Goal: Task Accomplishment & Management: Complete application form

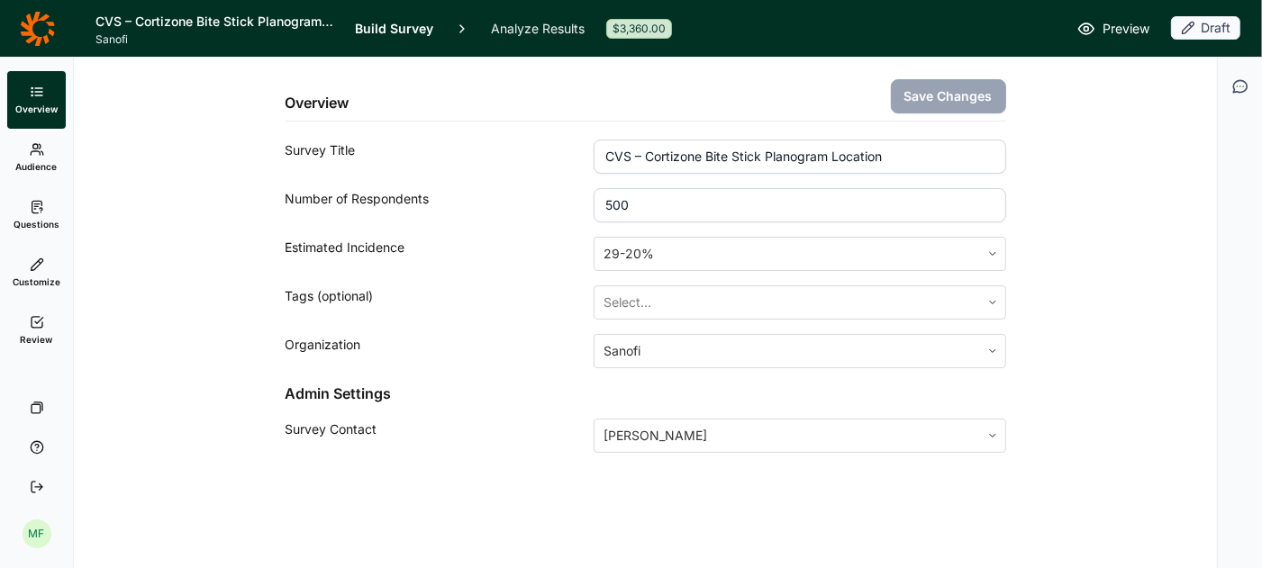
click at [1195, 28] on icon "button" at bounding box center [1188, 28] width 14 height 14
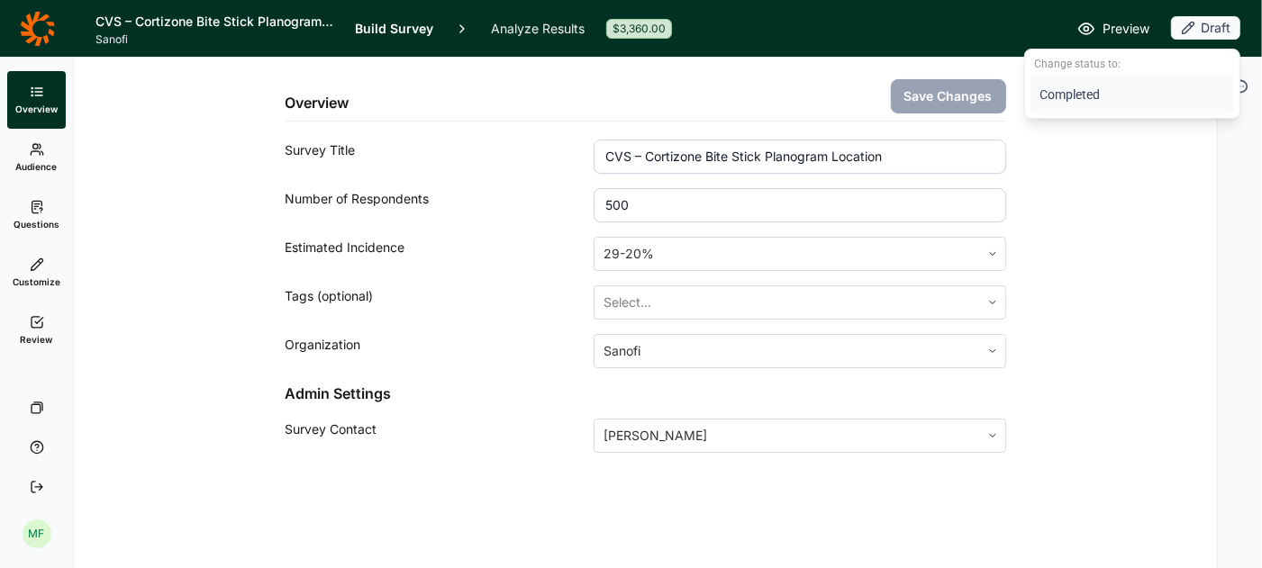
click at [1086, 98] on button "Completed" at bounding box center [1132, 95] width 204 height 40
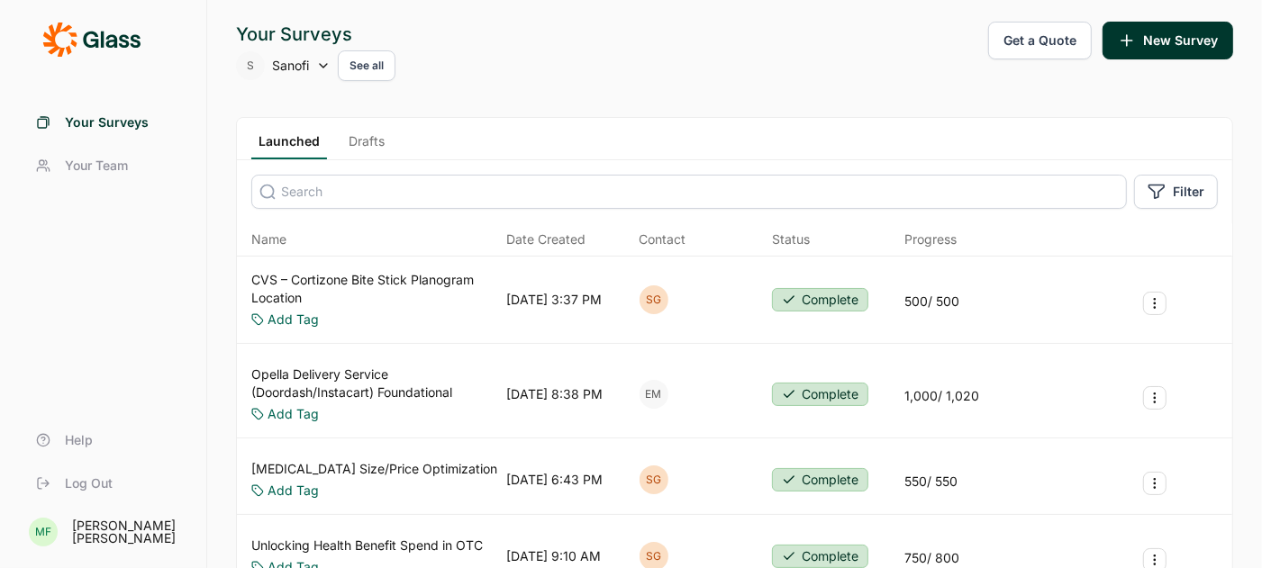
click at [327, 68] on icon at bounding box center [323, 66] width 14 height 14
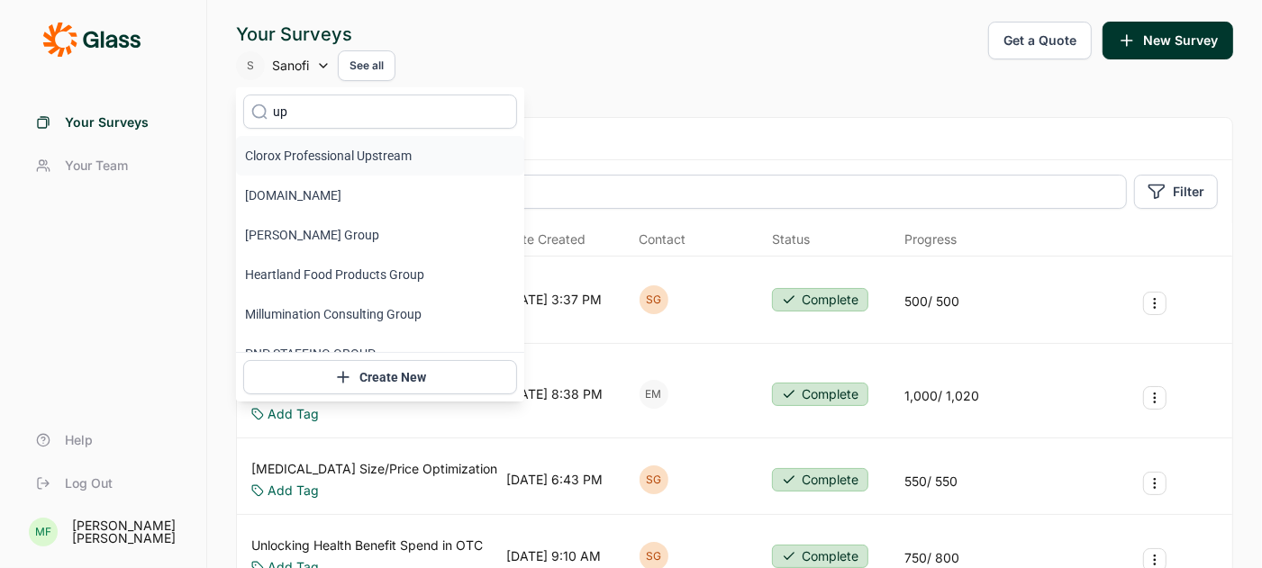
type input "upstart"
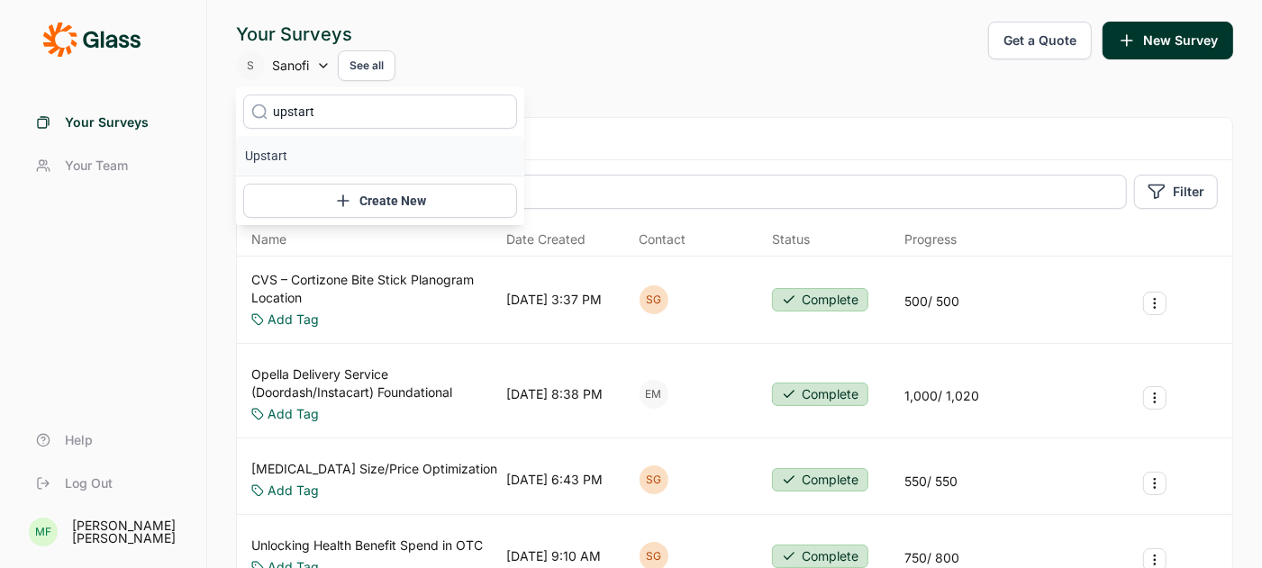
click at [283, 157] on li "Upstart" at bounding box center [380, 156] width 288 height 40
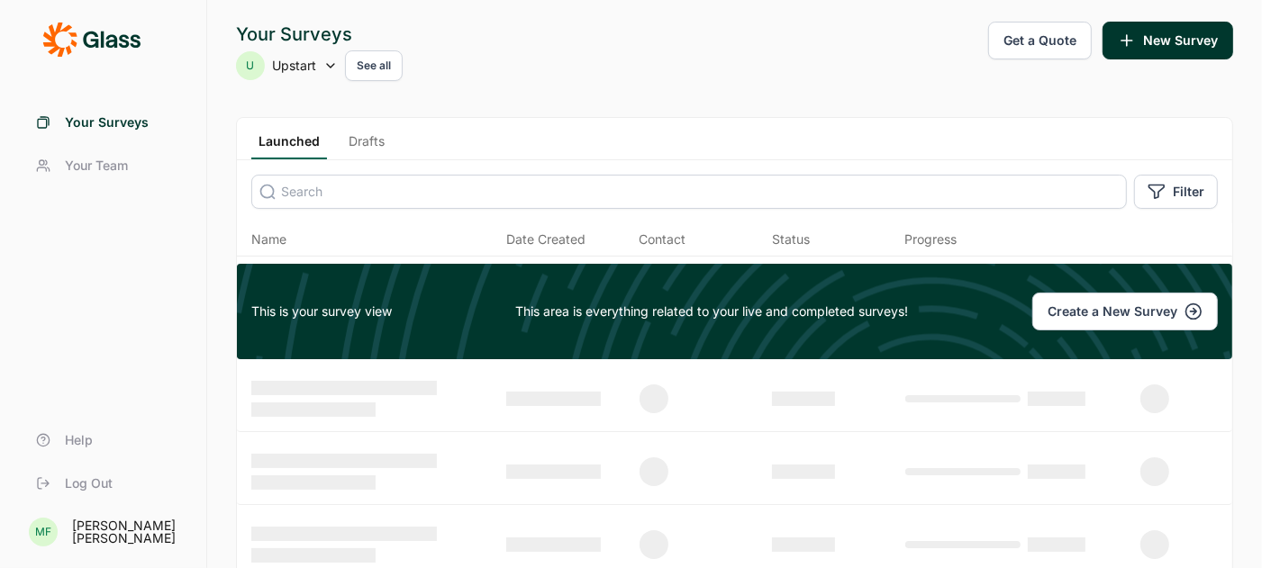
click at [362, 144] on link "Drafts" at bounding box center [366, 145] width 50 height 27
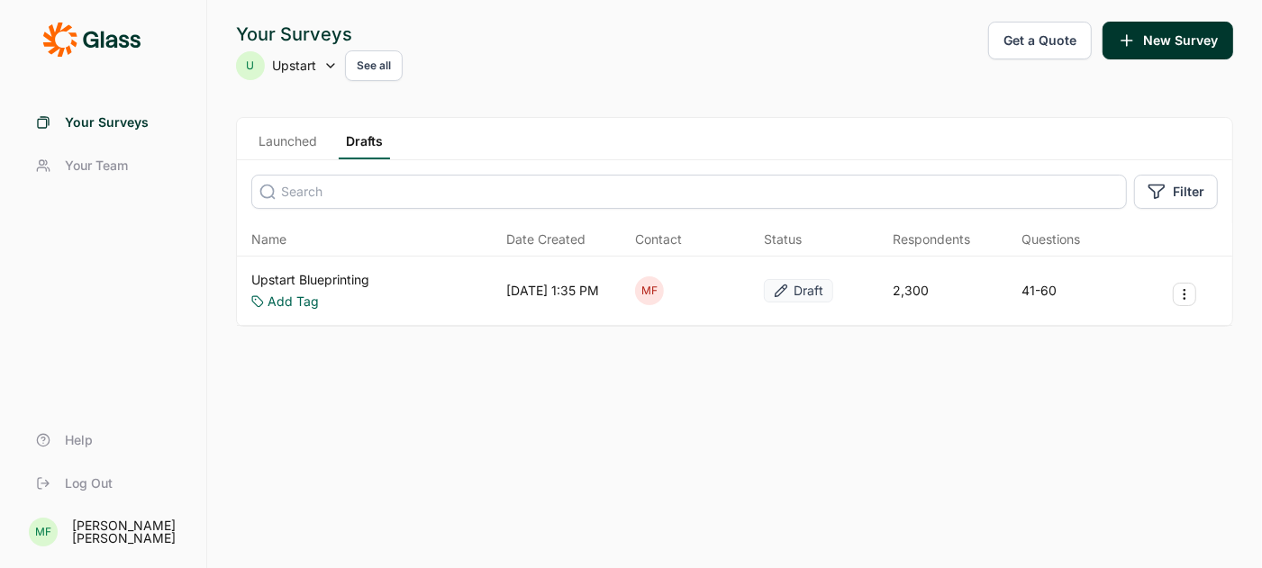
click at [324, 276] on link "Upstart Blueprinting" at bounding box center [310, 280] width 118 height 18
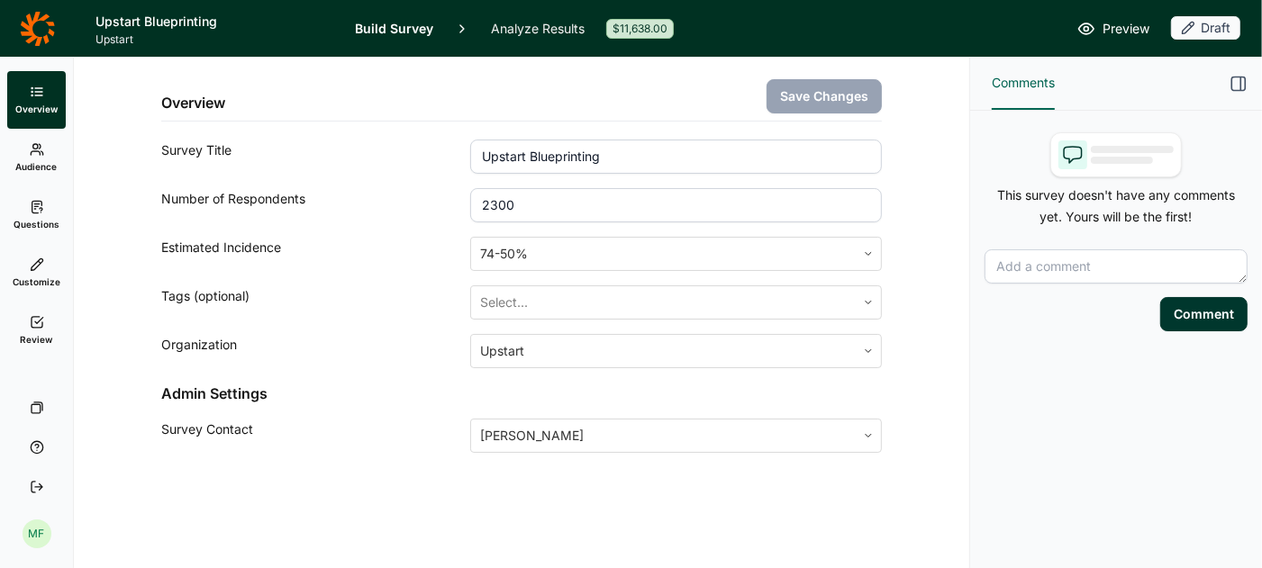
click at [35, 209] on use at bounding box center [37, 207] width 10 height 12
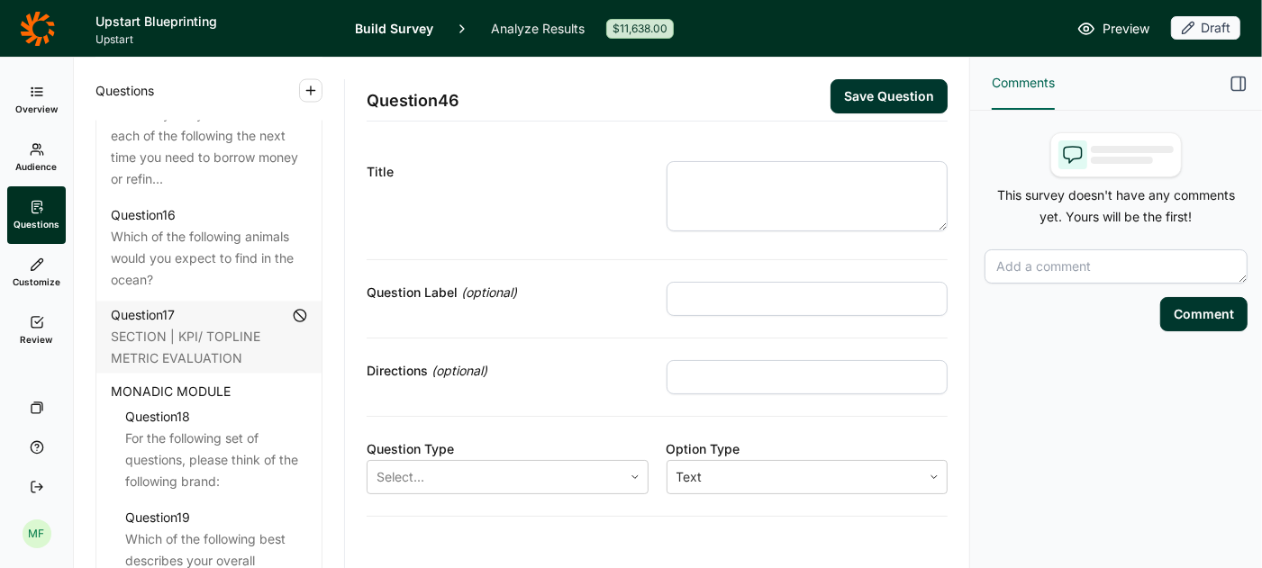
scroll to position [2379, 0]
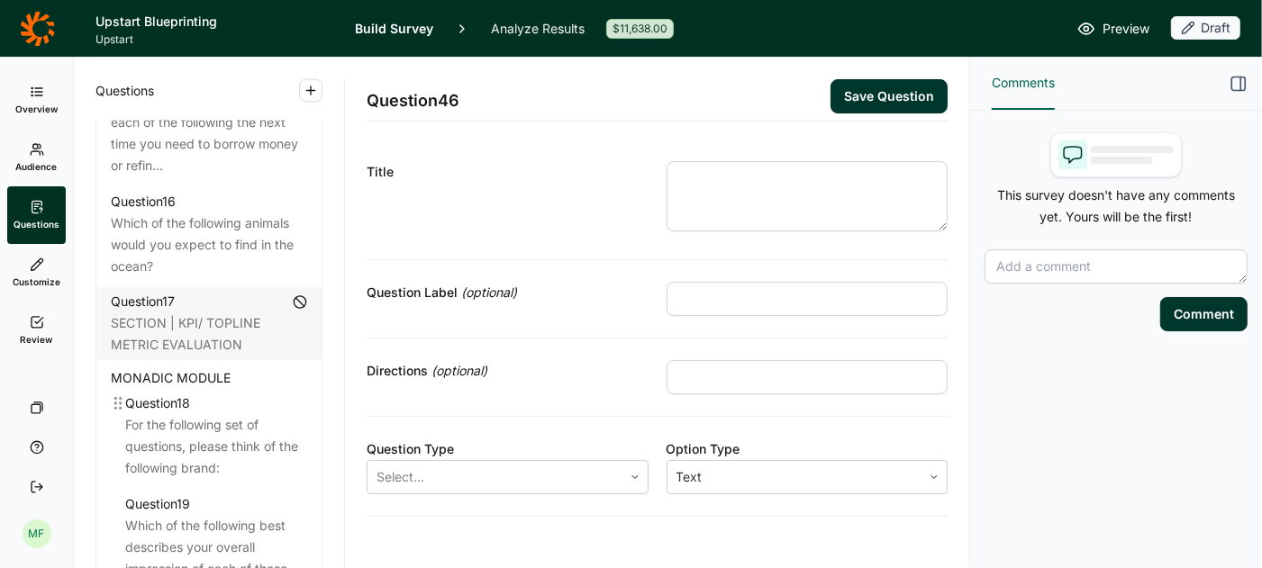
click at [260, 414] on div "For the following set of questions, please think of the following brand:" at bounding box center [216, 446] width 182 height 65
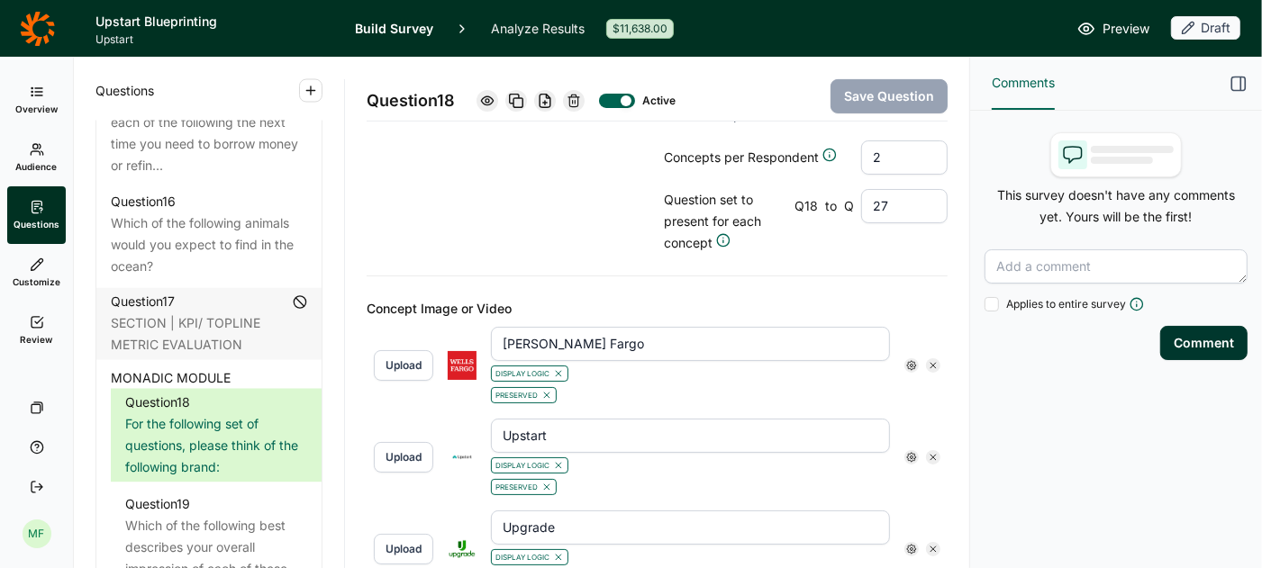
scroll to position [494, 0]
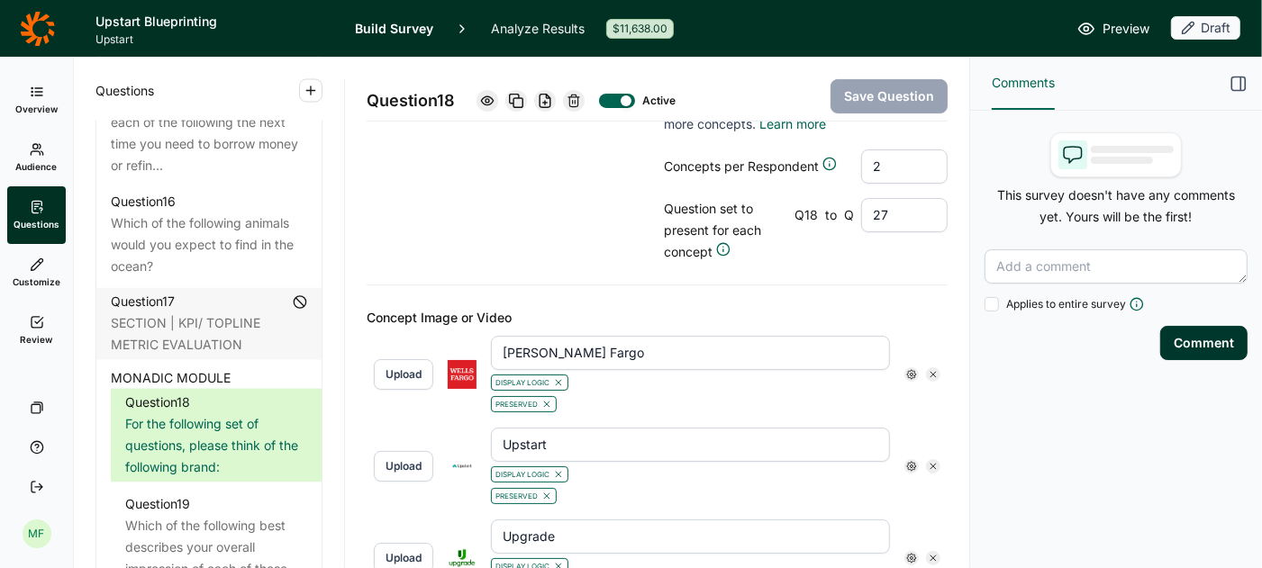
click at [910, 370] on icon at bounding box center [911, 374] width 11 height 11
click at [1038, 407] on use at bounding box center [1039, 402] width 9 height 9
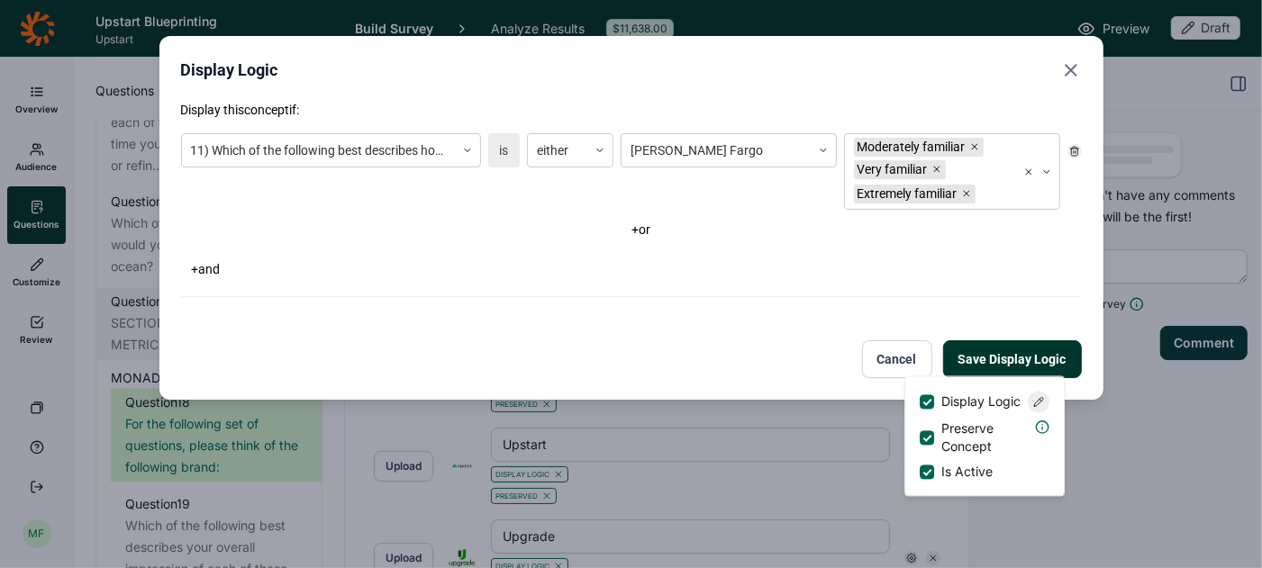
click at [832, 344] on div "Save Display Logic Cancel" at bounding box center [631, 359] width 901 height 38
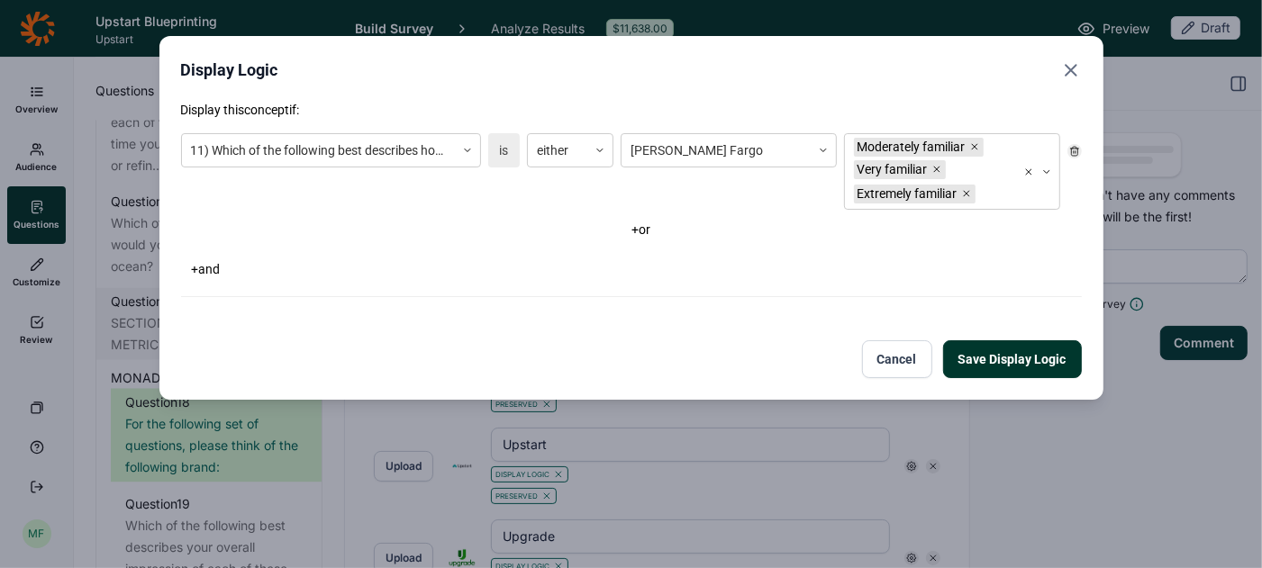
click at [1069, 69] on use "Close" at bounding box center [1070, 70] width 11 height 11
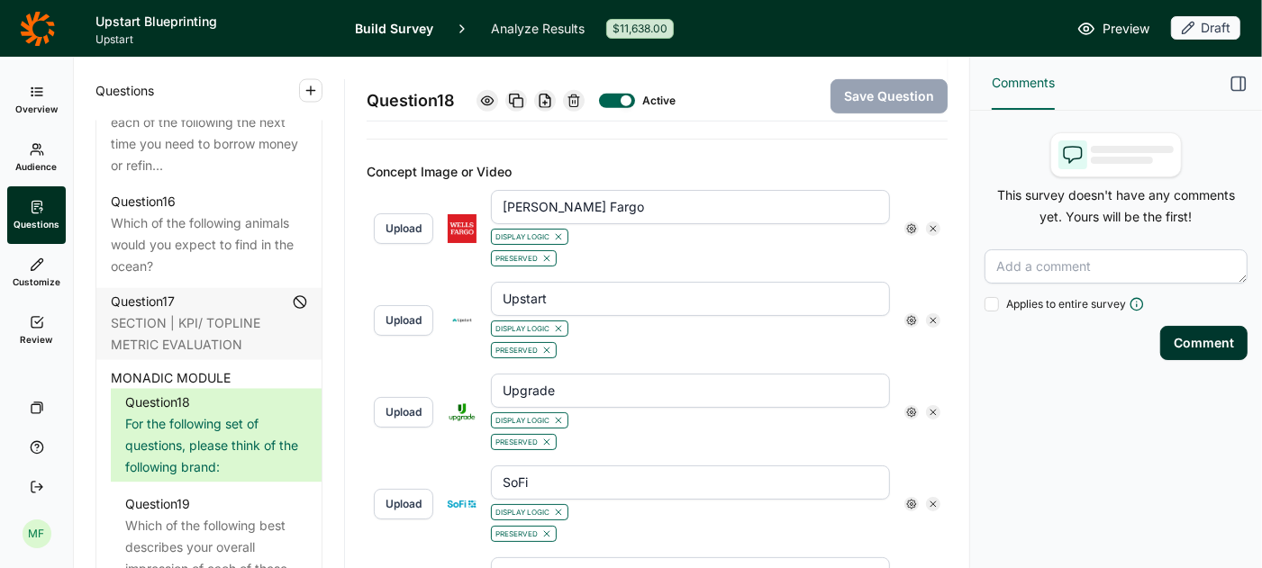
scroll to position [642, 0]
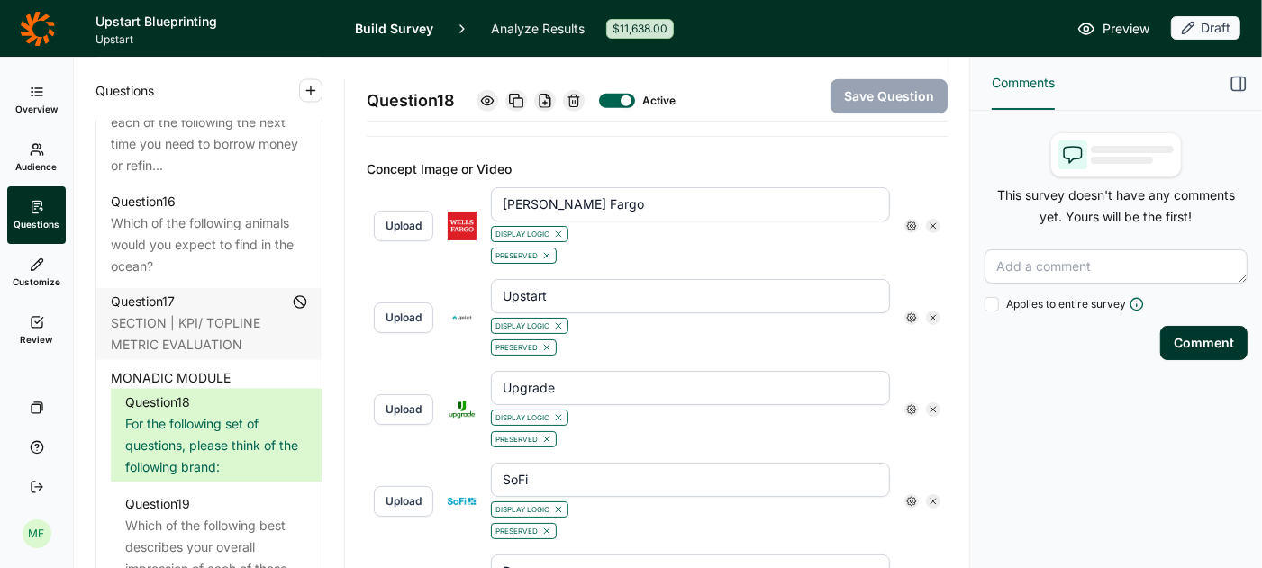
click at [544, 250] on icon at bounding box center [546, 255] width 11 height 11
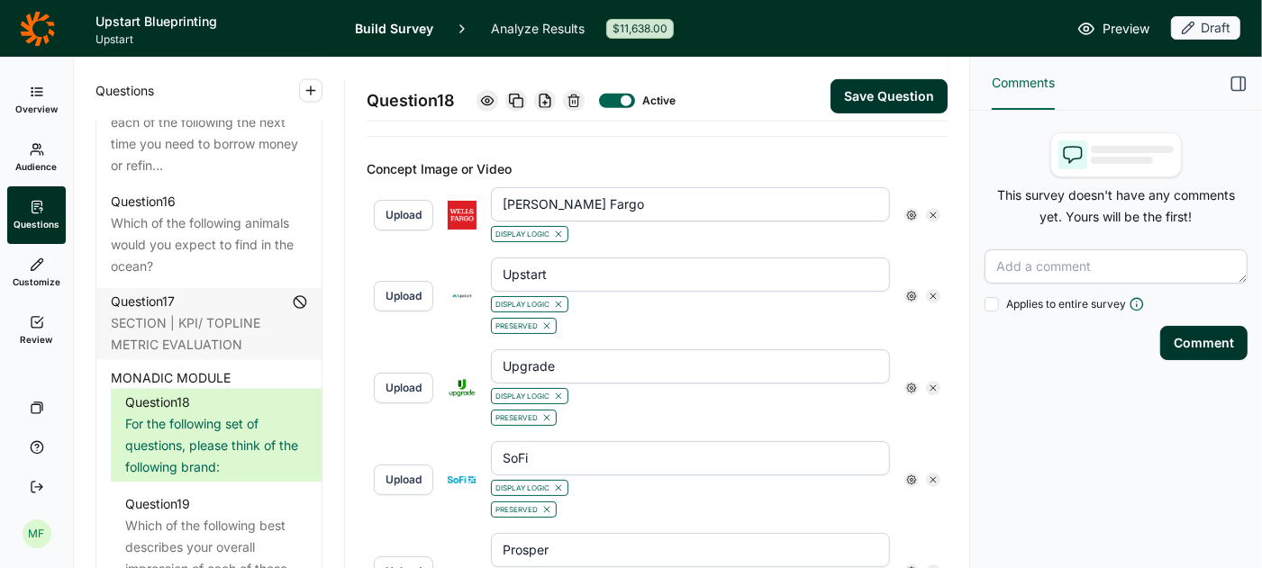
click at [548, 321] on icon at bounding box center [546, 326] width 11 height 11
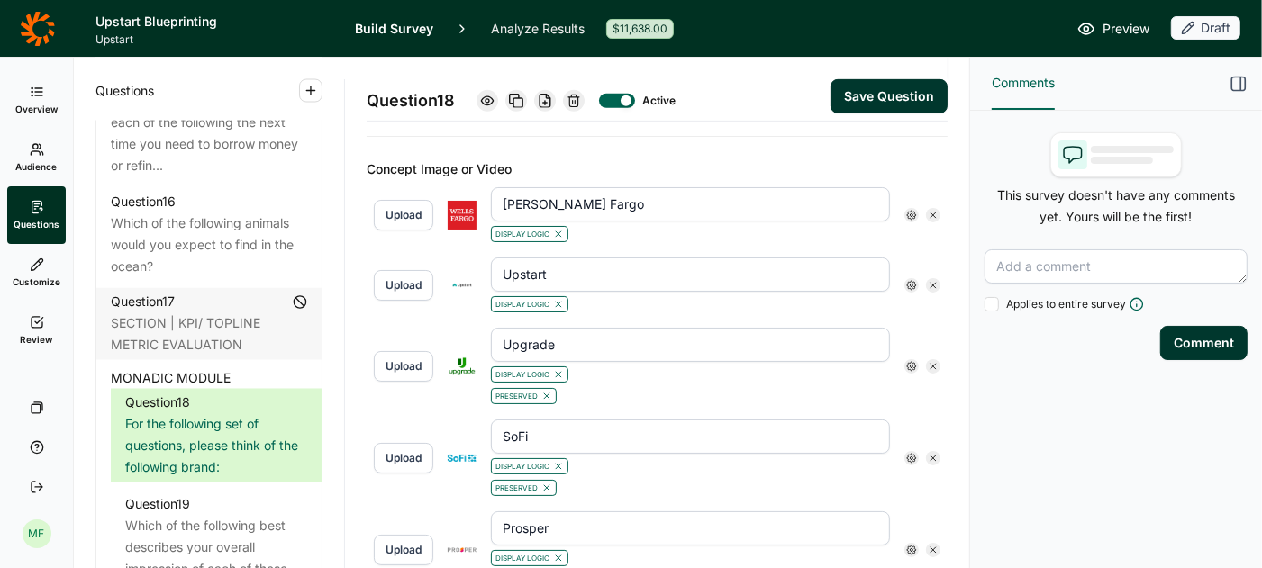
click at [548, 391] on icon at bounding box center [546, 396] width 11 height 11
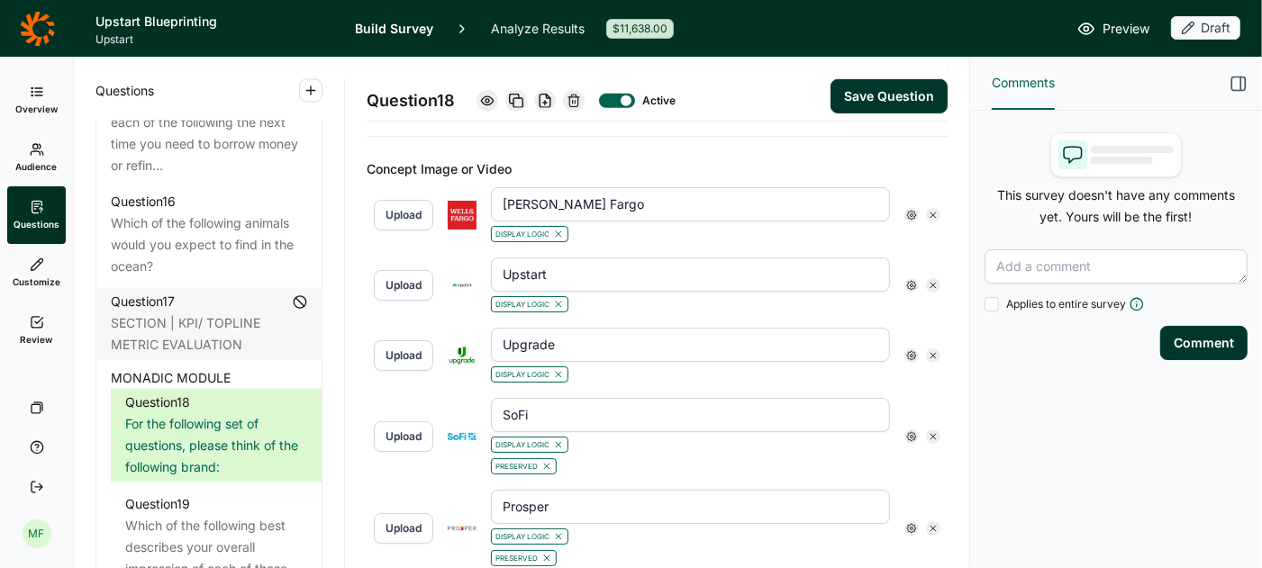
click at [547, 464] on use at bounding box center [546, 466] width 5 height 5
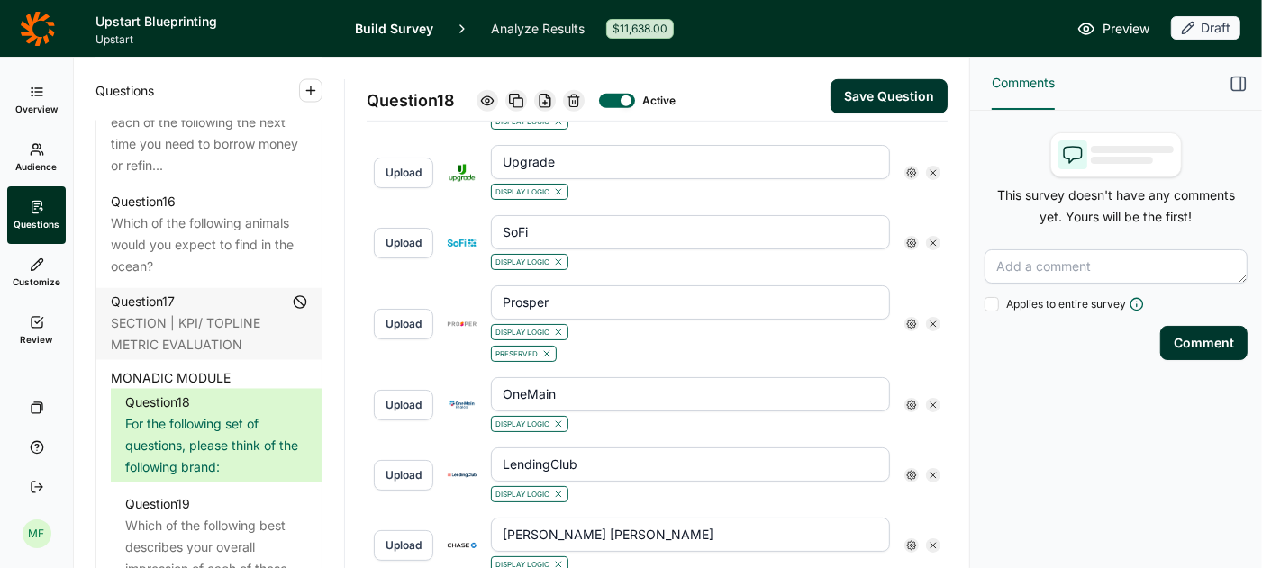
scroll to position [833, 0]
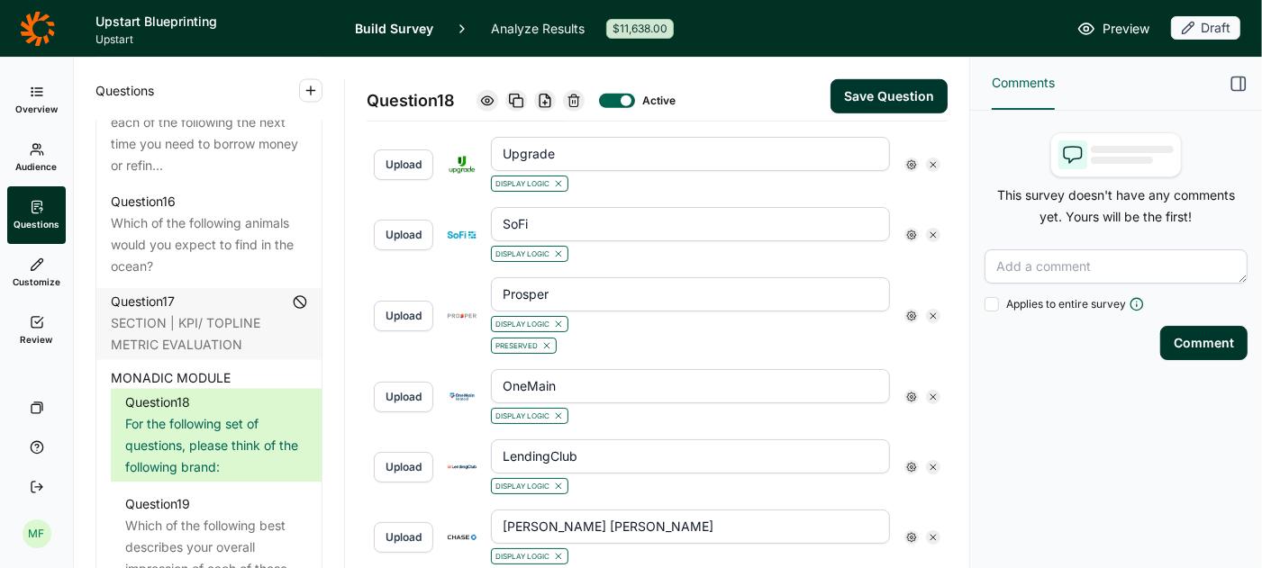
click at [547, 343] on use at bounding box center [546, 345] width 5 height 5
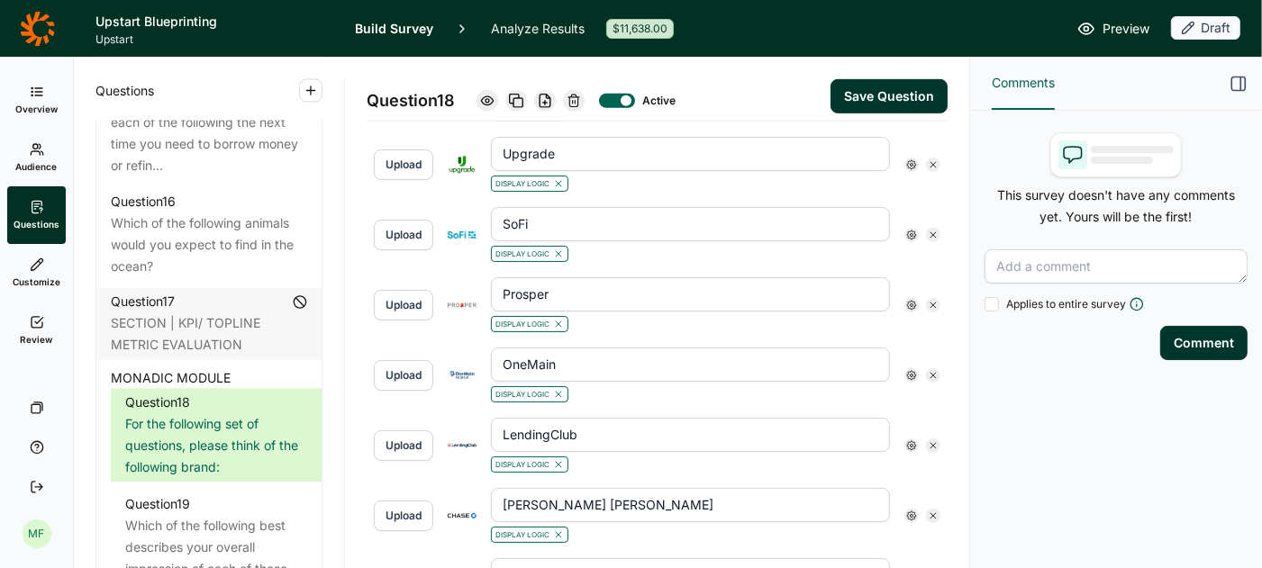
click at [884, 98] on button "Save Question" at bounding box center [888, 96] width 117 height 34
type input "Klarna"
type input "Affirm"
type input "Avant"
type input "Aven"
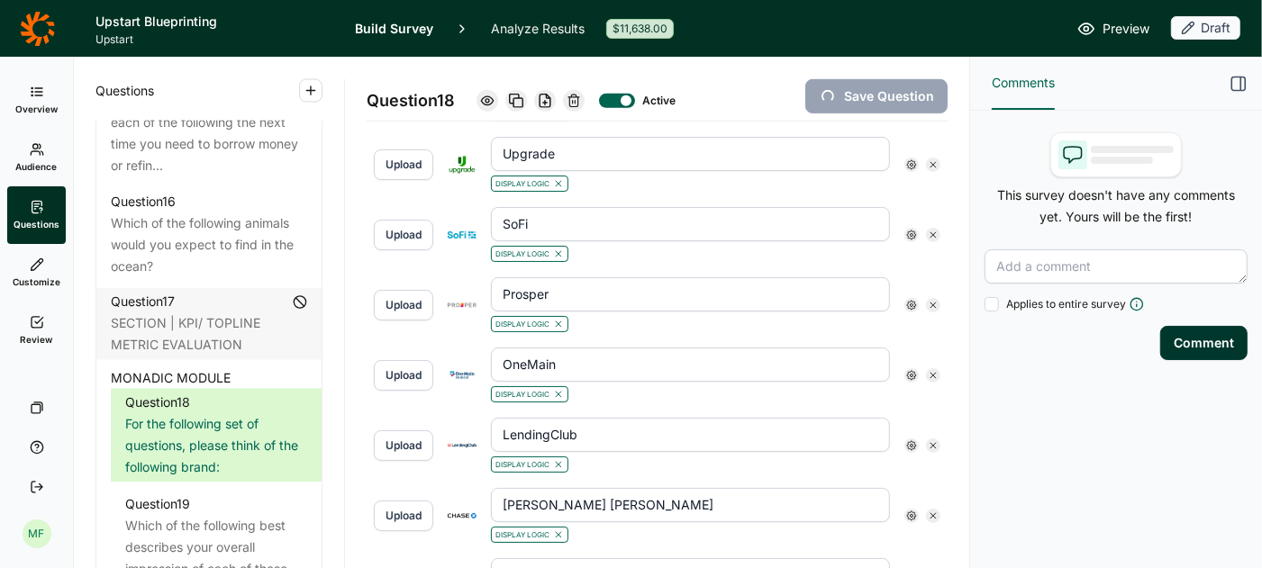
type input "Bank of America"
type input "Best Egg"
type input "CashApp"
type input "Chime"
type input "Citigroup"
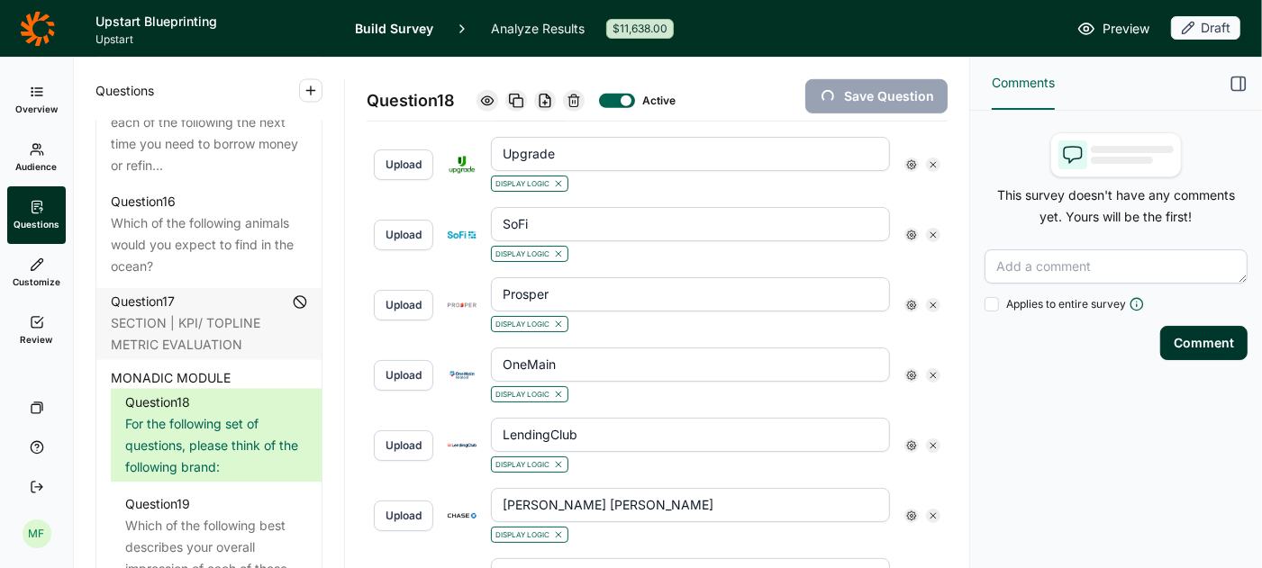
type input "[PERSON_NAME]"
type input "Empower"
type input "Figure"
type input "Happy Money"
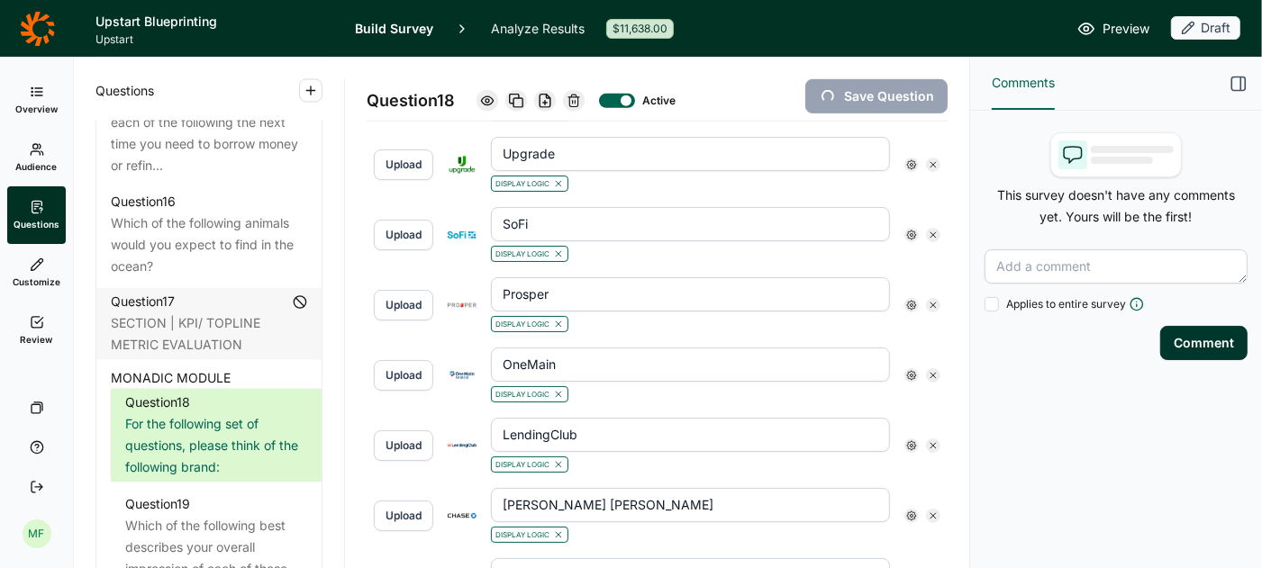
type input "[PERSON_NAME] [PERSON_NAME]"
type input "LendingClub"
type input "OneMain"
type input "Prosper"
type input "SoFi"
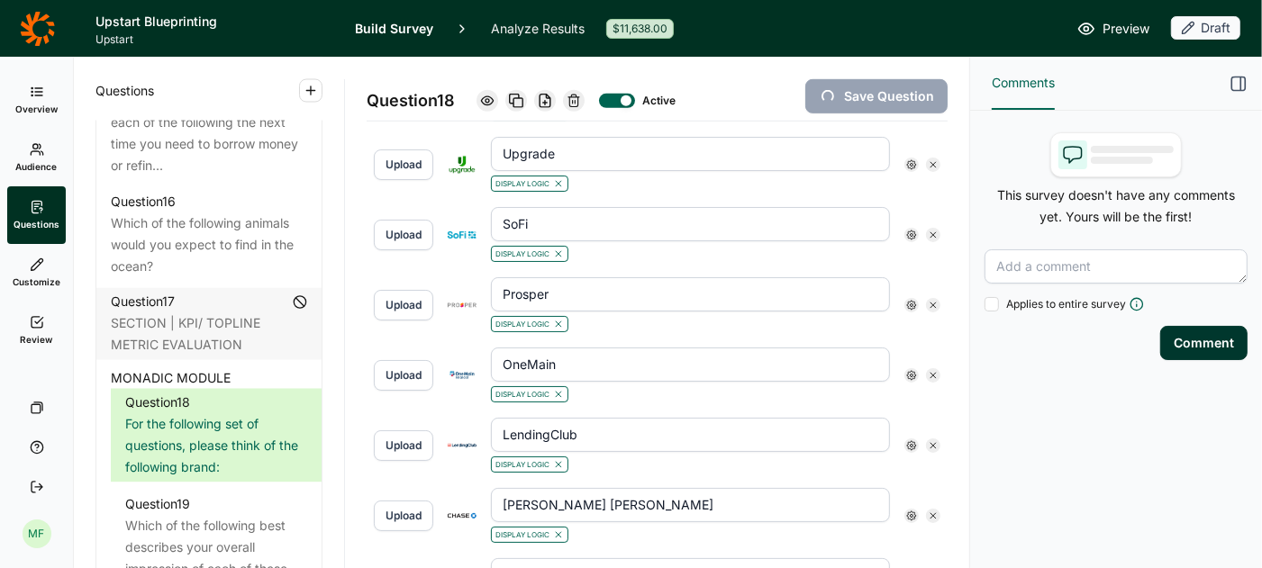
type input "Upgrade"
type input "Upstart"
type input "[PERSON_NAME] Fargo"
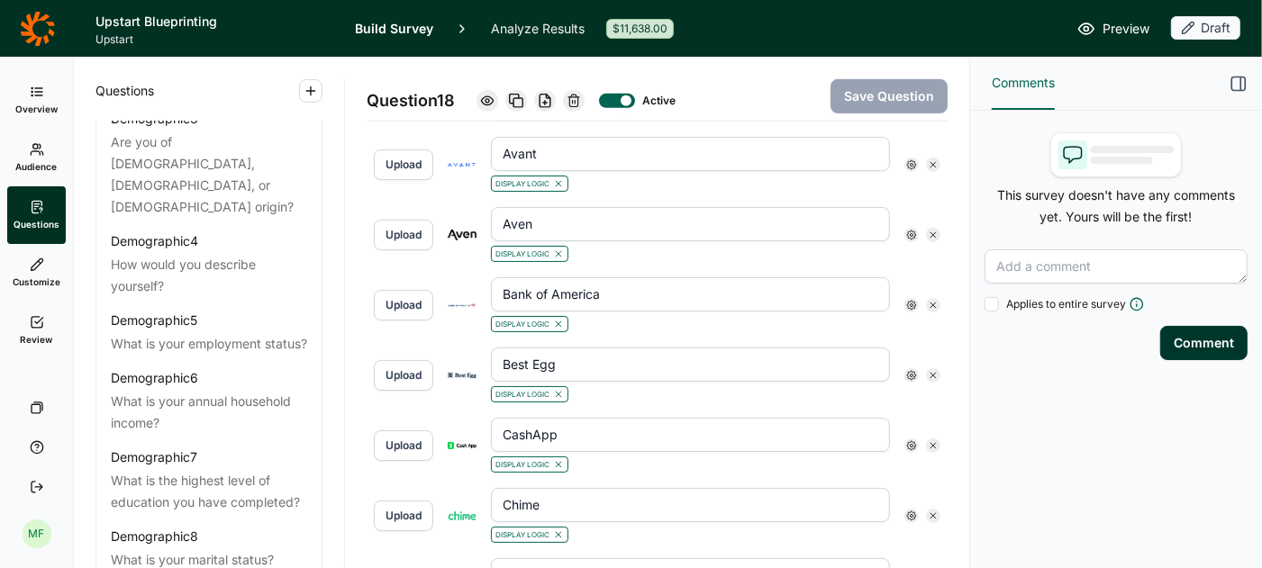
scroll to position [0, 0]
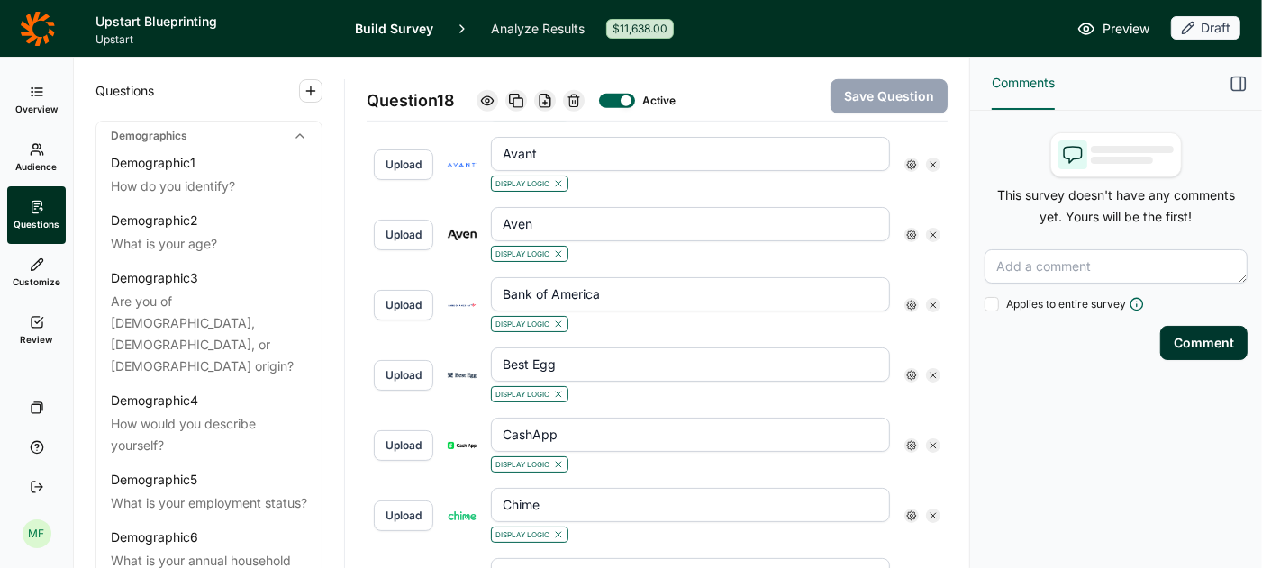
click at [38, 329] on icon at bounding box center [37, 322] width 14 height 14
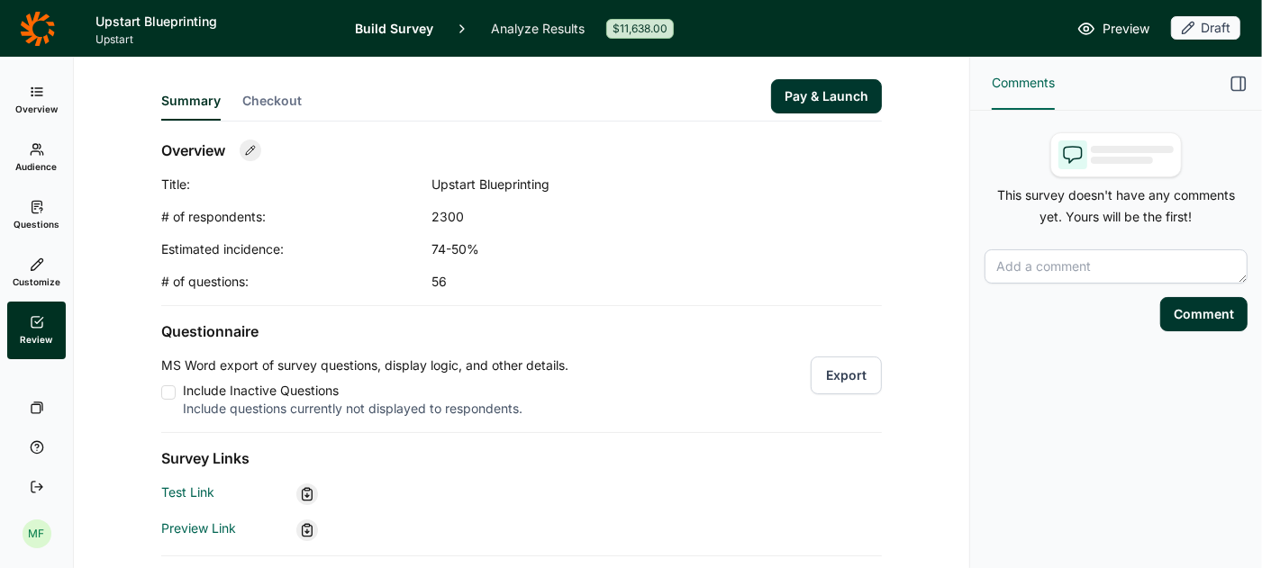
click at [163, 385] on div at bounding box center [168, 392] width 14 height 14
click at [161, 393] on input "Include Inactive Questions Include questions currently not displayed to respond…" at bounding box center [161, 393] width 0 height 0
click at [166, 387] on div at bounding box center [168, 392] width 14 height 14
click at [161, 393] on input "Include Inactive Questions Include questions currently not displayed to respond…" at bounding box center [161, 393] width 0 height 0
click at [858, 370] on button "Export" at bounding box center [846, 376] width 71 height 38
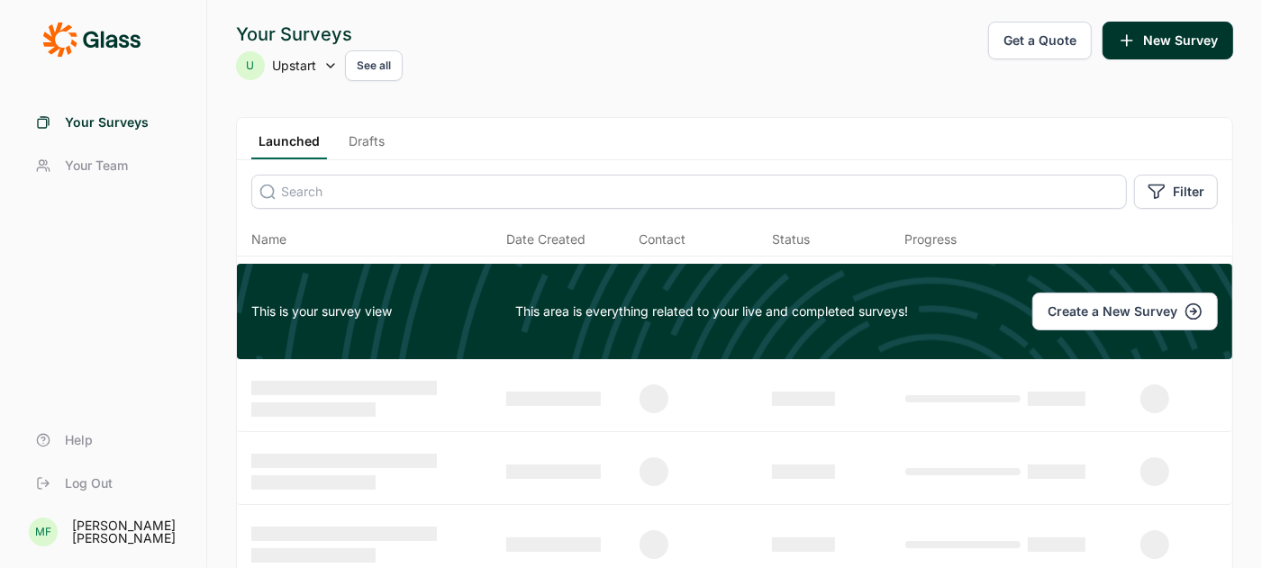
click at [367, 145] on link "Drafts" at bounding box center [366, 145] width 50 height 27
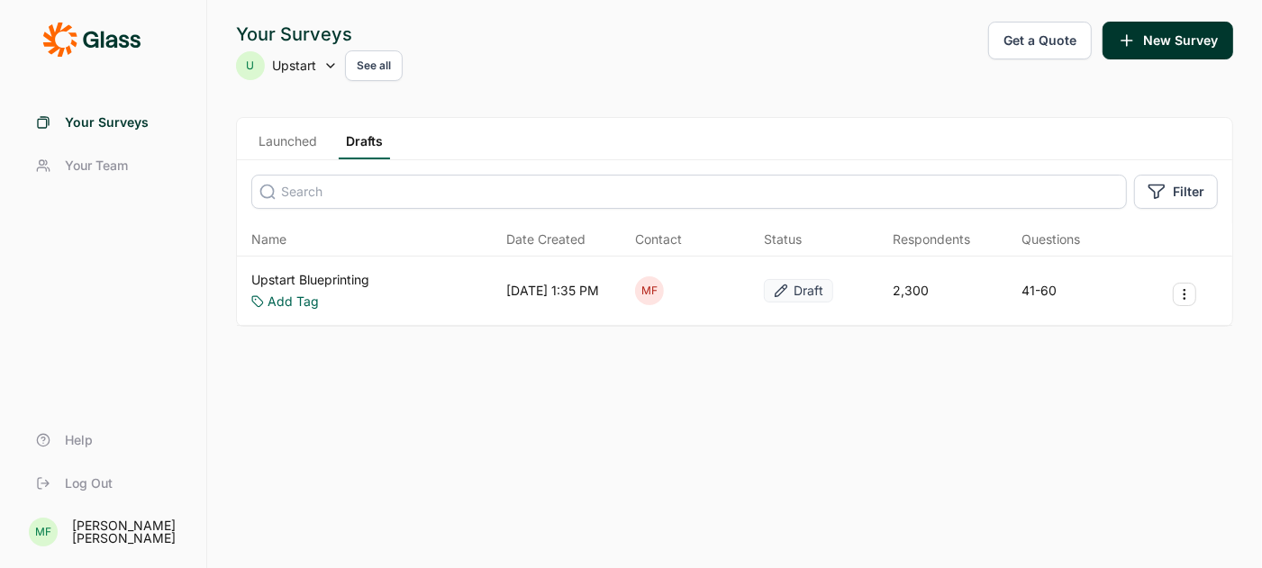
click at [292, 281] on link "Upstart Blueprinting" at bounding box center [310, 280] width 118 height 18
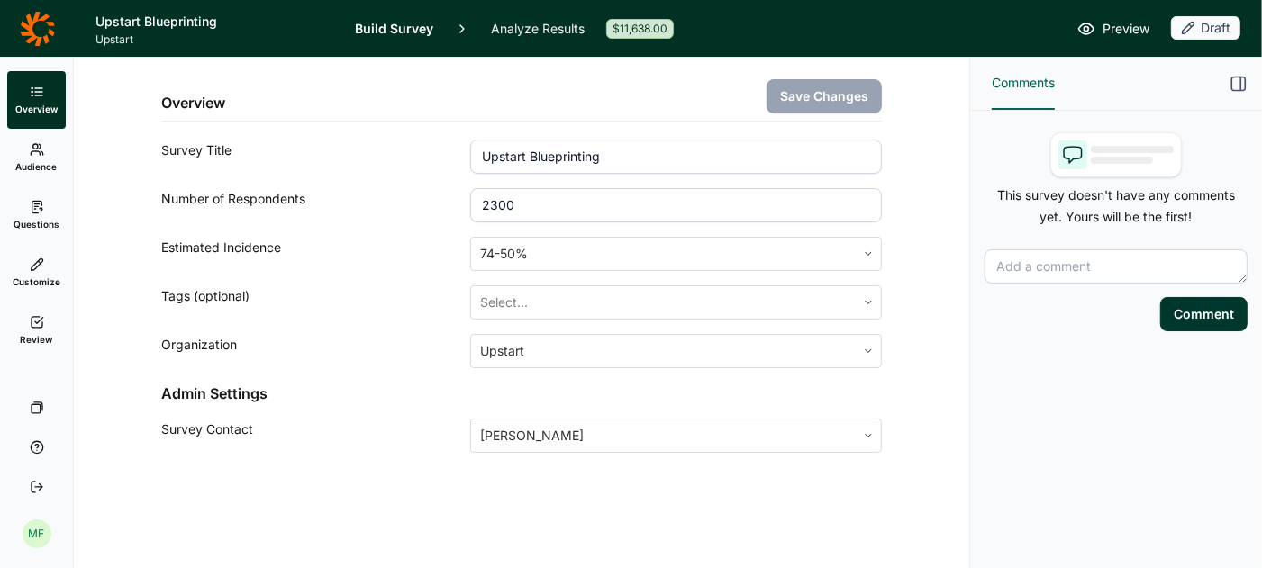
click at [32, 220] on span "Questions" at bounding box center [37, 224] width 46 height 13
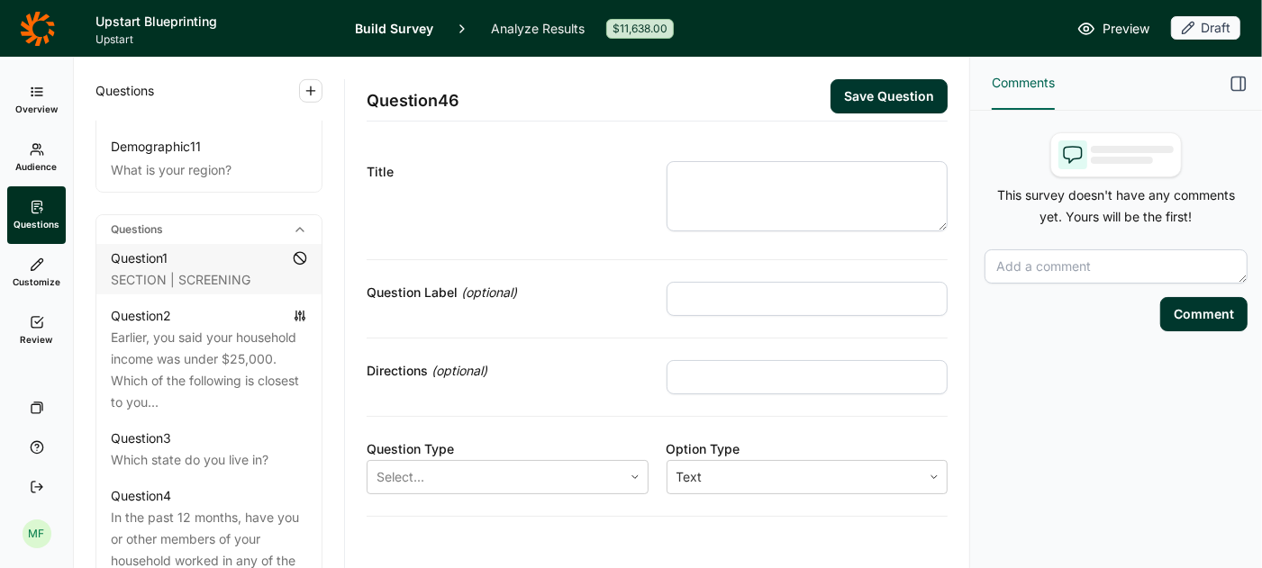
scroll to position [772, 0]
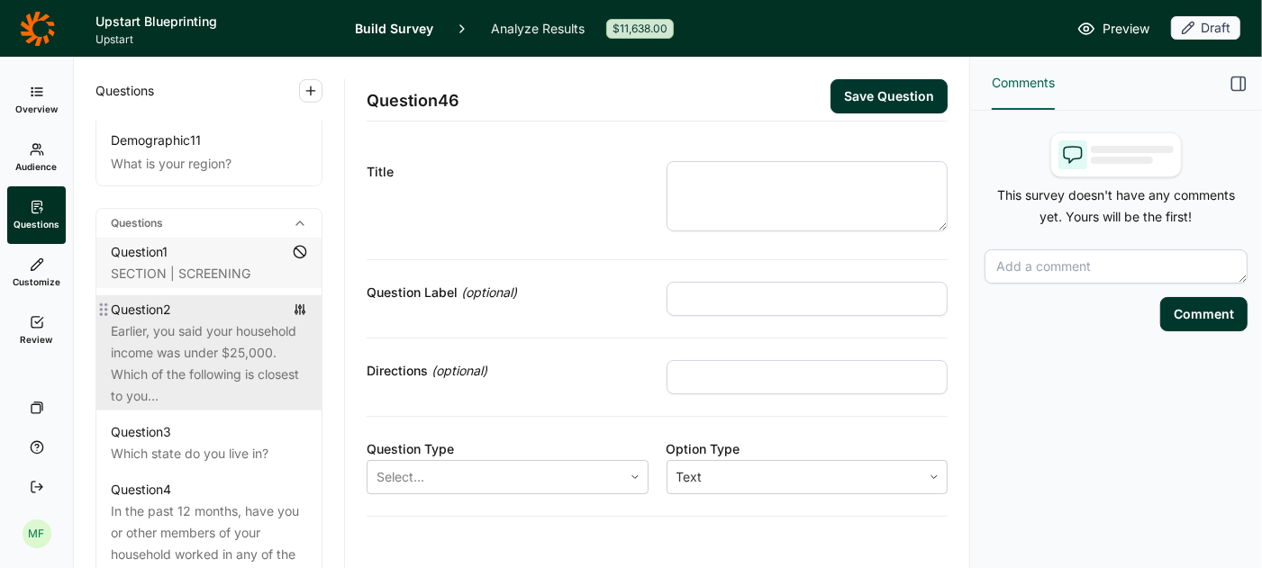
click at [213, 323] on div "Earlier, you said your household income was under $25,000. Which of the followi…" at bounding box center [209, 364] width 196 height 86
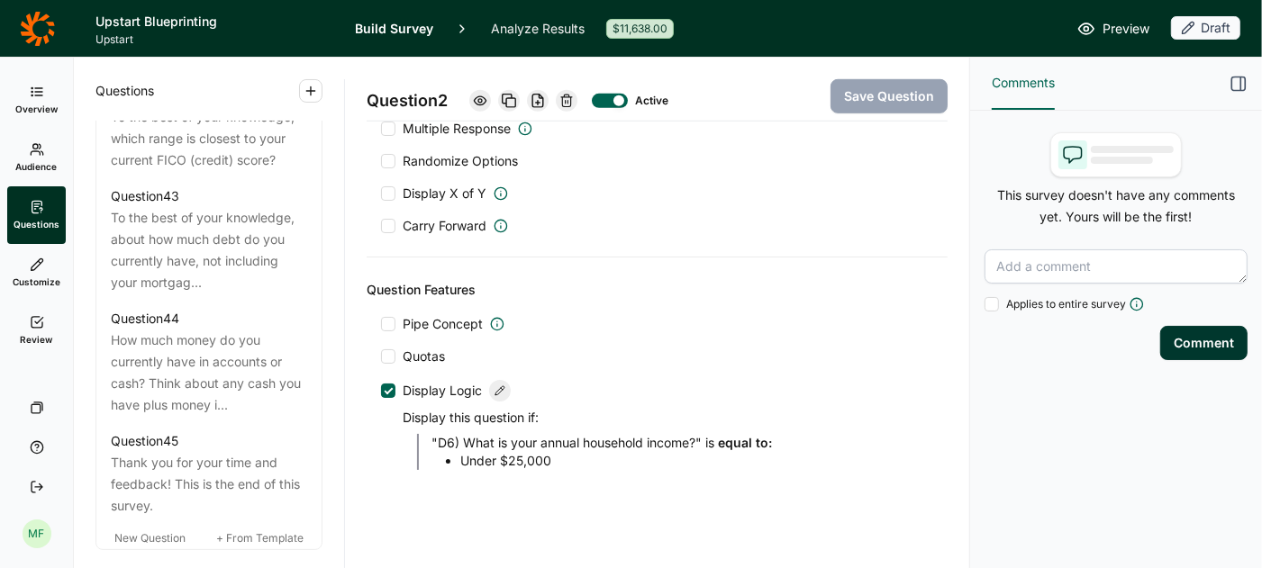
scroll to position [5466, 0]
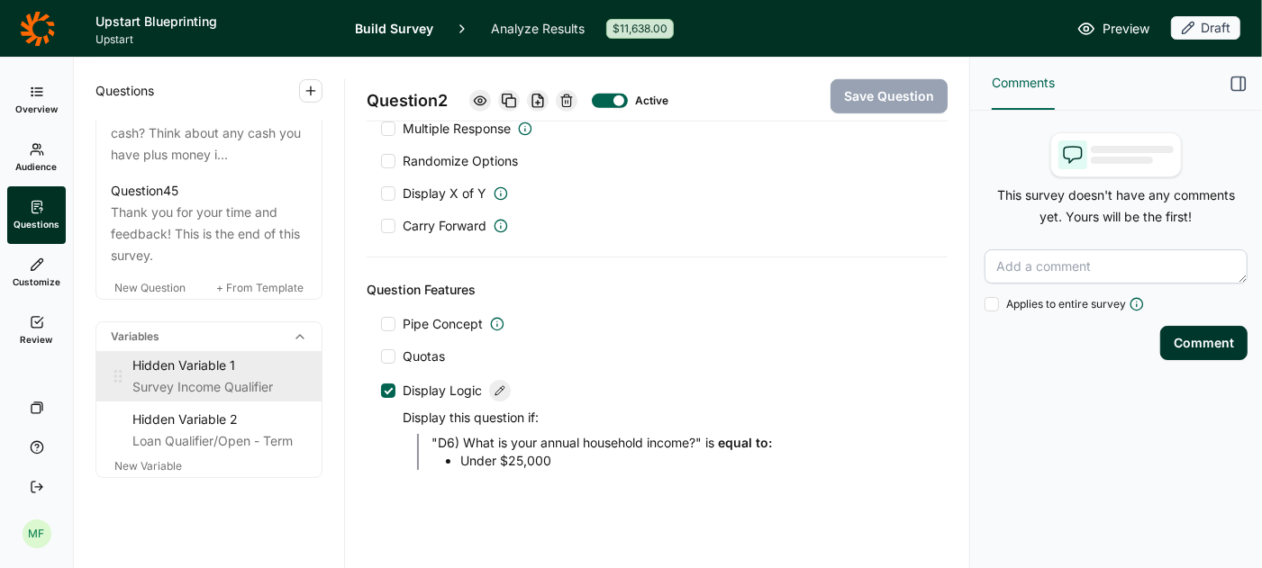
click at [197, 376] on div "Survey Income Qualifier" at bounding box center [219, 387] width 175 height 22
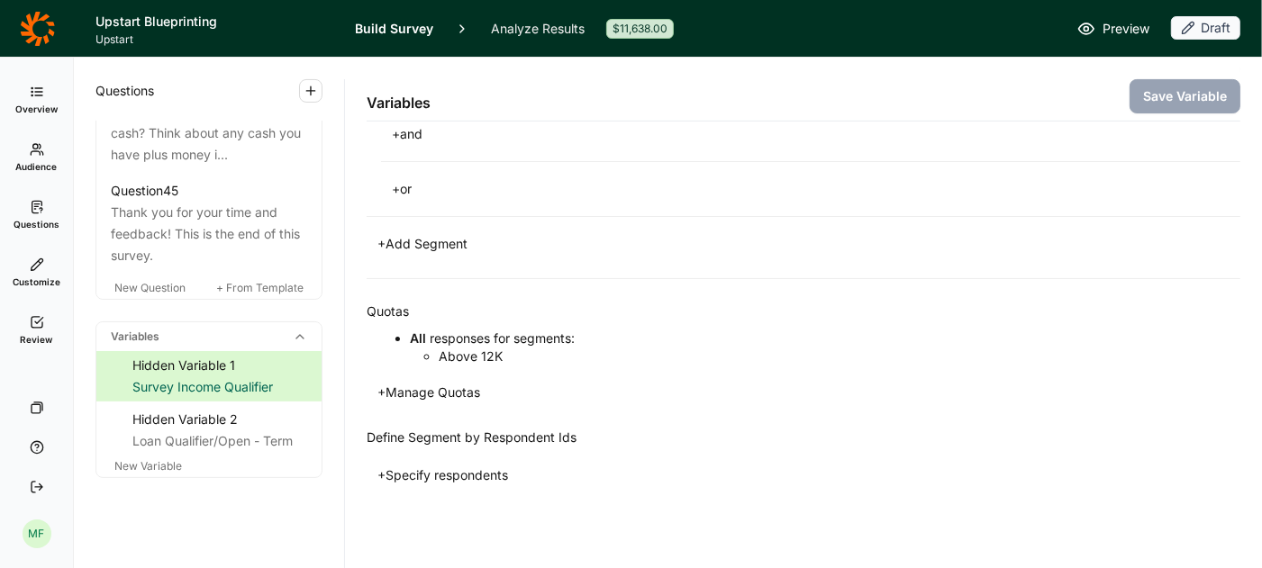
click at [38, 215] on link "Questions" at bounding box center [36, 215] width 59 height 58
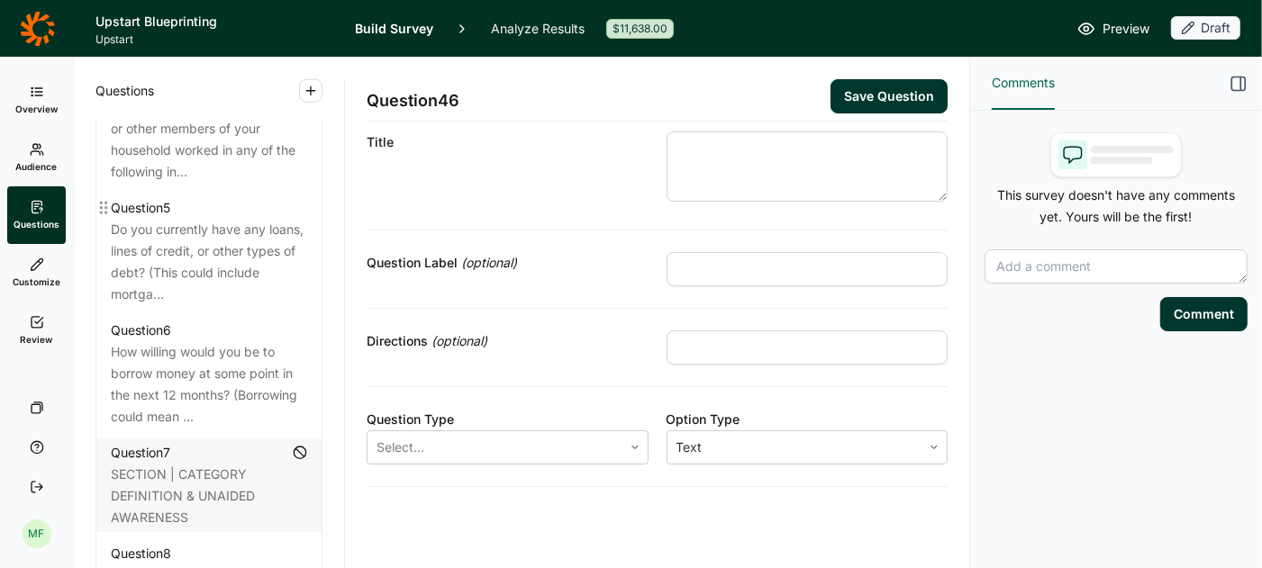
scroll to position [1160, 0]
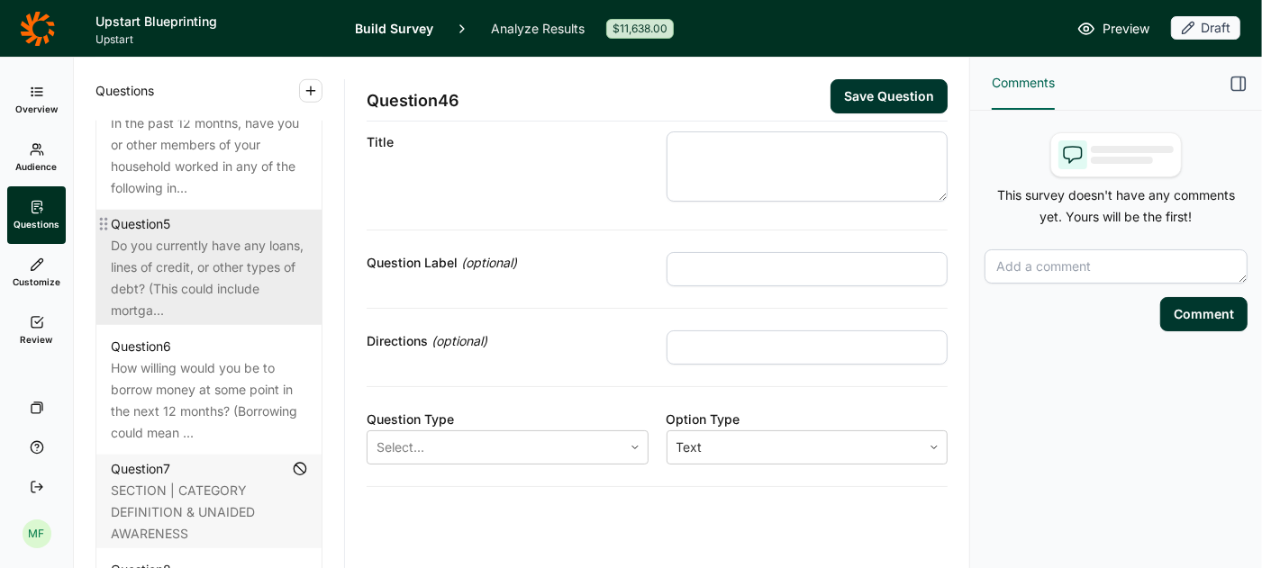
click at [176, 236] on div "Do you currently have any loans, lines of credit, or other types of debt? (This…" at bounding box center [209, 278] width 196 height 86
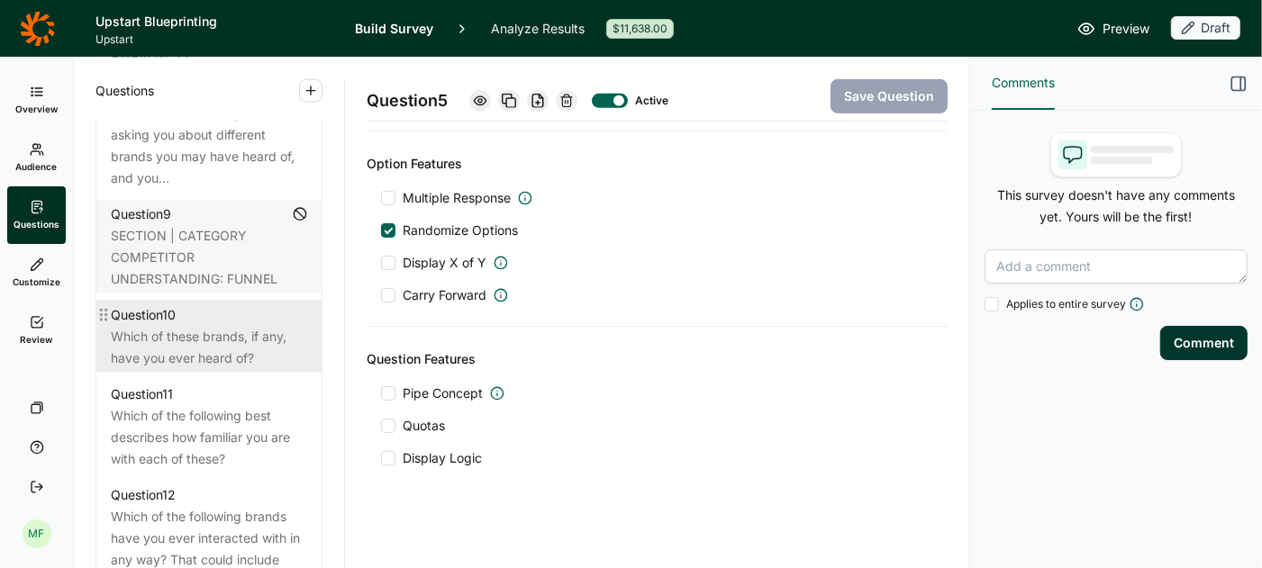
scroll to position [1642, 0]
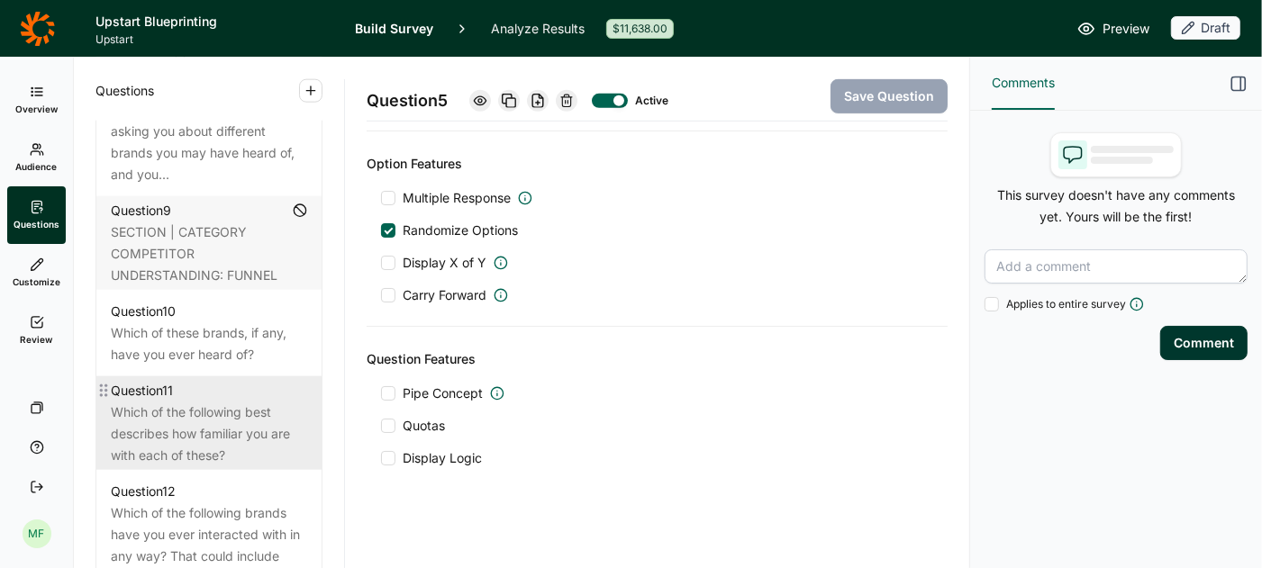
click at [213, 411] on div "Which of the following best describes how familiar you are with each of these?" at bounding box center [209, 434] width 196 height 65
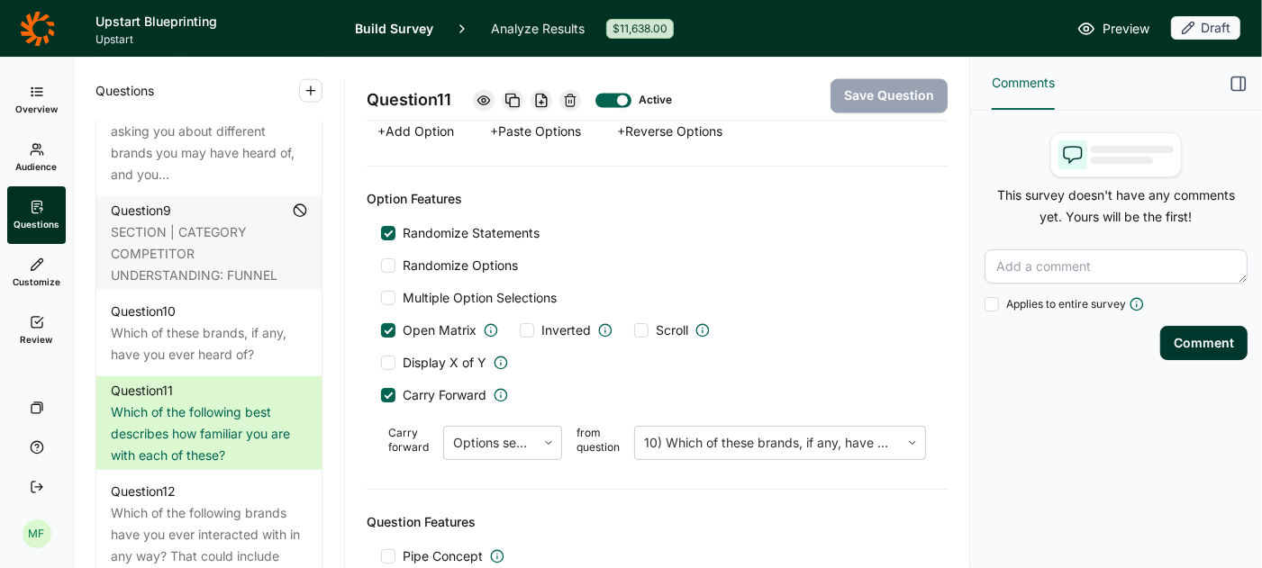
scroll to position [2502, 0]
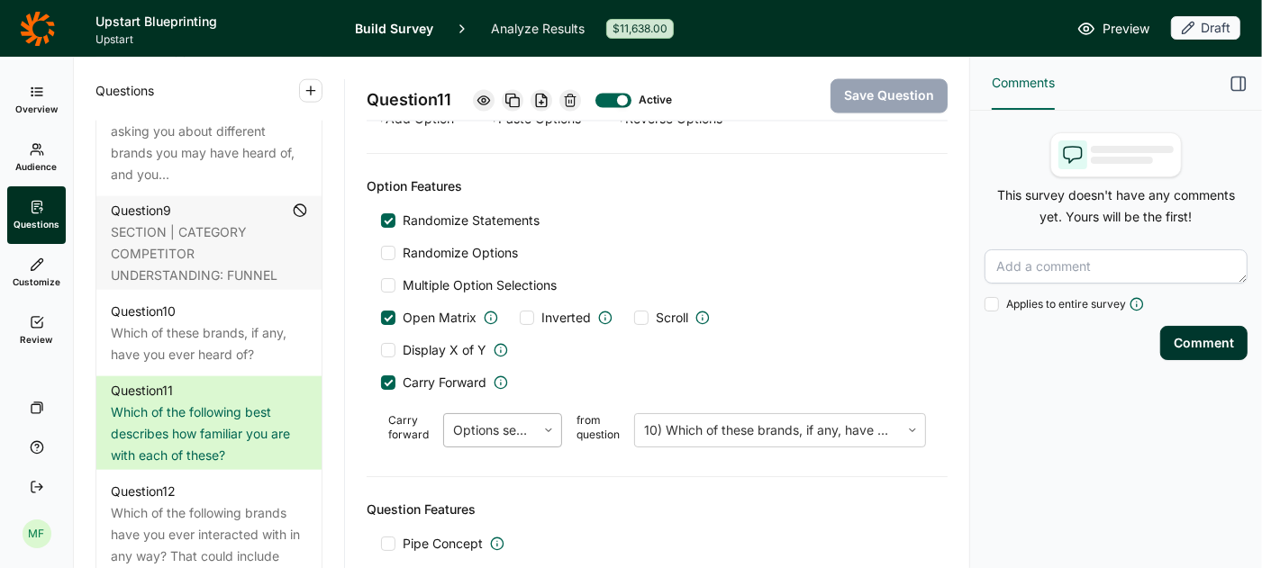
click at [522, 418] on div at bounding box center [490, 430] width 74 height 25
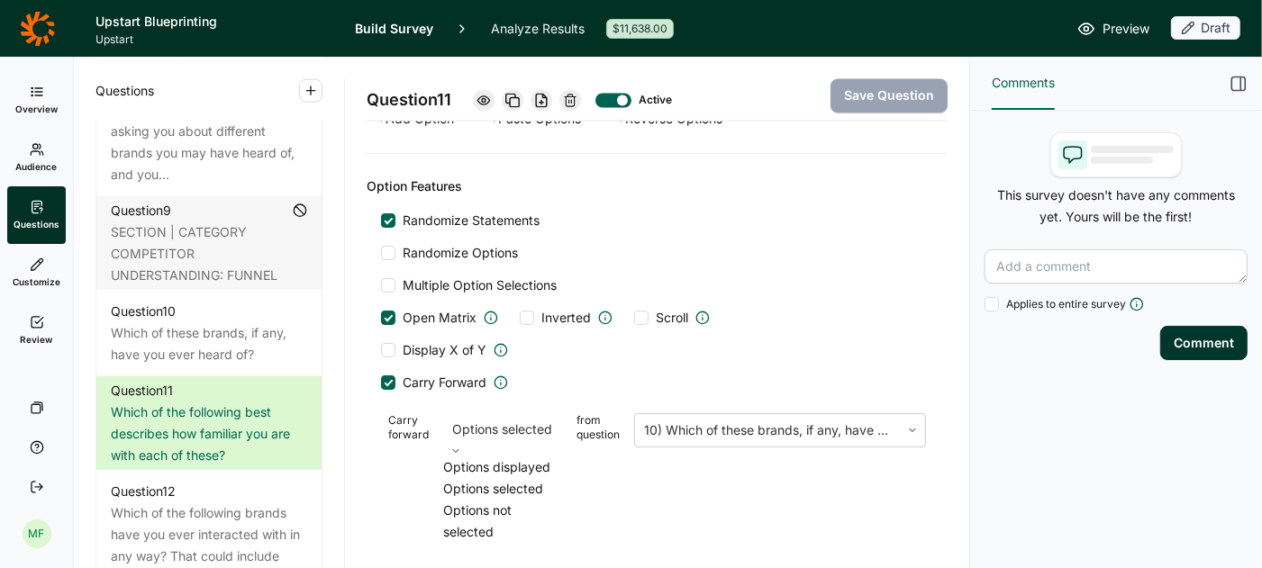
click at [632, 341] on div "Display X of Y" at bounding box center [657, 350] width 552 height 18
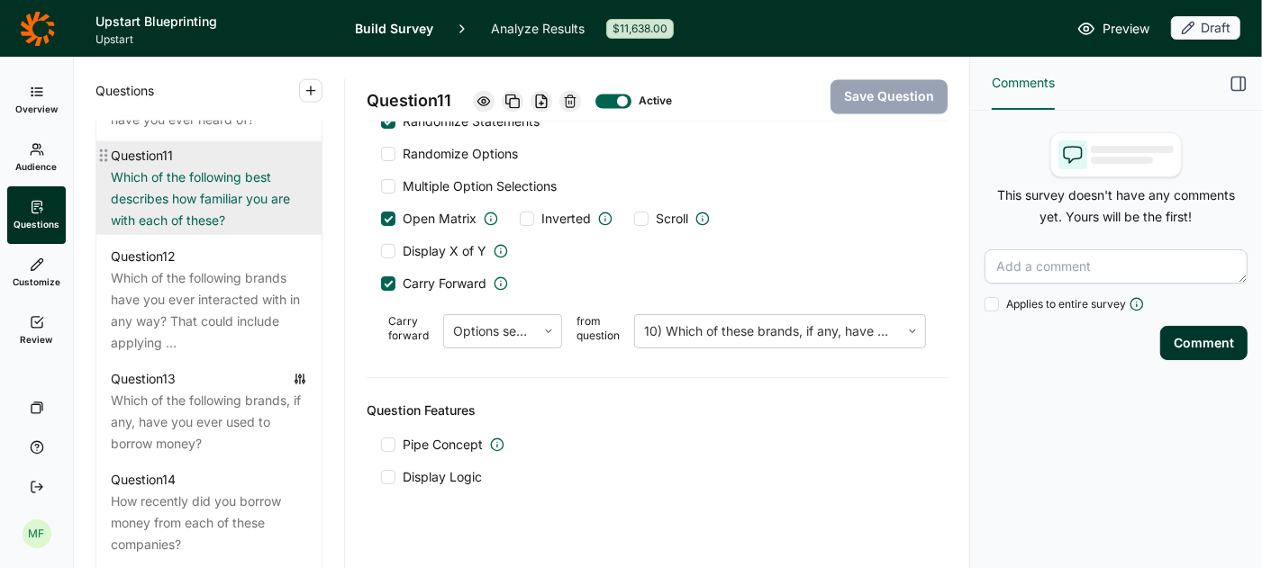
scroll to position [1879, 0]
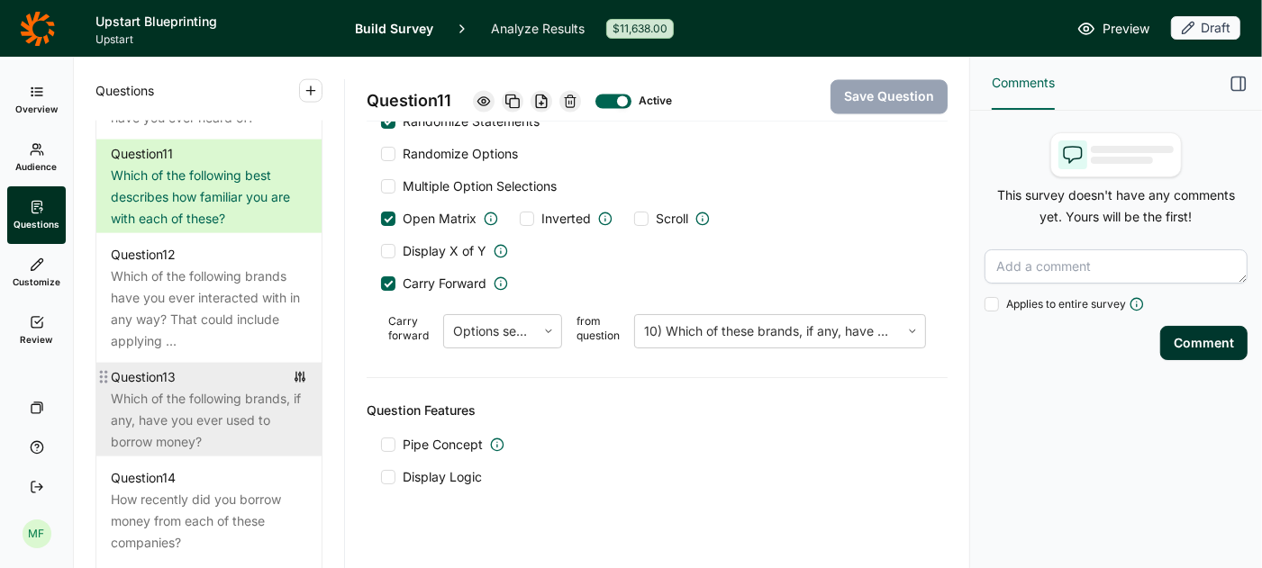
click at [177, 388] on div "Which of the following brands, if any, have you ever used to borrow money?" at bounding box center [209, 420] width 196 height 65
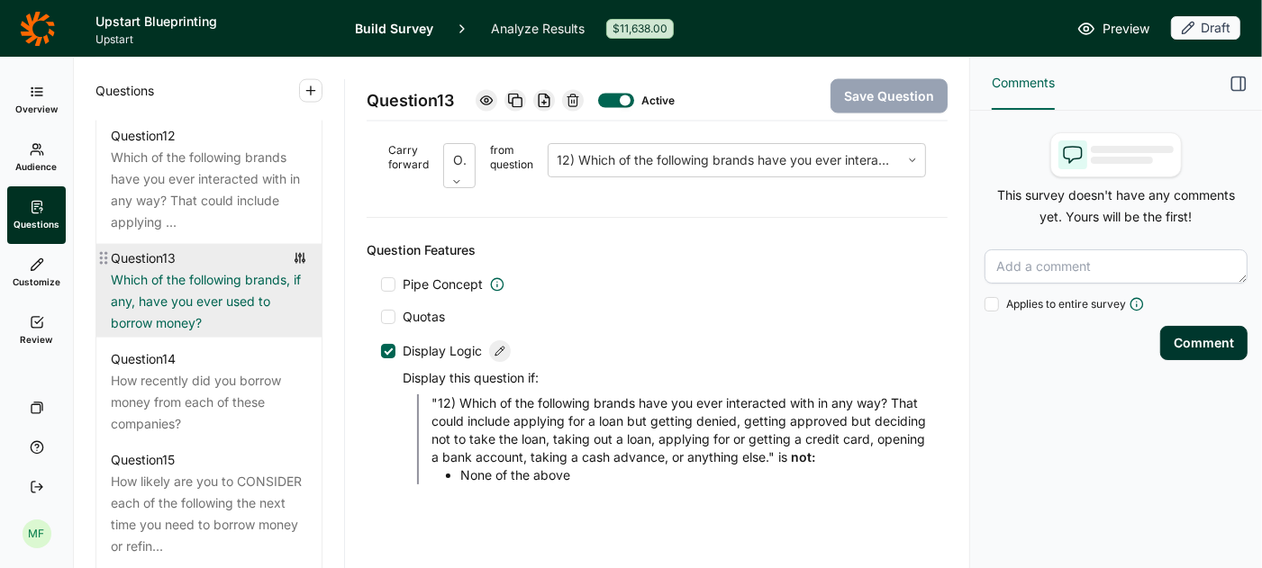
scroll to position [2031, 0]
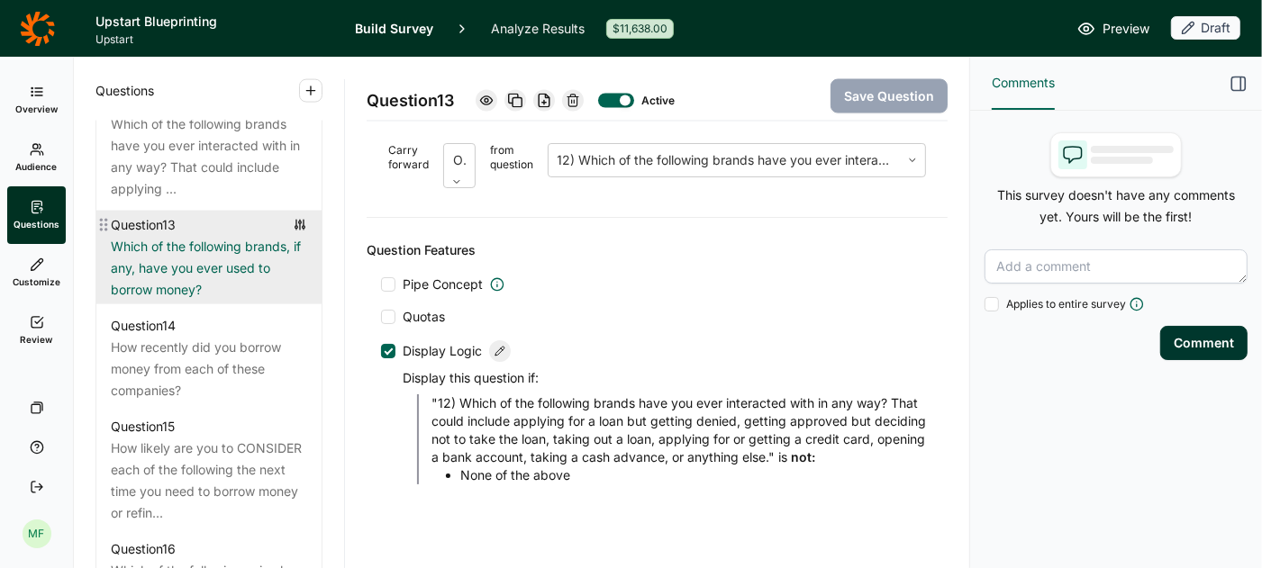
click at [177, 370] on div "How recently did you borrow money from each of these companies?" at bounding box center [209, 369] width 196 height 65
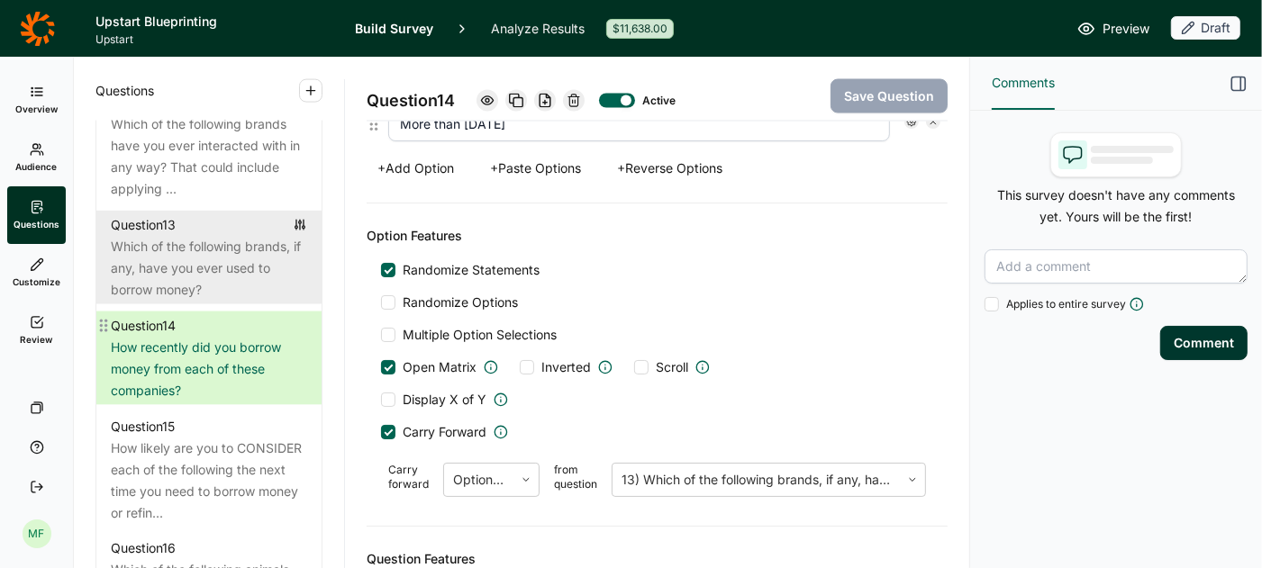
scroll to position [2601, 0]
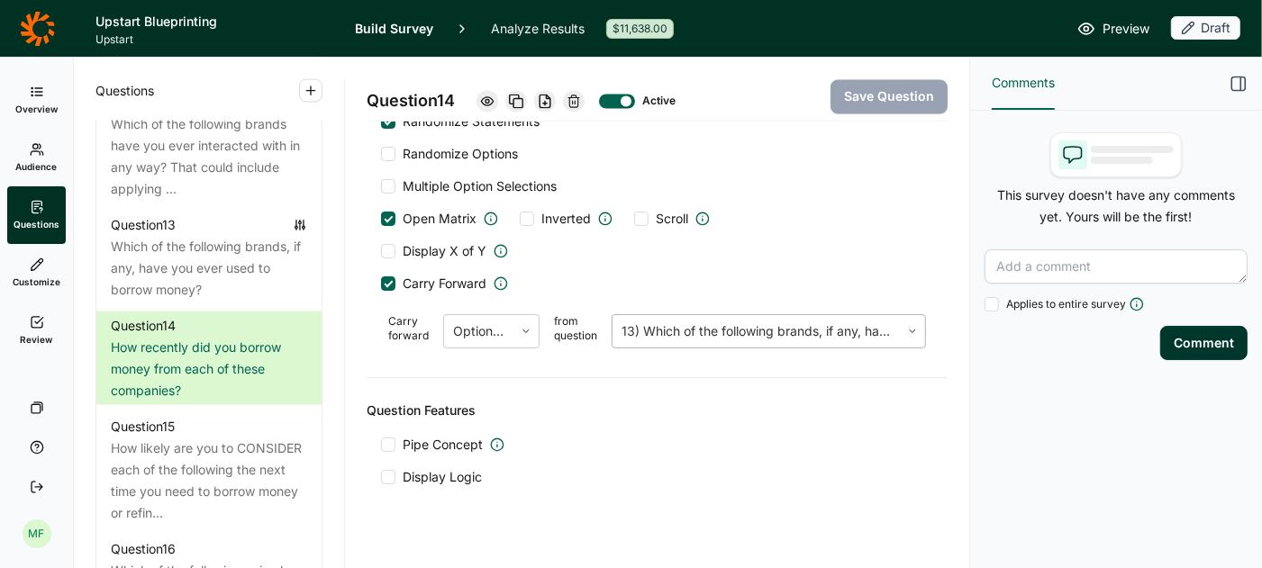
click at [639, 319] on div at bounding box center [755, 331] width 269 height 25
click at [639, 318] on div at bounding box center [771, 330] width 292 height 25
click at [388, 470] on div at bounding box center [388, 477] width 14 height 14
click at [381, 477] on input "Display Logic" at bounding box center [381, 477] width 0 height 0
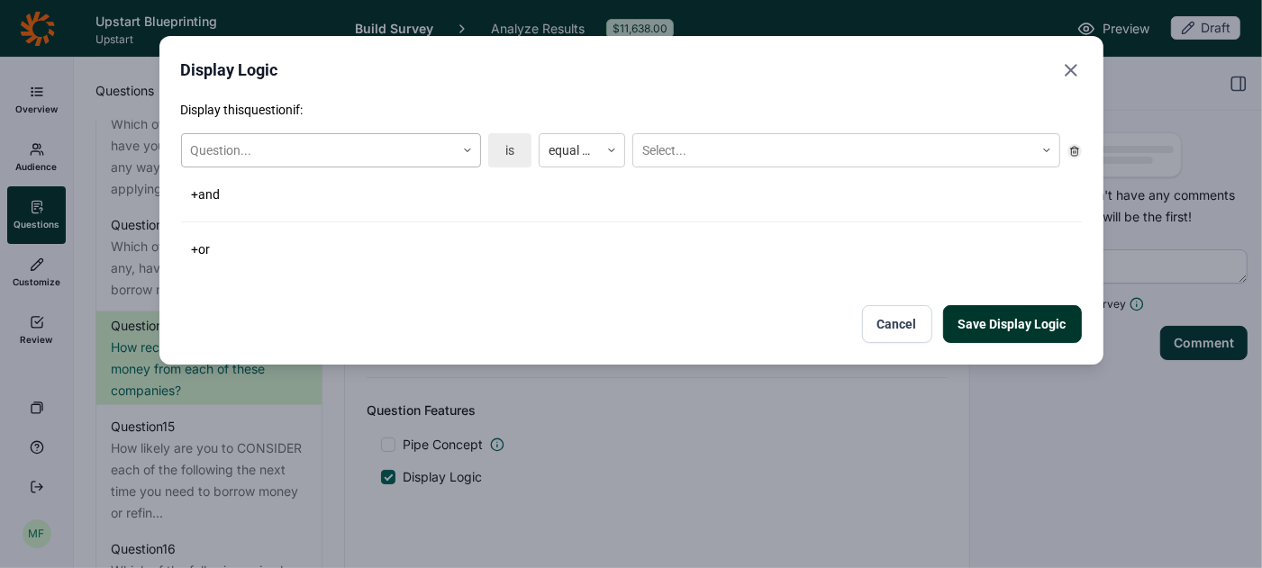
click at [476, 143] on div at bounding box center [467, 150] width 25 height 32
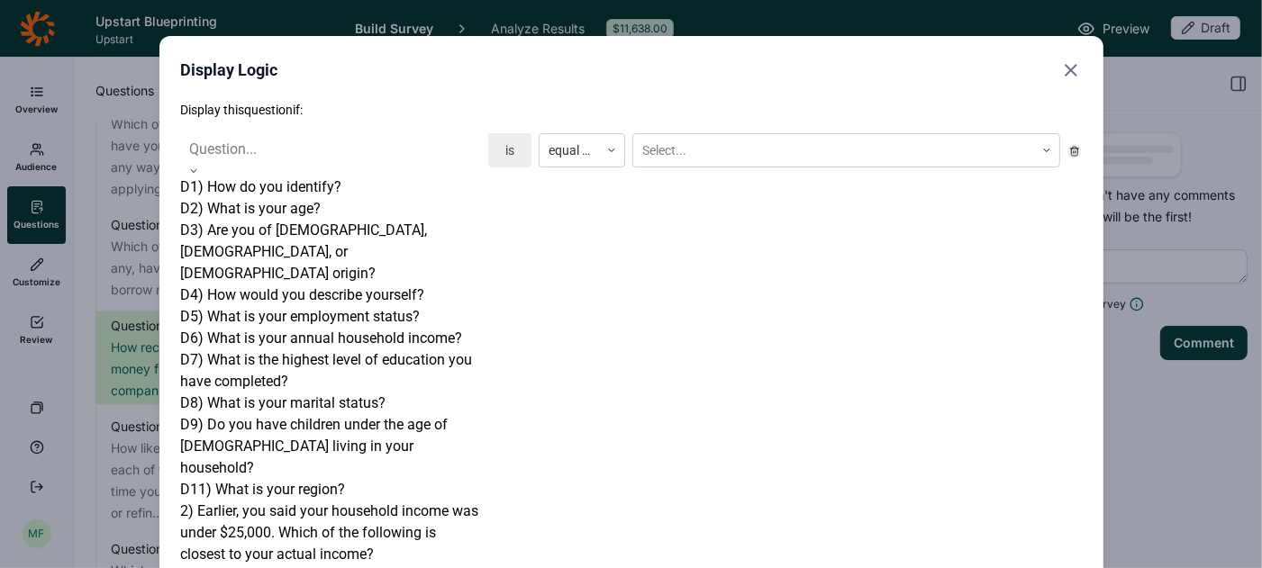
scroll to position [1300, 0]
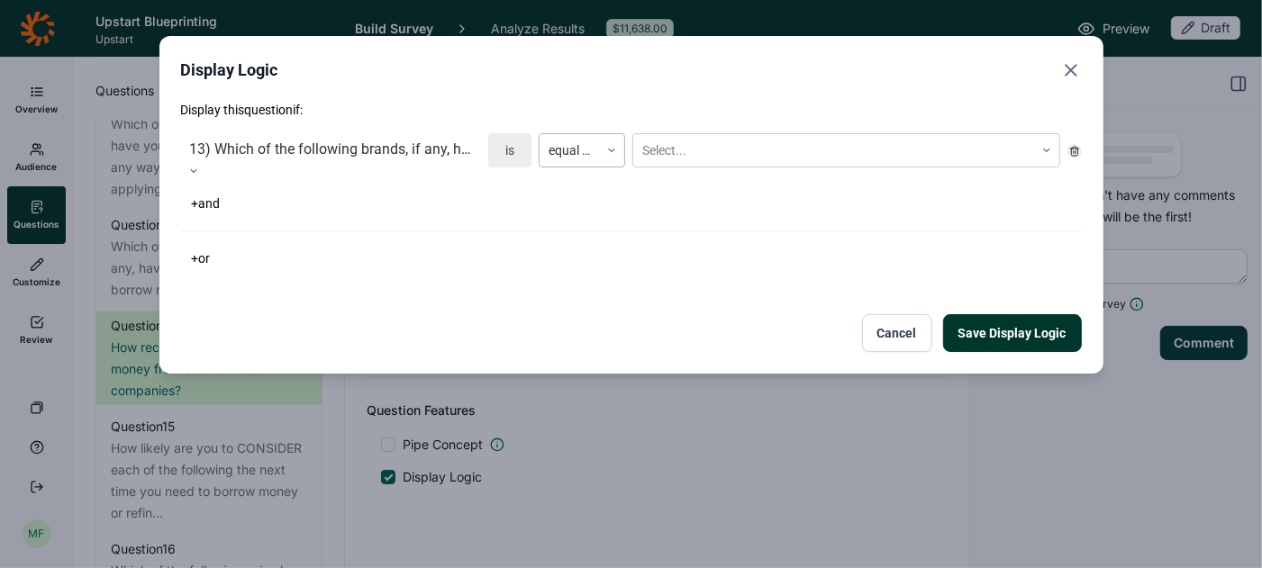
click at [585, 144] on div at bounding box center [568, 151] width 41 height 23
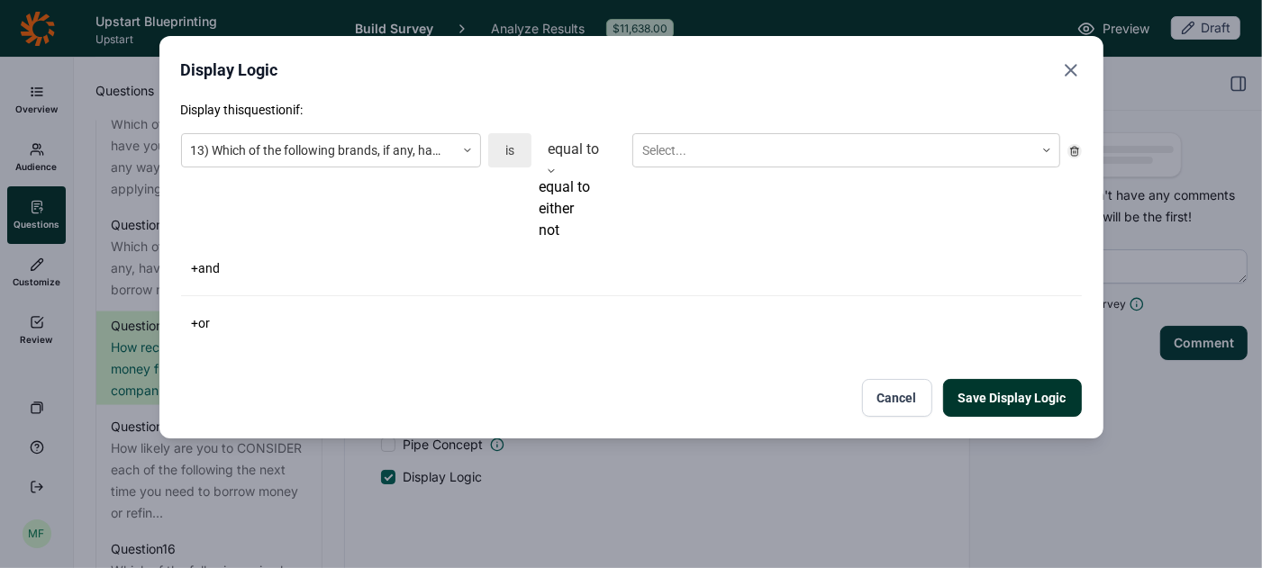
click at [578, 241] on div "not" at bounding box center [582, 231] width 86 height 22
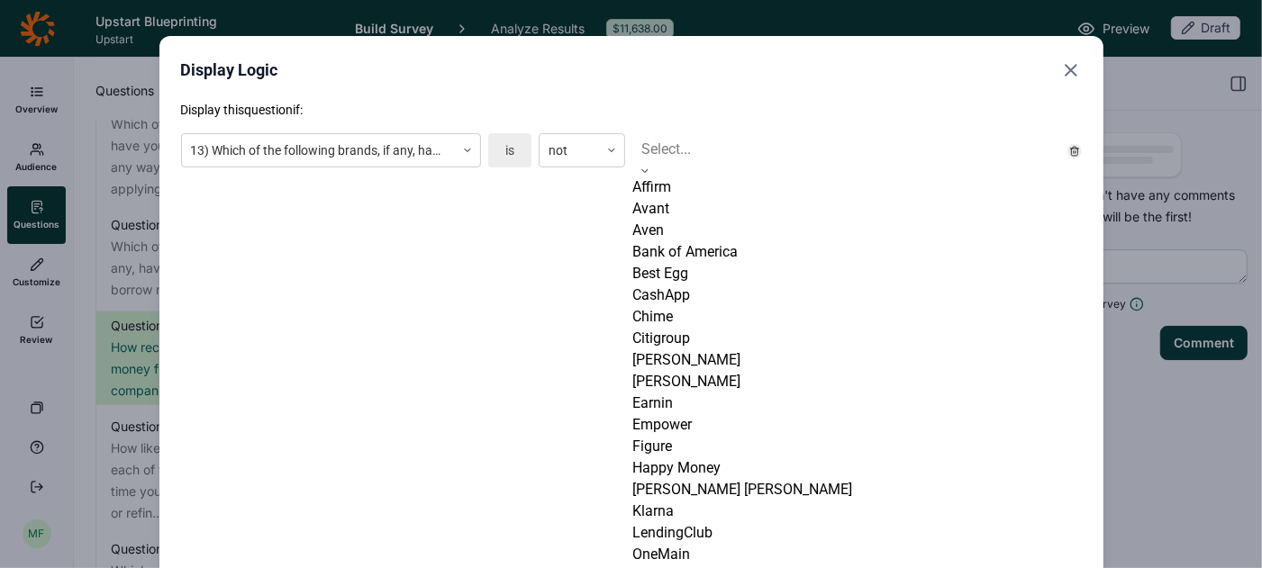
click at [670, 157] on div at bounding box center [846, 149] width 410 height 25
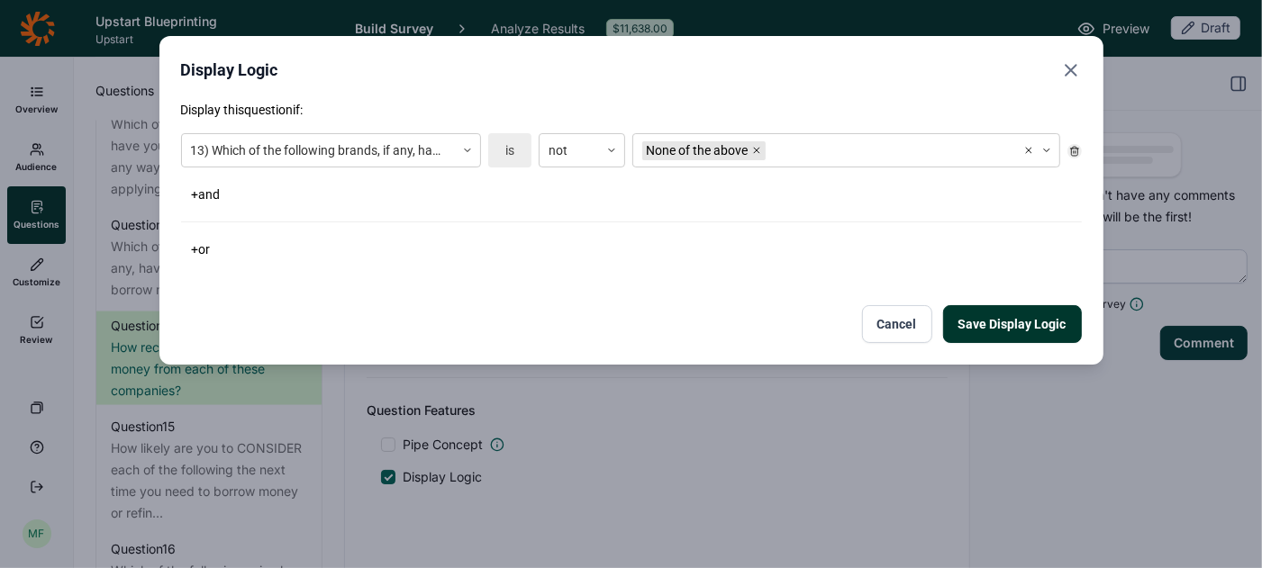
click at [590, 348] on div "Display Logic Display this question if: 13) Which of the following brands, if a…" at bounding box center [631, 200] width 944 height 329
click at [1016, 328] on button "Save Display Logic" at bounding box center [1012, 324] width 139 height 38
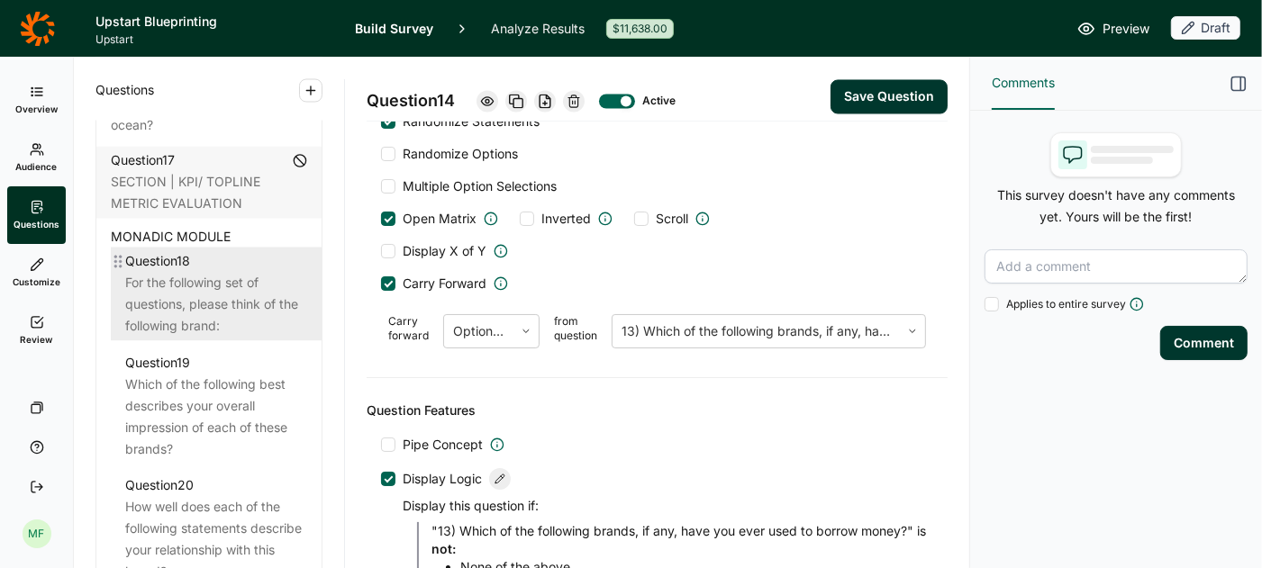
scroll to position [2524, 0]
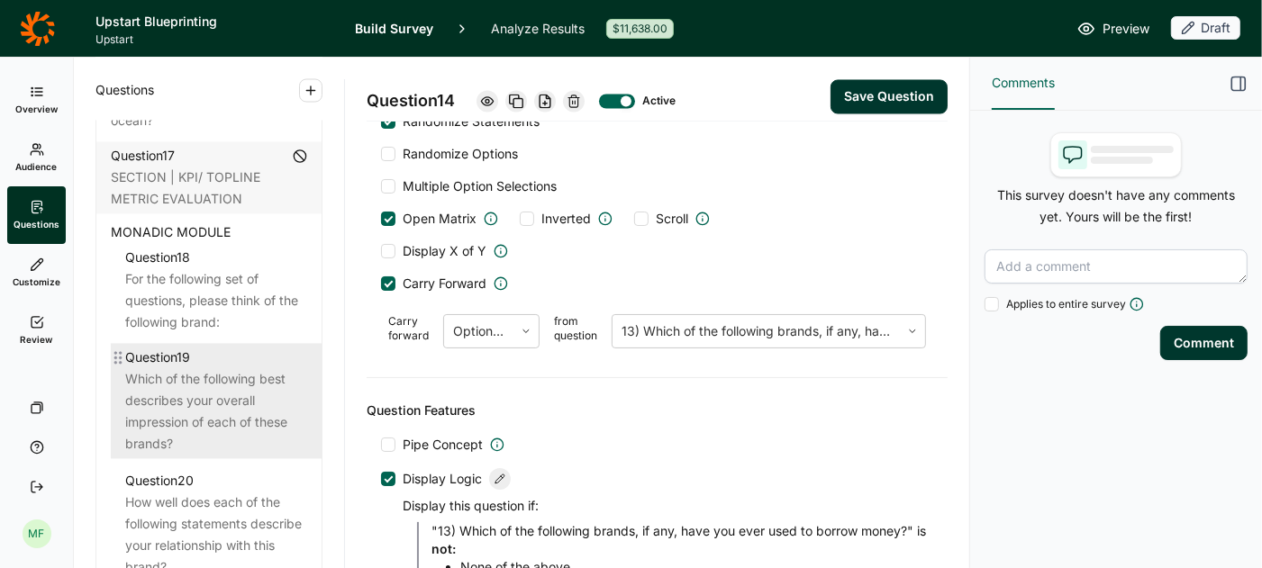
click at [189, 377] on div "Which of the following best describes your overall impression of each of these …" at bounding box center [216, 412] width 182 height 86
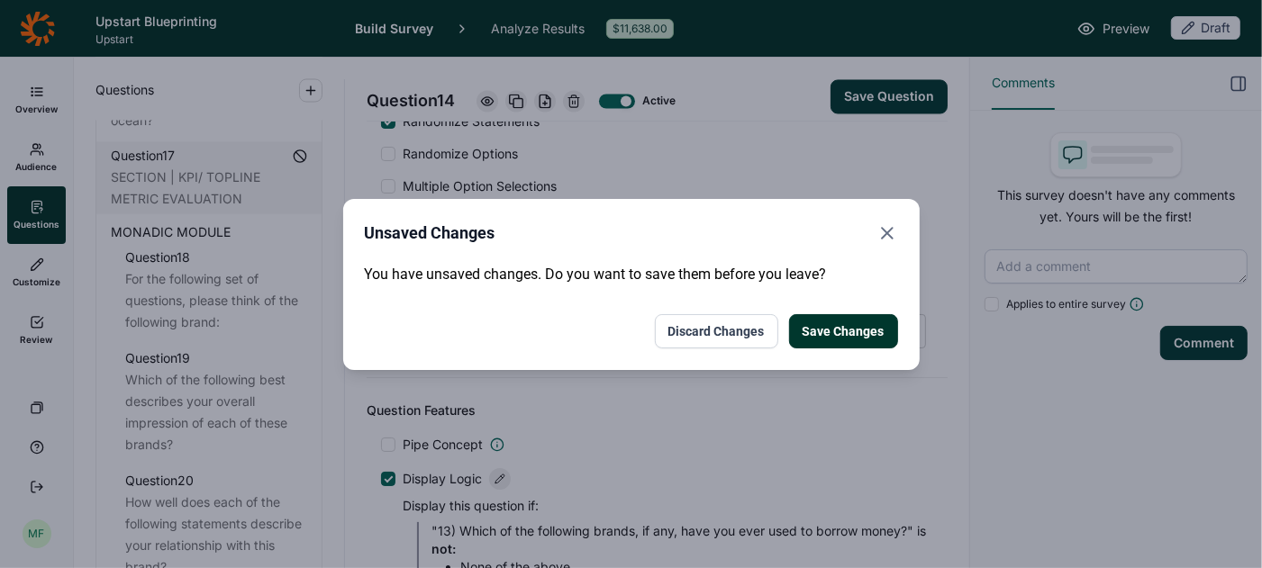
click at [889, 229] on icon "Close" at bounding box center [887, 233] width 22 height 22
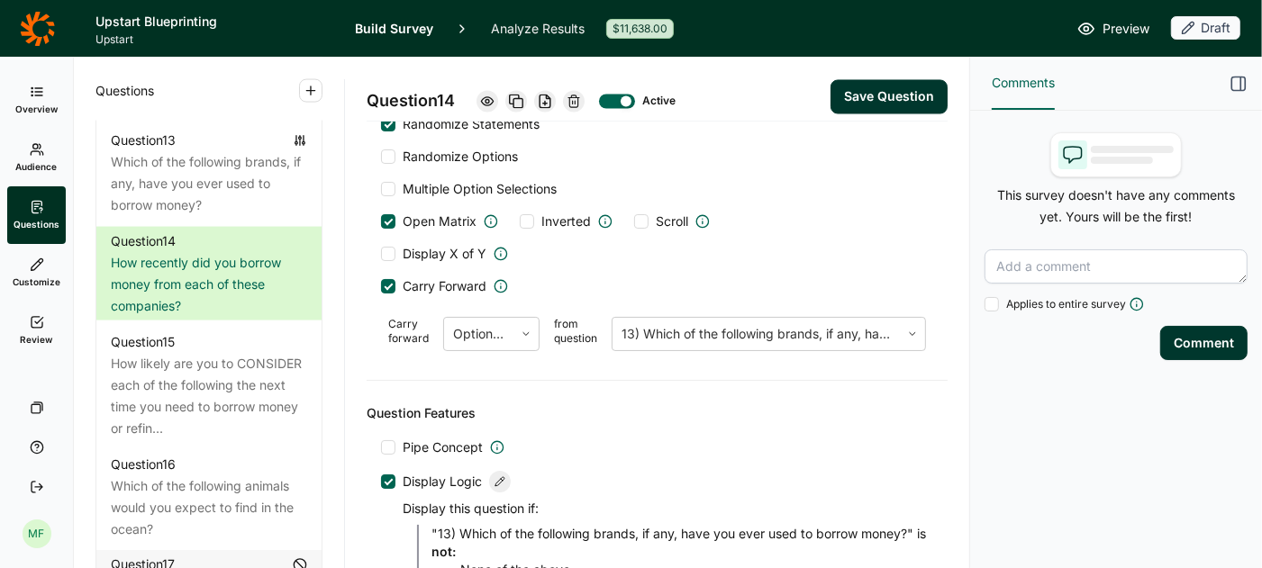
scroll to position [2501, 0]
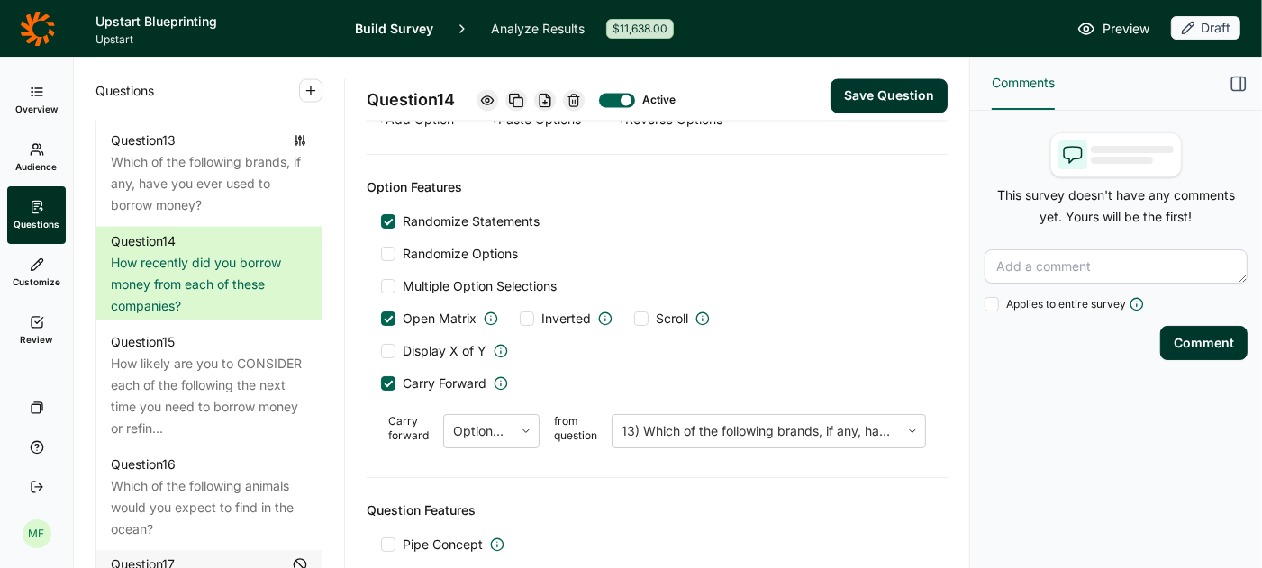
click at [865, 95] on button "Save Question" at bounding box center [888, 96] width 117 height 34
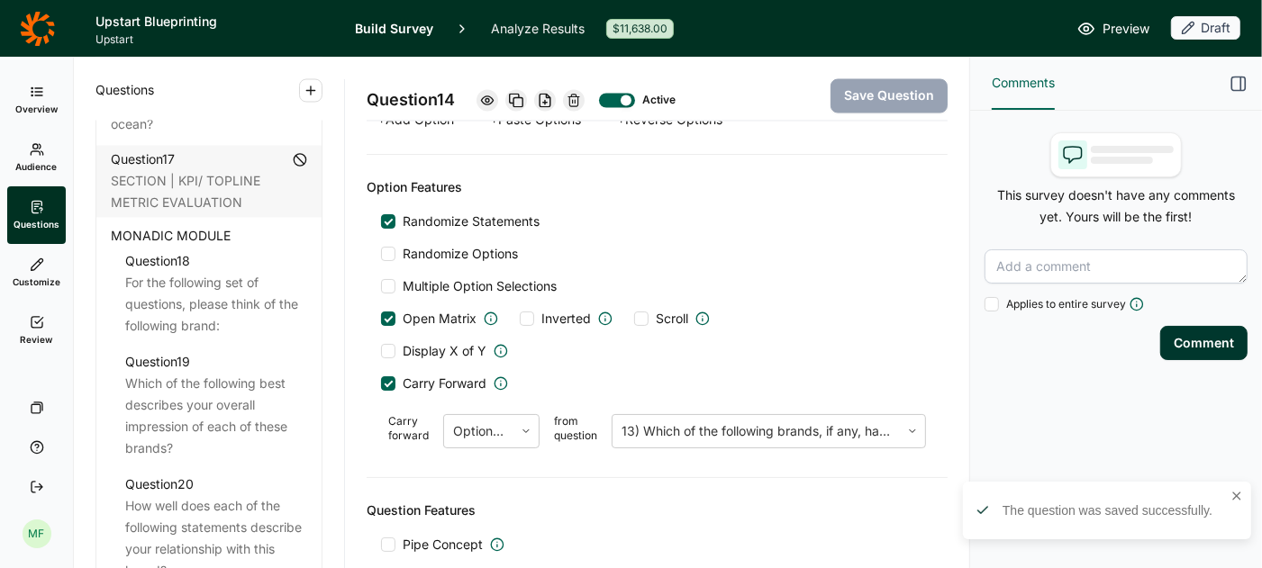
scroll to position [2534, 0]
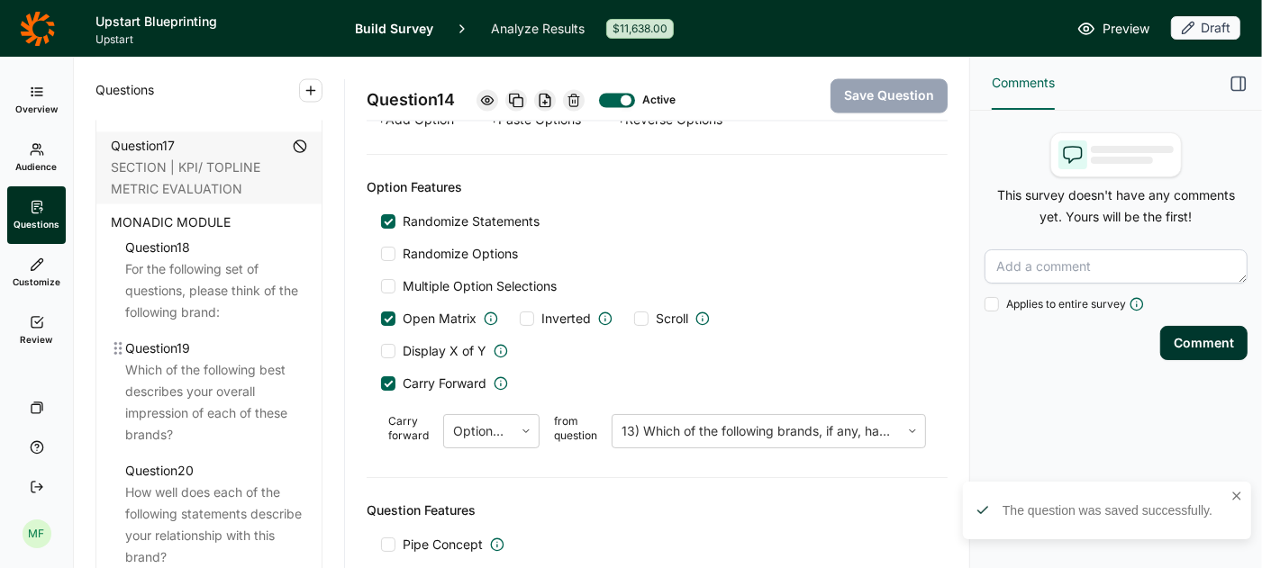
click at [221, 376] on div "Which of the following best describes your overall impression of each of these …" at bounding box center [216, 402] width 182 height 86
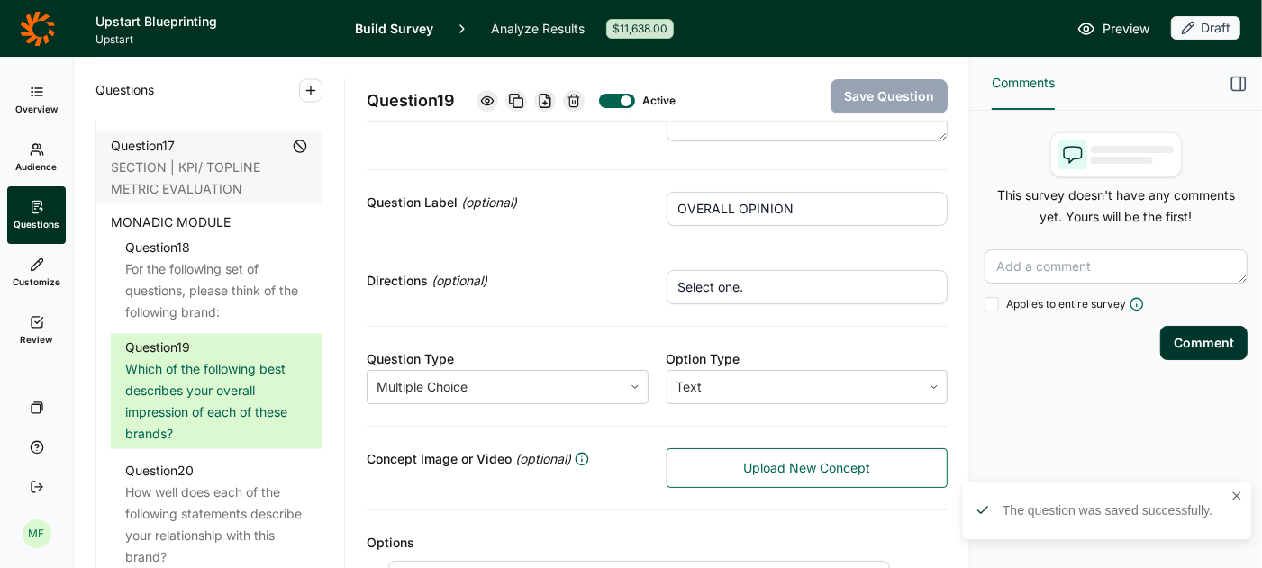
scroll to position [78, 0]
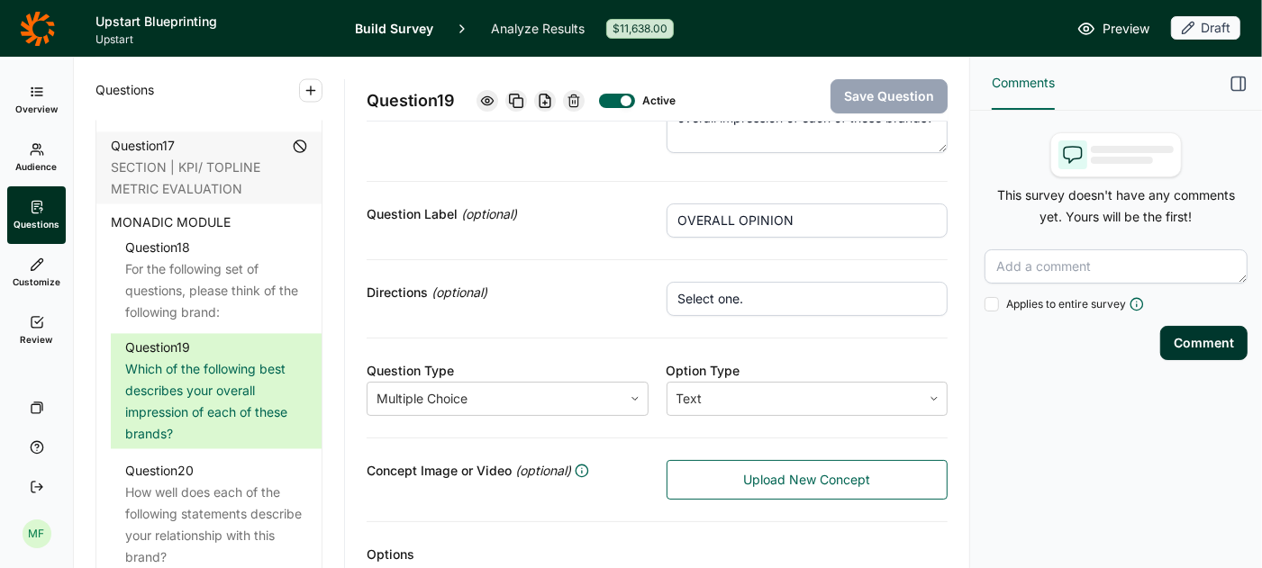
drag, startPoint x: 797, startPoint y: 221, endPoint x: 739, endPoint y: 222, distance: 57.6
click at [739, 222] on input "OVERALL OPINION" at bounding box center [807, 221] width 282 height 34
type input "OVERALL IMPRESSION"
click at [869, 99] on button "Save Question" at bounding box center [888, 96] width 117 height 34
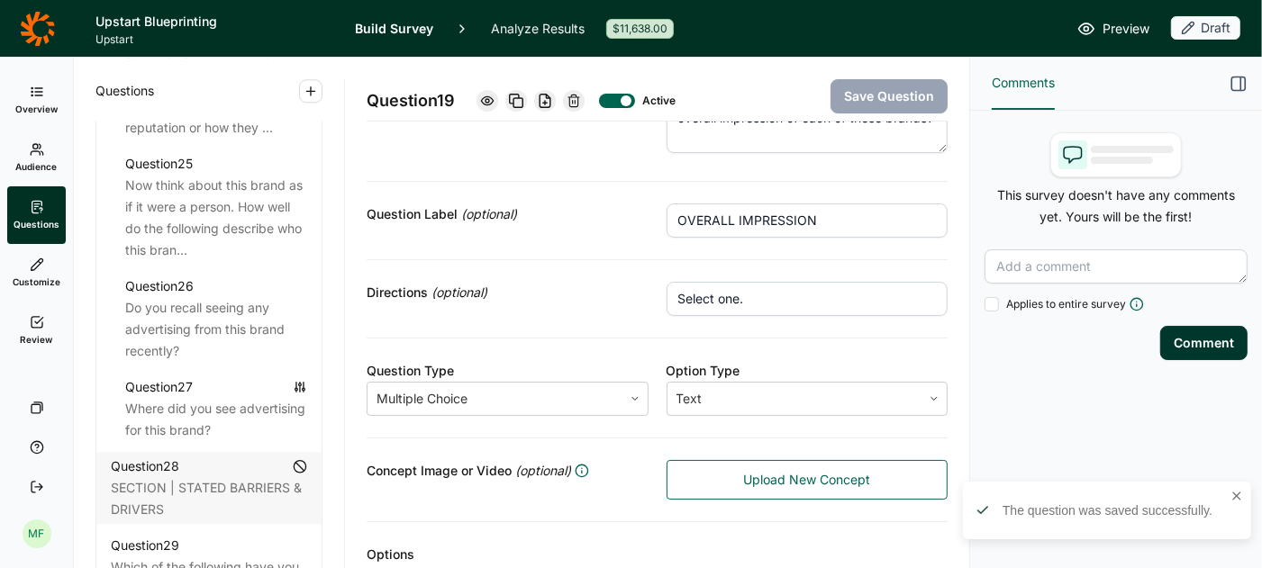
scroll to position [3454, 0]
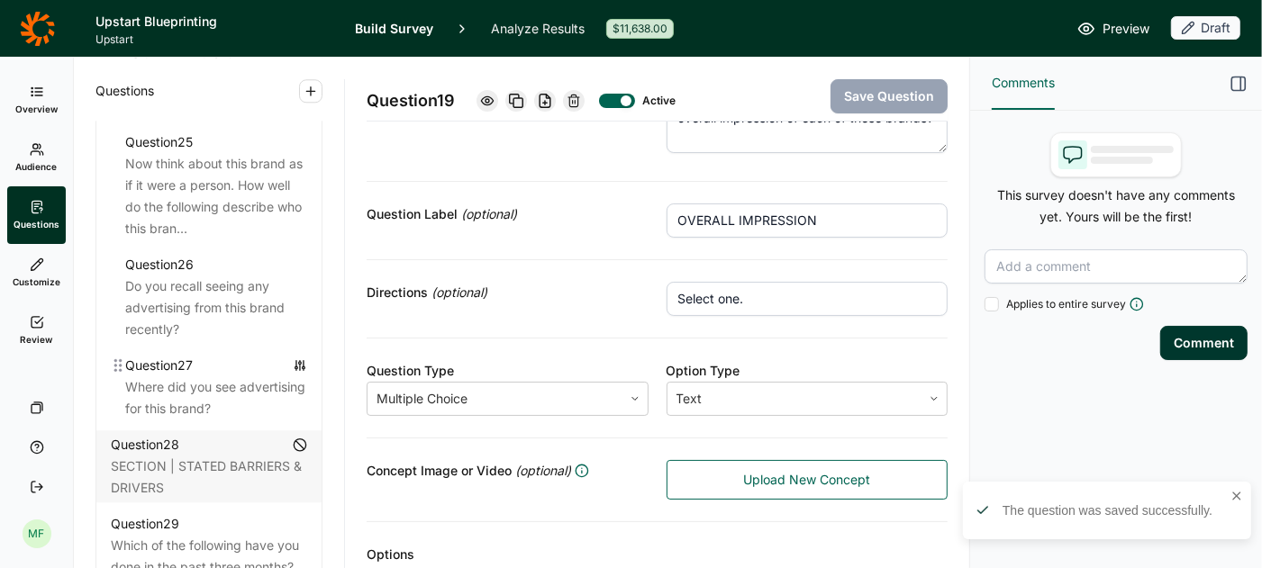
click at [239, 381] on div "Where did you see advertising for this brand?" at bounding box center [216, 397] width 182 height 43
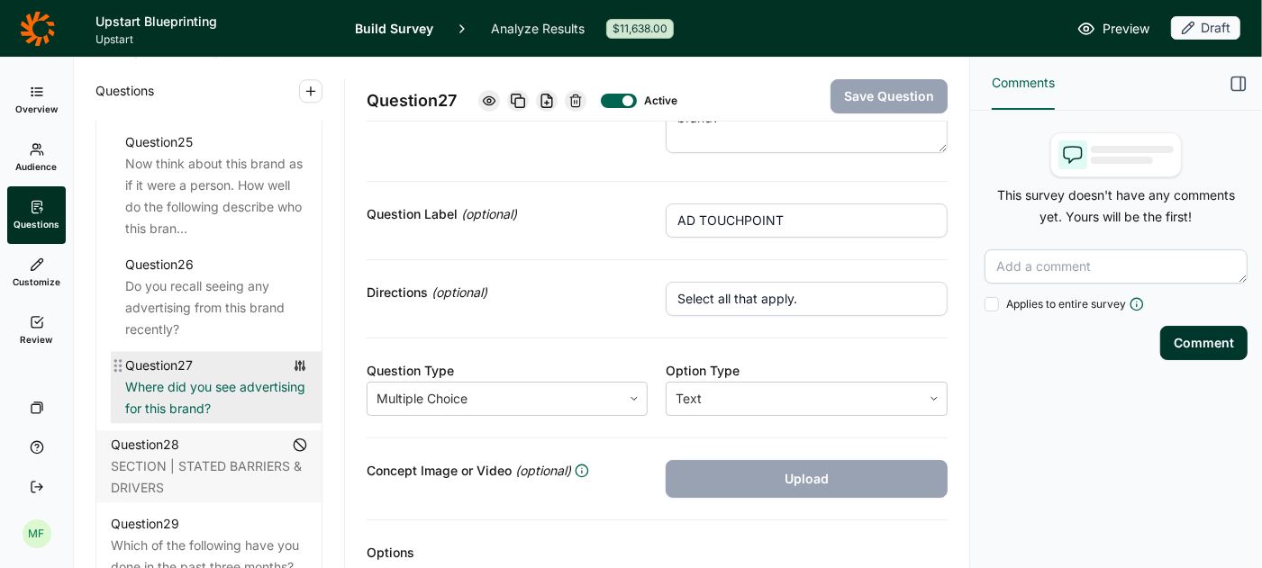
click at [235, 376] on div "Where did you see advertising for this brand?" at bounding box center [216, 397] width 182 height 43
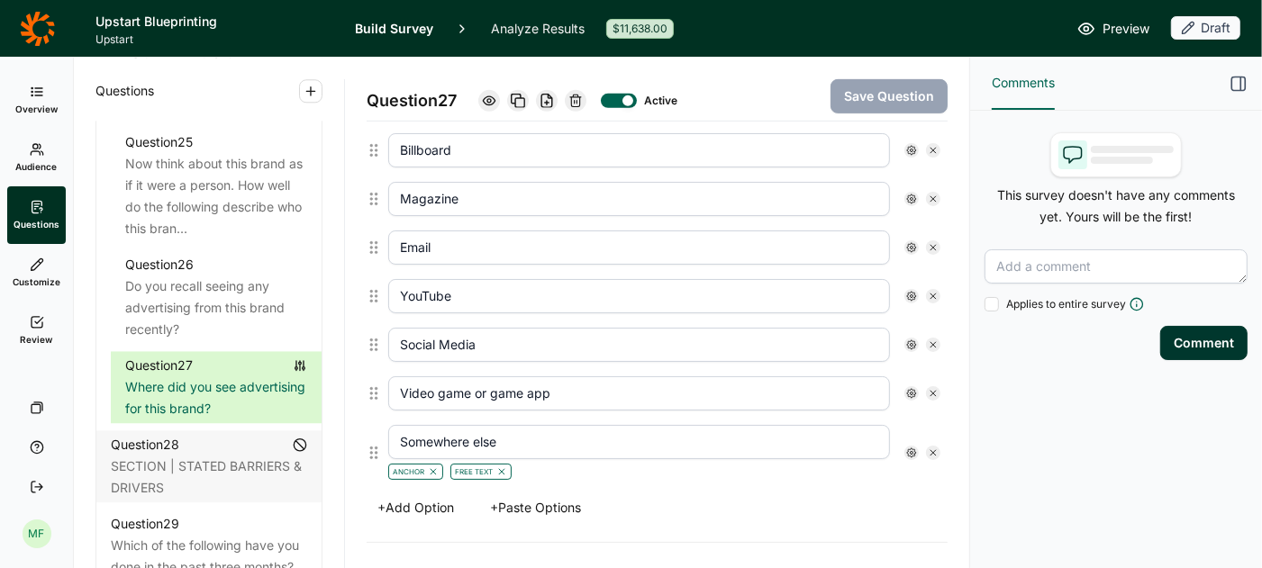
scroll to position [640, 0]
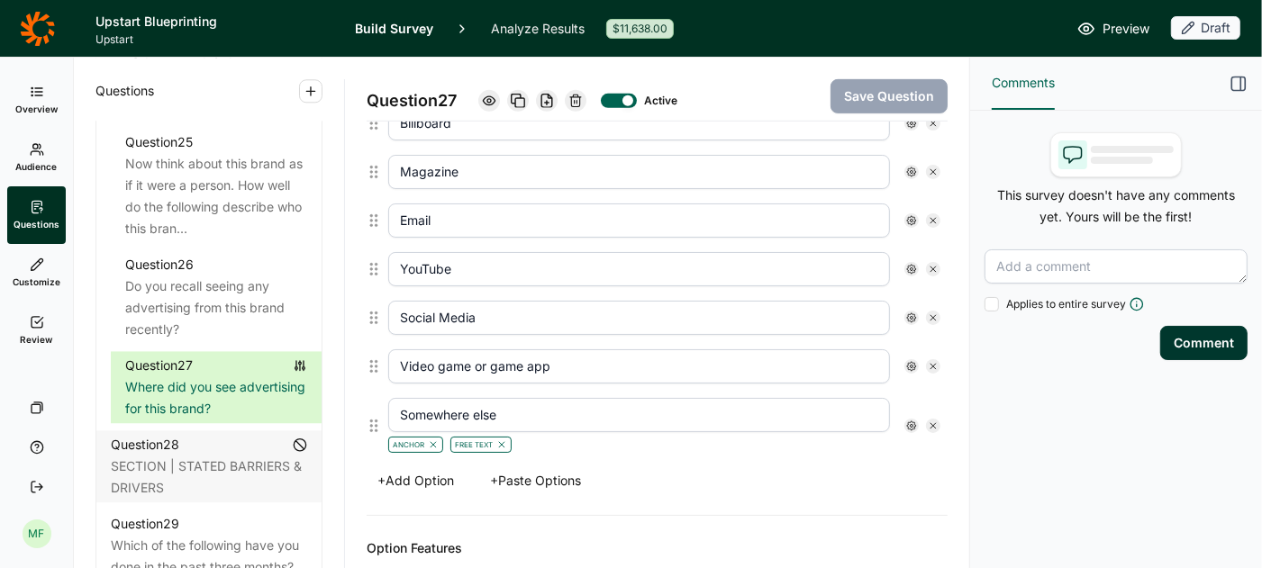
click at [434, 469] on button "+ Add Option" at bounding box center [416, 480] width 98 height 25
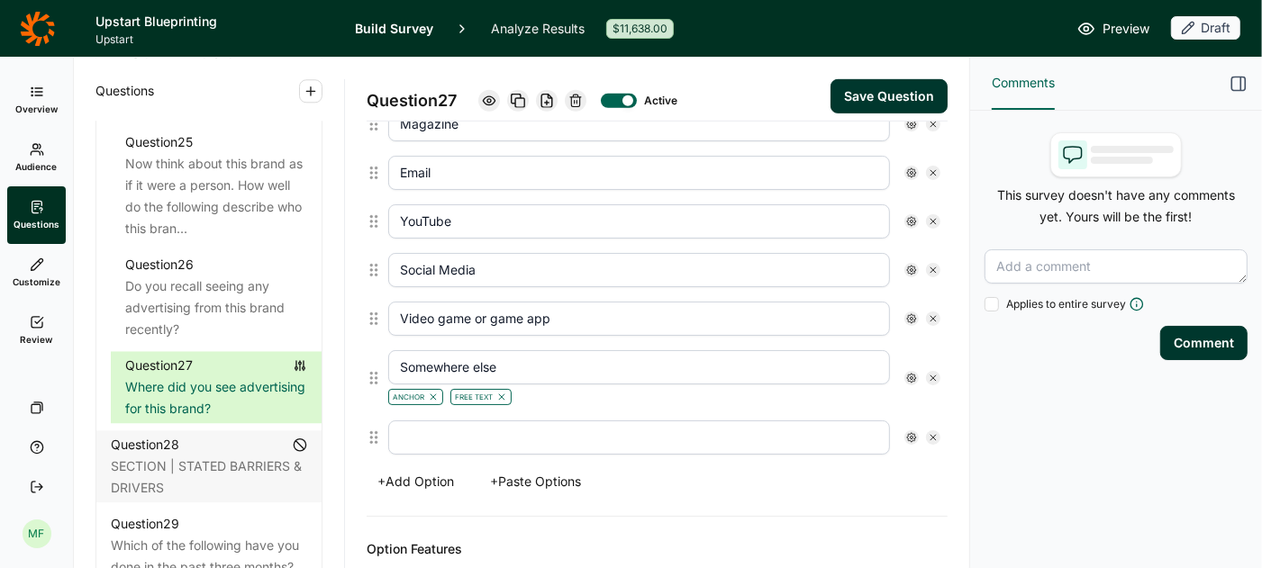
click at [484, 437] on input "text" at bounding box center [639, 438] width 502 height 34
type input "Mailing"
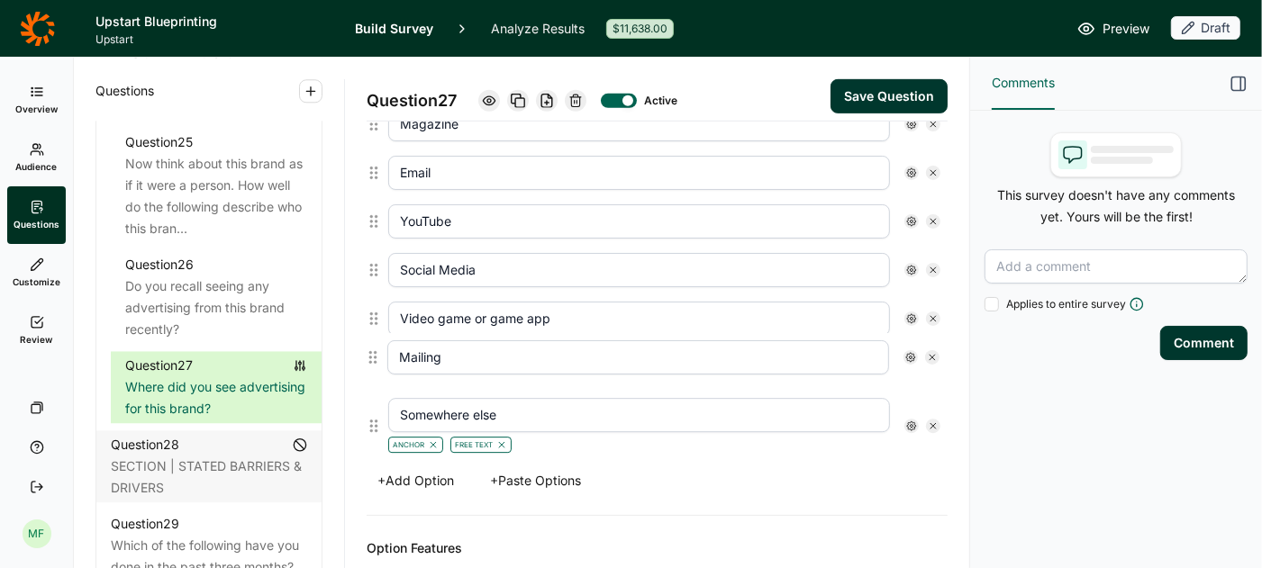
drag, startPoint x: 375, startPoint y: 427, endPoint x: 374, endPoint y: 355, distance: 72.1
click at [374, 355] on div "TV Radio Billboard Magazine Email YouTube Social Media Video game or game app S…" at bounding box center [657, 207] width 581 height 507
type input "Mailing"
type input "Somewhere else"
click at [897, 88] on button "Save Question" at bounding box center [888, 96] width 117 height 34
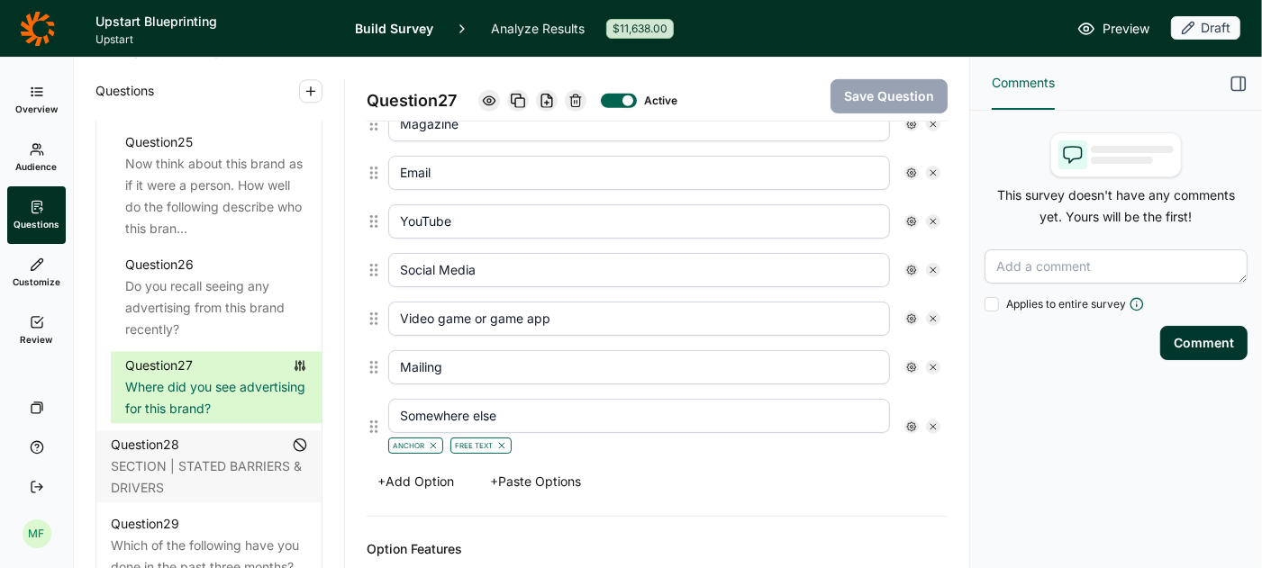
click at [459, 352] on input "Mailing" at bounding box center [639, 367] width 502 height 34
type input "Mailing/flyer"
click at [856, 92] on button "Save Question" at bounding box center [888, 96] width 117 height 34
click at [313, 94] on icon "button" at bounding box center [311, 91] width 14 height 14
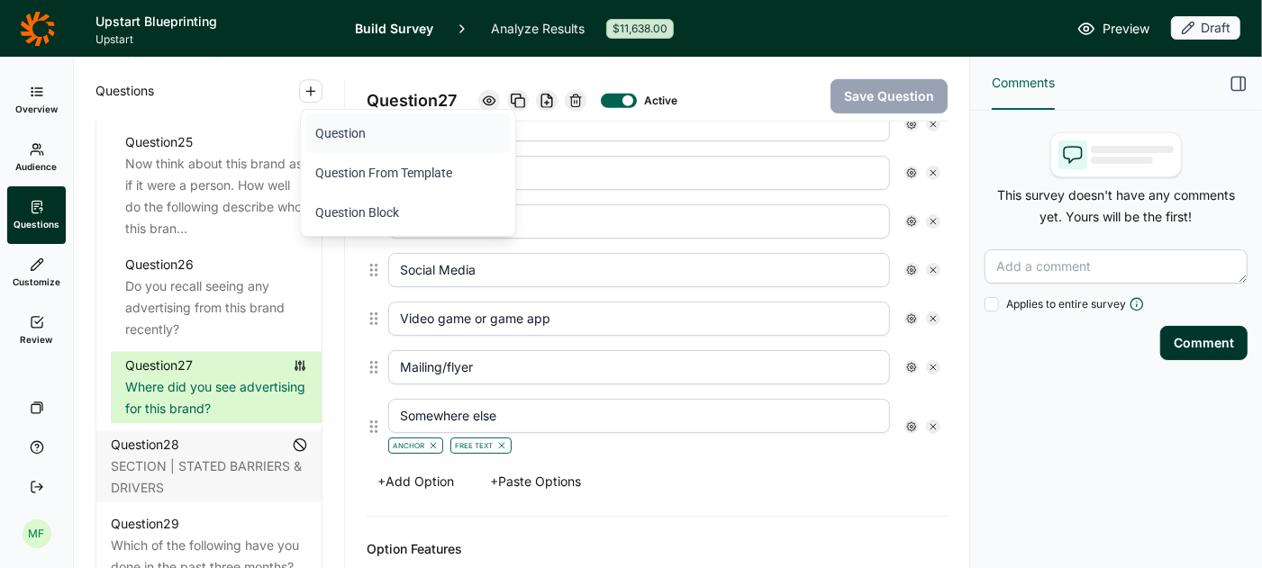
click at [329, 141] on button "Question" at bounding box center [408, 133] width 204 height 40
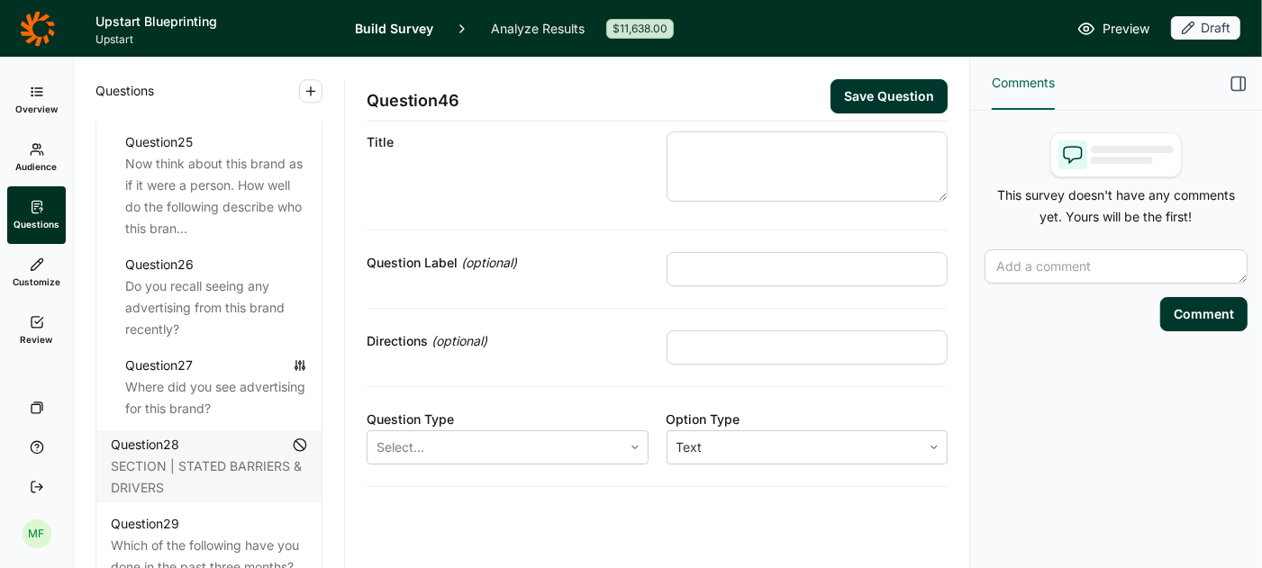
scroll to position [44, 0]
click at [693, 154] on textarea at bounding box center [807, 161] width 282 height 70
type textarea "d"
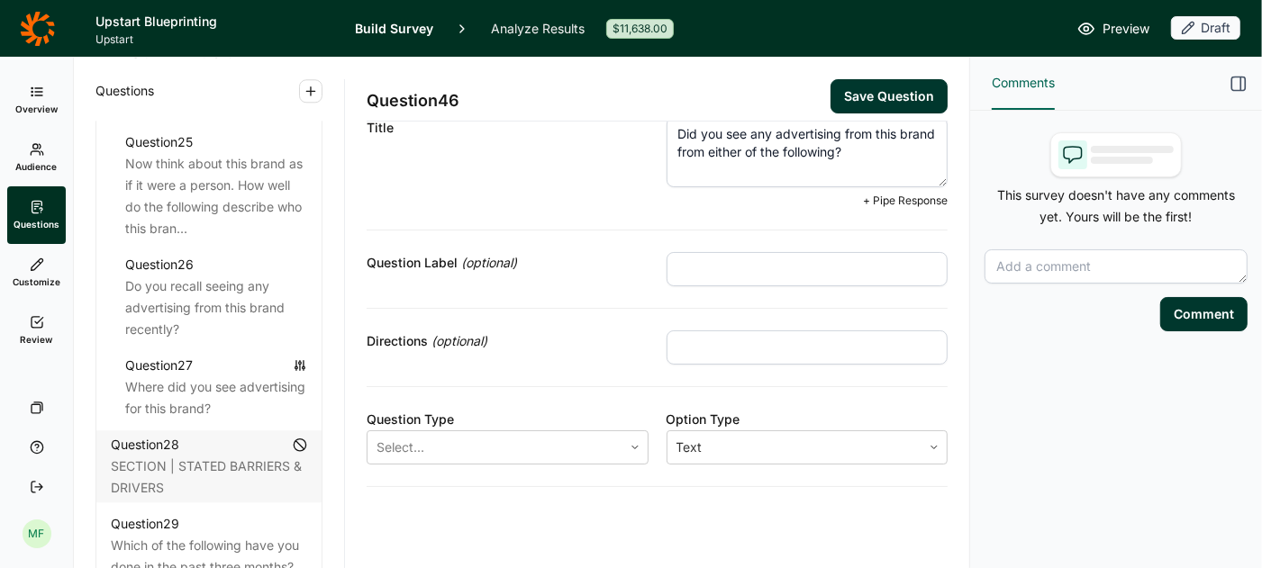
type textarea "Did you see any advertising from this brand from either of the following?"
click at [709, 273] on input "text" at bounding box center [807, 269] width 282 height 34
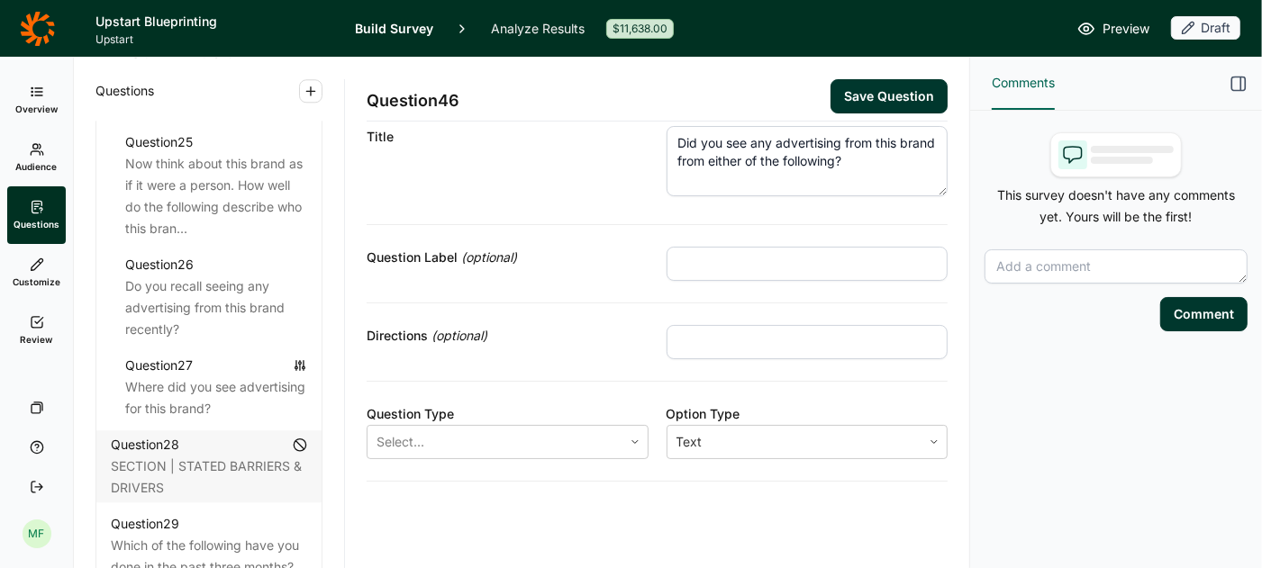
scroll to position [30, 0]
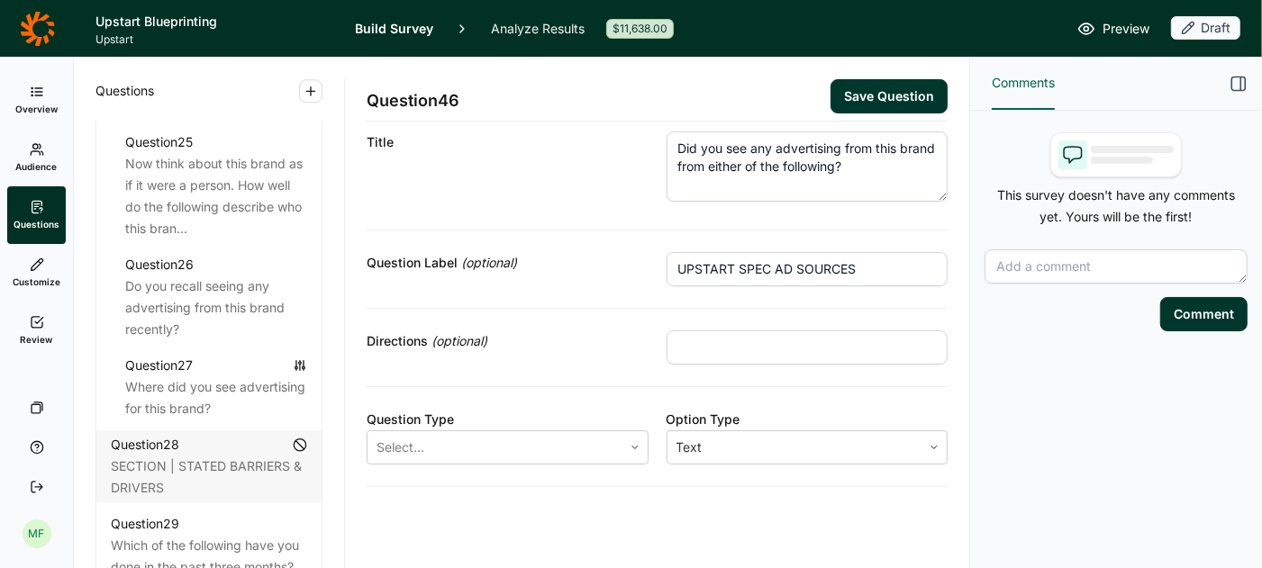
type input "UPSTART SPEC AD SOURCES"
type input "Select all that apply."
click at [385, 463] on icon at bounding box center [379, 468] width 11 height 11
click at [596, 481] on div "Multiple Choice" at bounding box center [508, 485] width 282 height 22
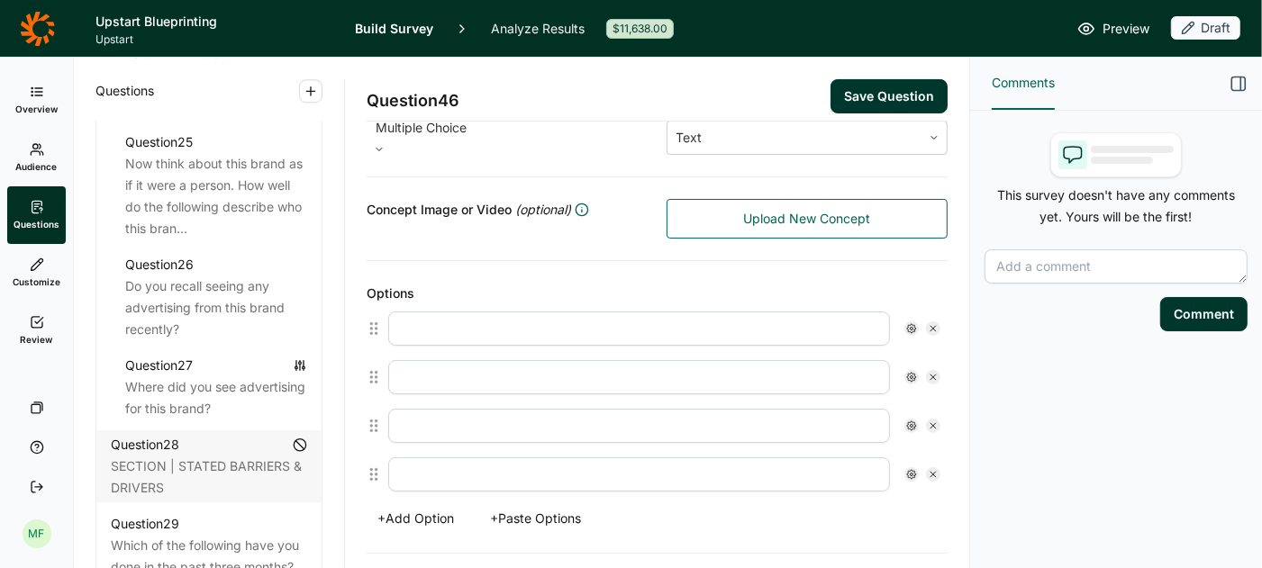
scroll to position [351, 0]
click at [768, 310] on input "text" at bounding box center [639, 326] width 502 height 34
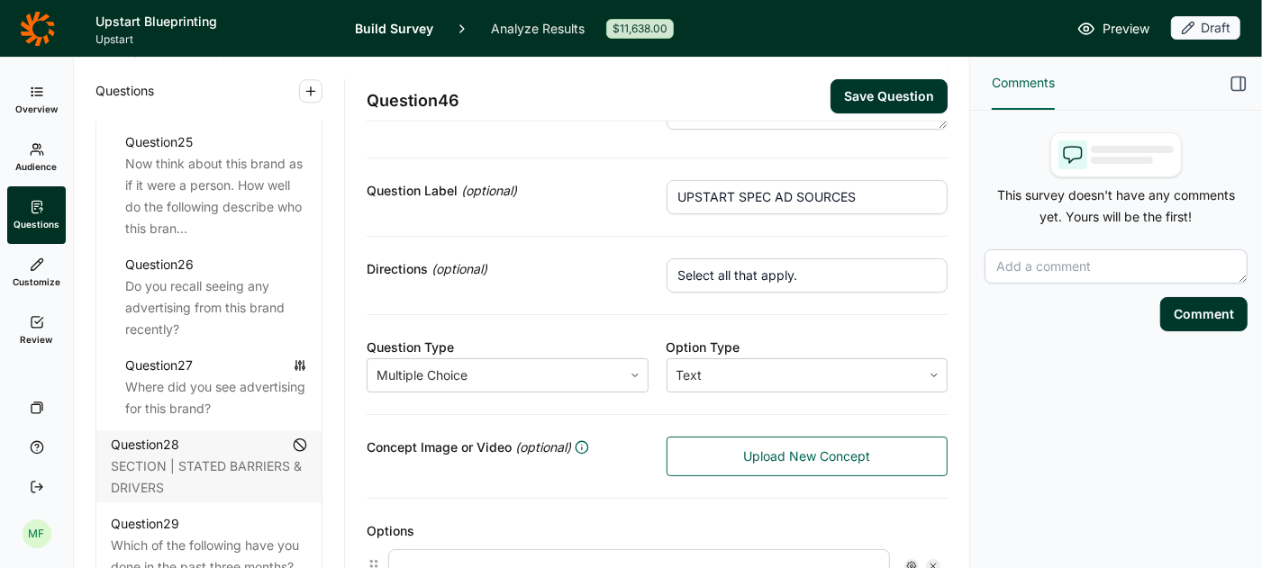
scroll to position [0, 0]
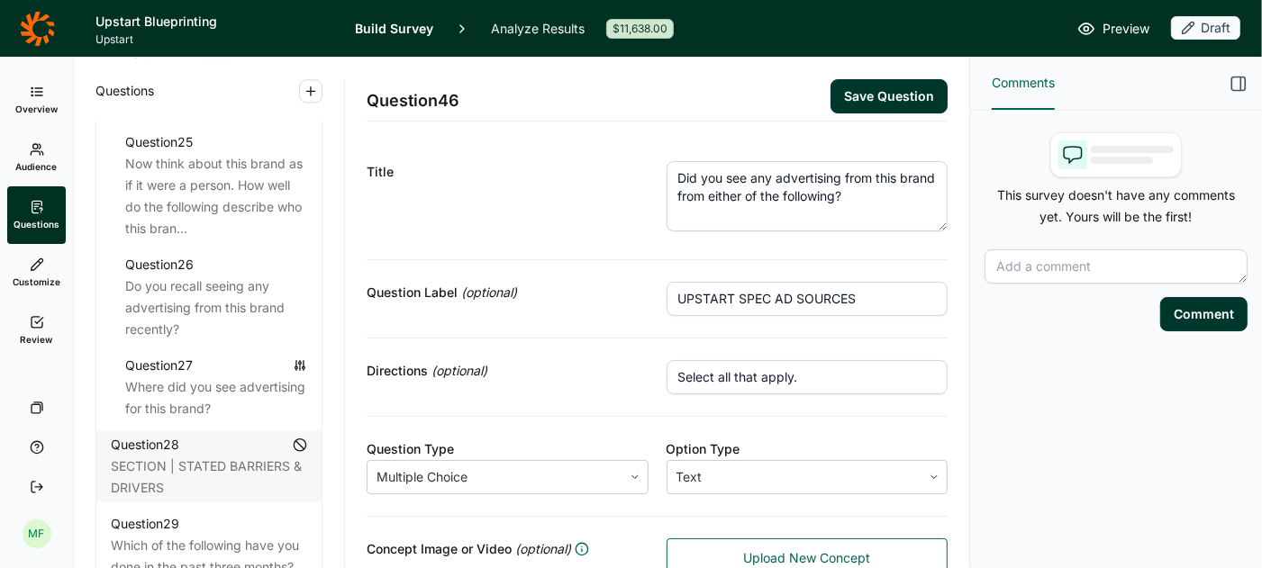
click at [442, 254] on div "Title Did you see any advertising from this brand from either of the following?" at bounding box center [657, 200] width 581 height 121
click at [860, 175] on textarea "Did you see any advertising from this brand from either of the following?" at bounding box center [807, 196] width 282 height 70
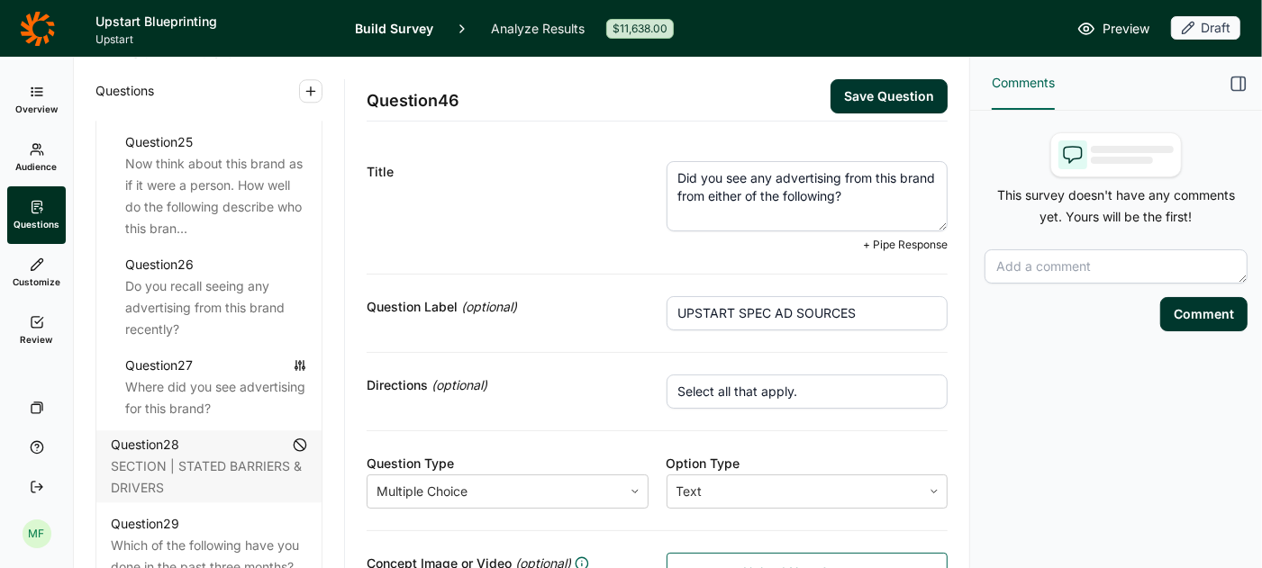
click at [860, 175] on textarea "Did you see any advertising from this brand from either of the following?" at bounding box center [807, 196] width 282 height 70
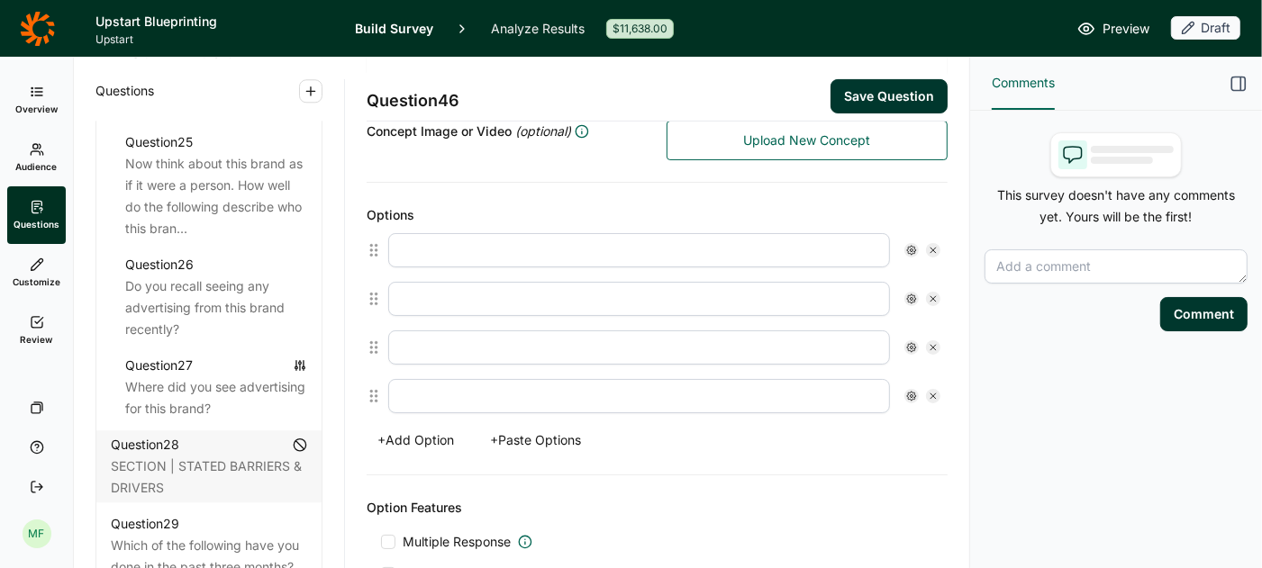
type textarea "Did you see any advertising for this brand from either of the following?"
click at [693, 263] on div at bounding box center [664, 250] width 566 height 49
click at [696, 255] on input "text" at bounding box center [639, 251] width 502 height 34
type input "Saw advertising from Walmart"
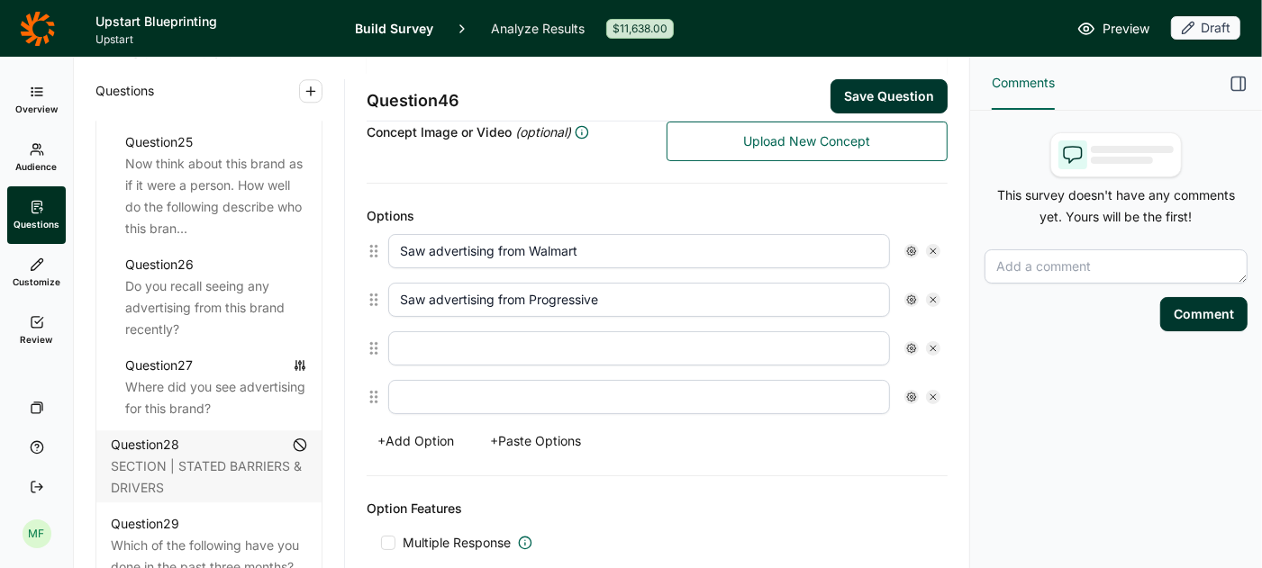
type input "Saw advertising from Progressive"
type input "None of the above"
click at [930, 394] on use at bounding box center [932, 396] width 5 height 5
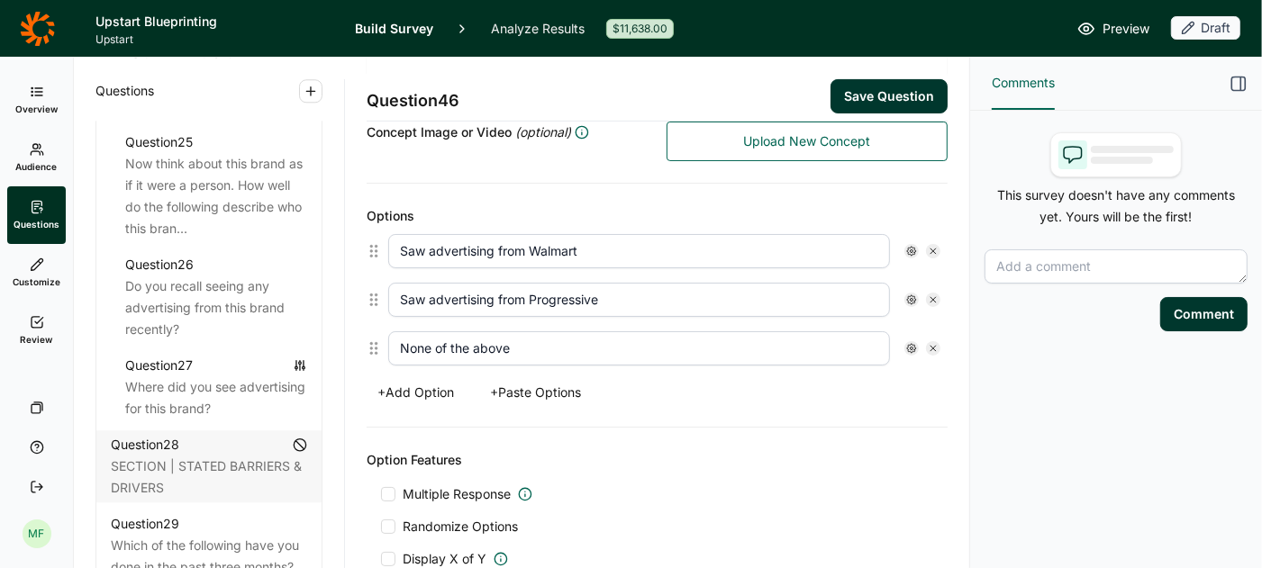
click at [911, 344] on use at bounding box center [911, 348] width 9 height 9
click at [875, 410] on div "Options Saw advertising from Walmart Saw advertising from Progressive None of t…" at bounding box center [657, 306] width 581 height 244
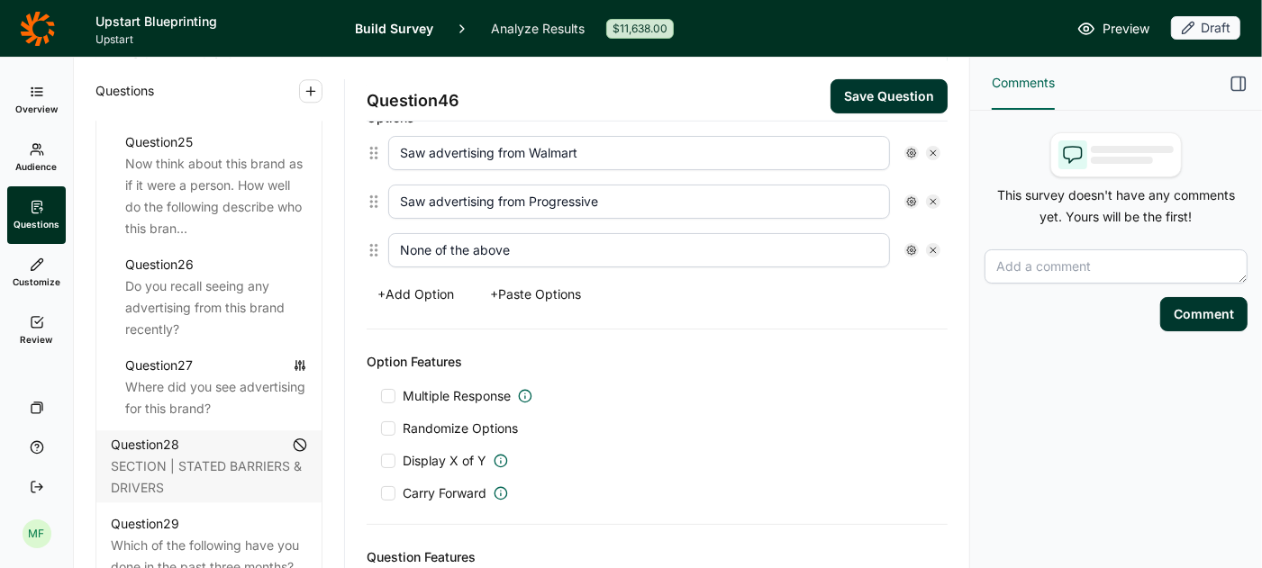
scroll to position [521, 0]
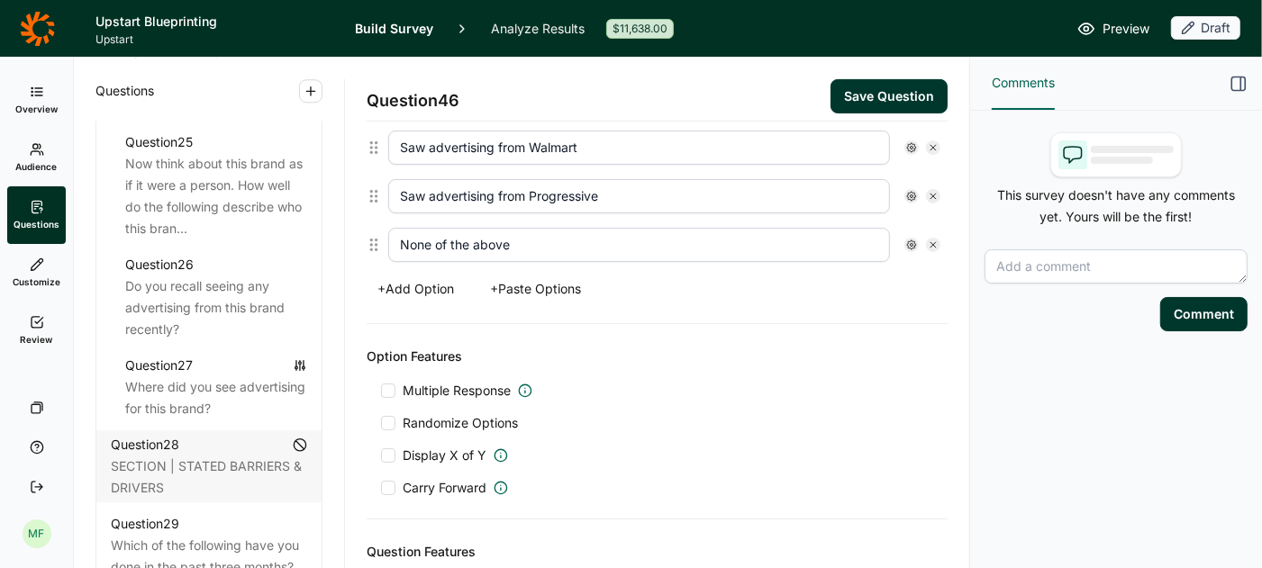
click at [388, 384] on div at bounding box center [388, 391] width 14 height 14
click at [381, 391] on input "Multiple Response" at bounding box center [381, 391] width 0 height 0
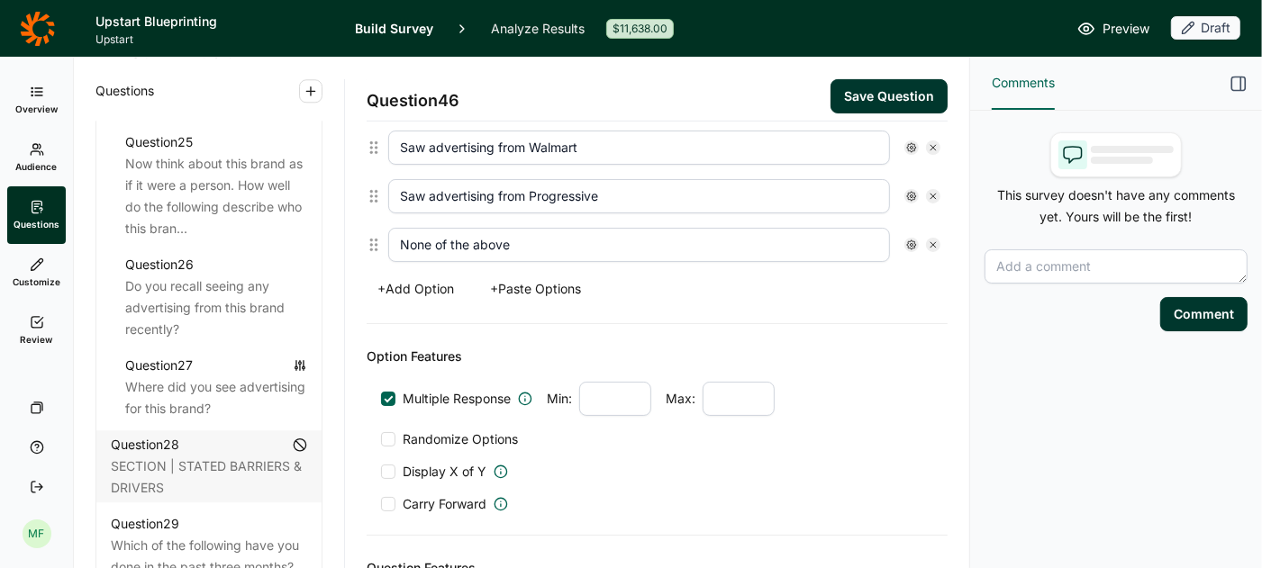
click at [388, 432] on div at bounding box center [388, 439] width 14 height 14
click at [381, 440] on input "Randomize Options" at bounding box center [381, 440] width 0 height 0
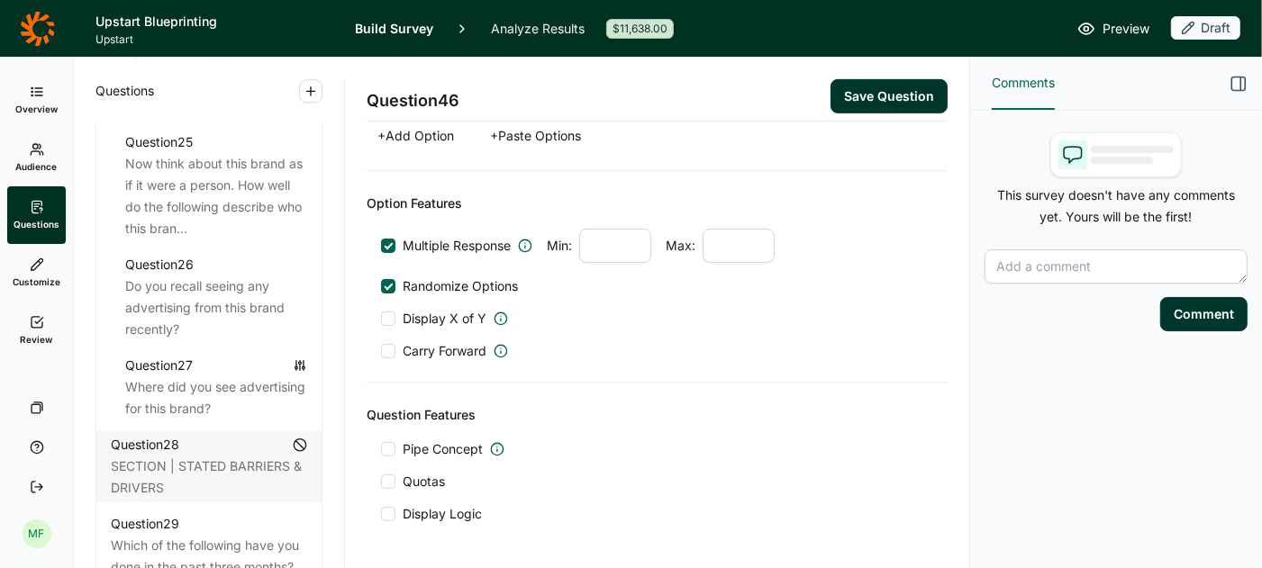
scroll to position [680, 0]
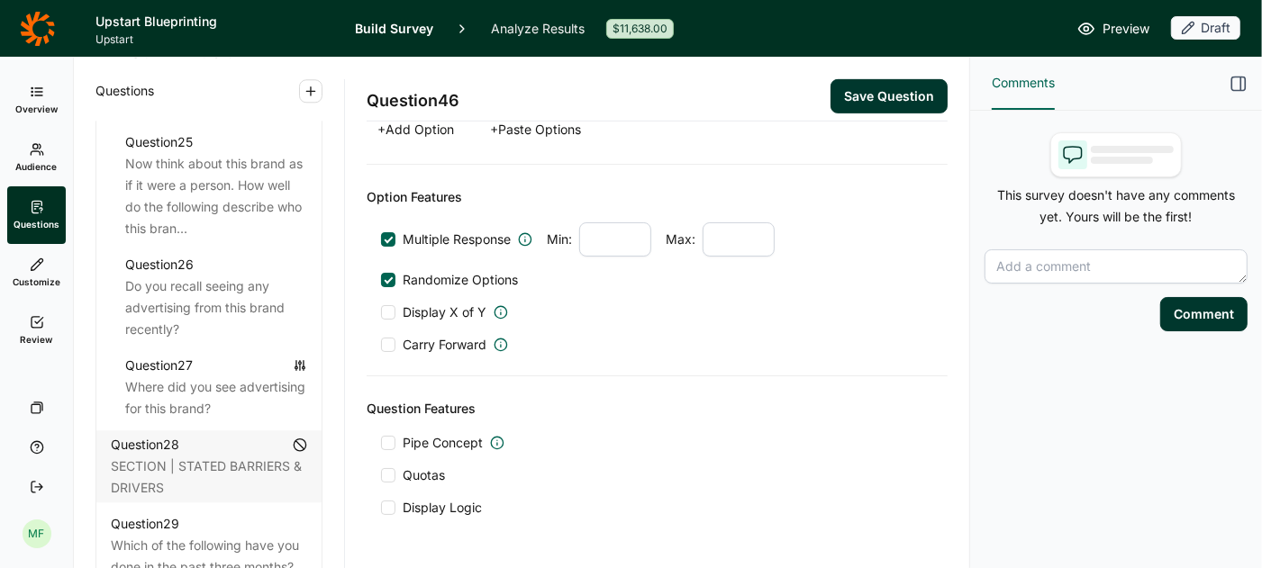
click at [393, 501] on div at bounding box center [388, 508] width 14 height 14
click at [381, 508] on input "Display Logic" at bounding box center [381, 508] width 0 height 0
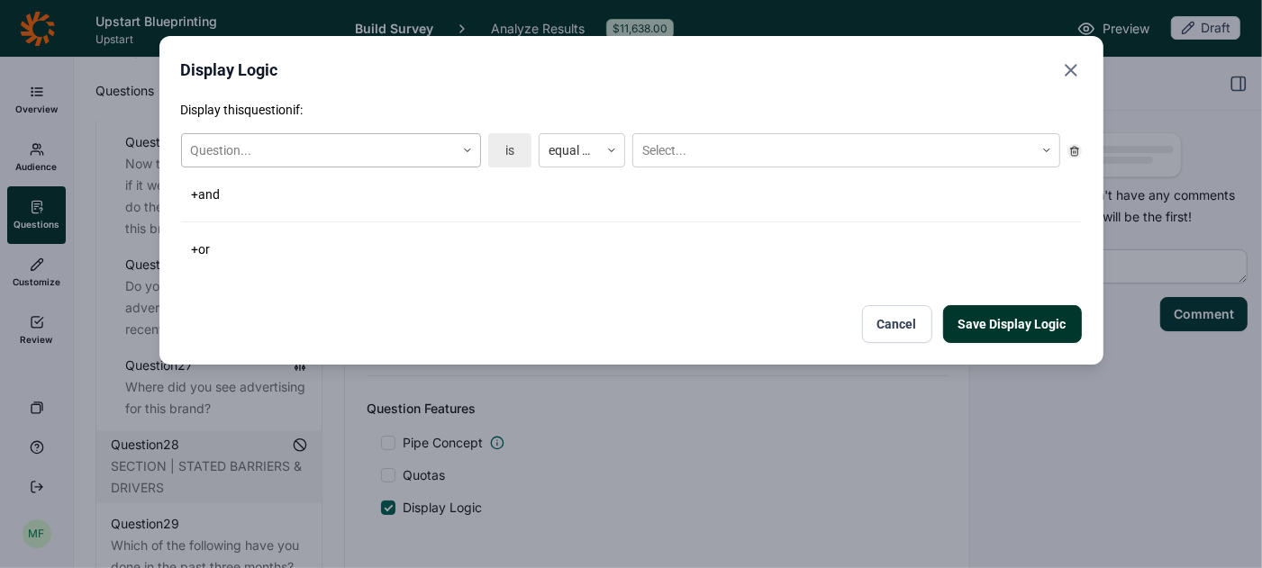
click at [467, 152] on icon at bounding box center [467, 150] width 11 height 11
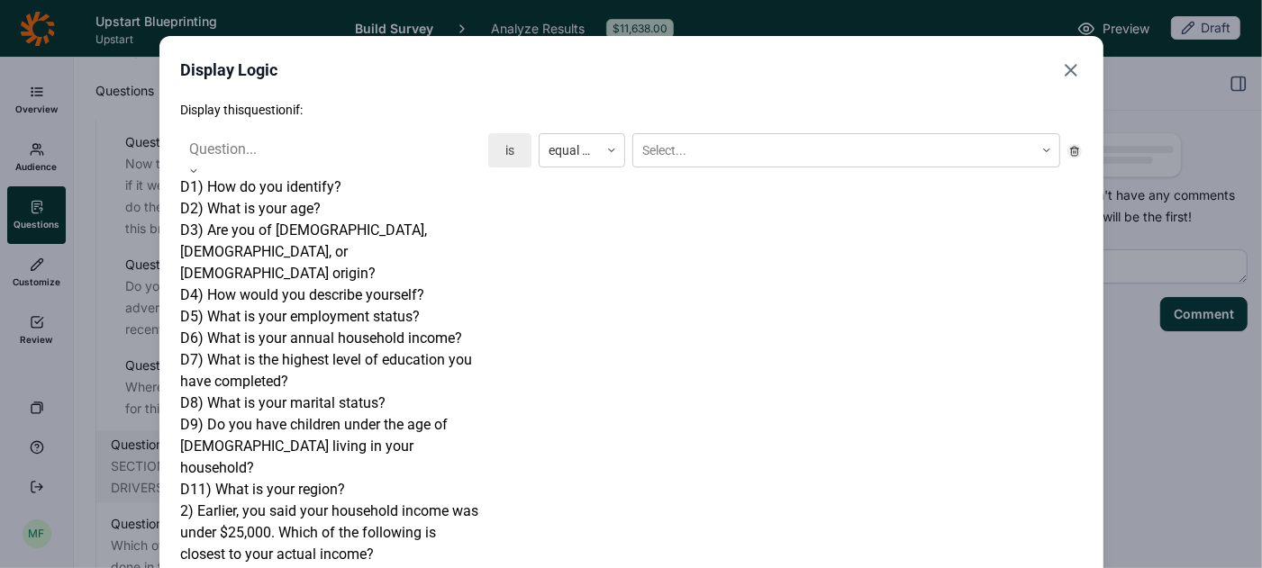
scroll to position [2396, 0]
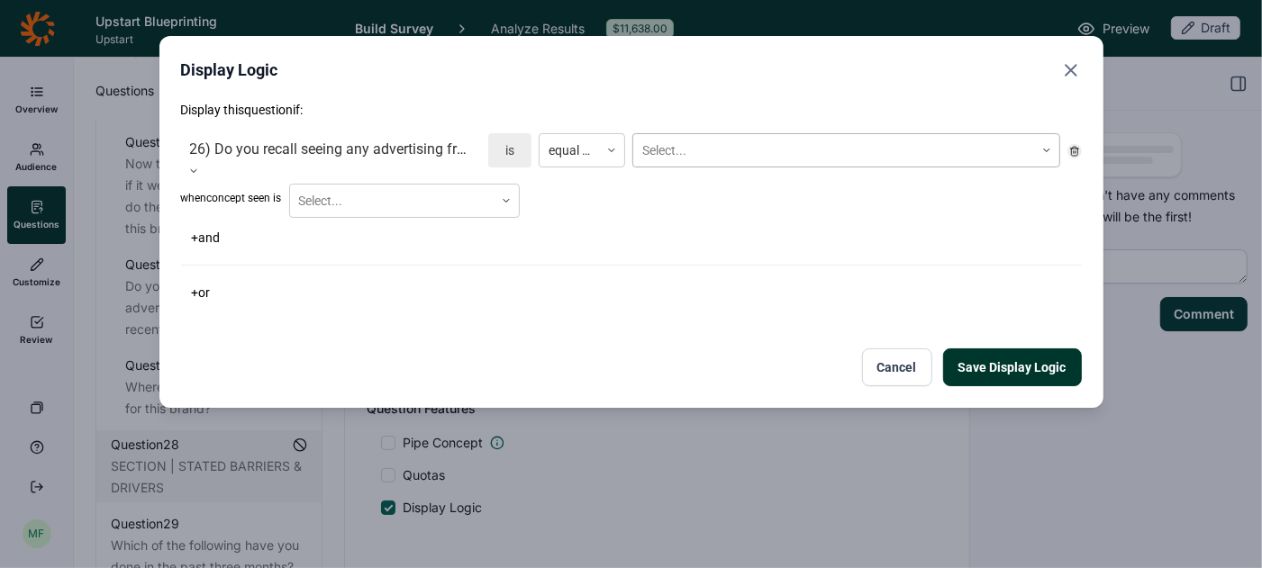
click at [648, 157] on div at bounding box center [833, 151] width 383 height 23
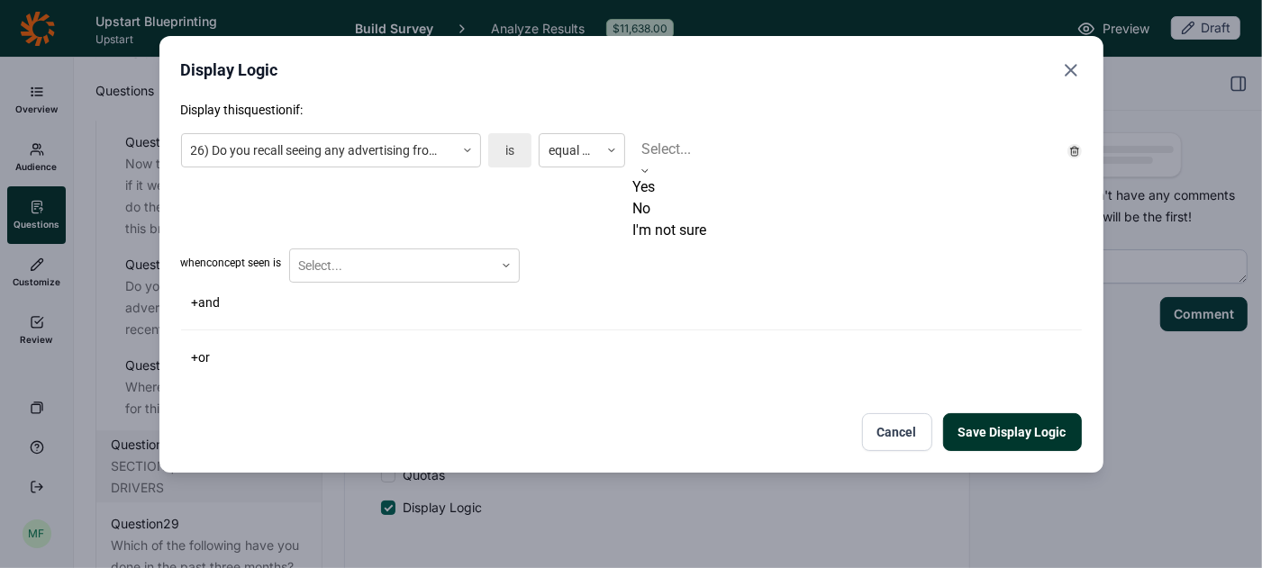
click at [651, 198] on div "Yes" at bounding box center [846, 188] width 428 height 22
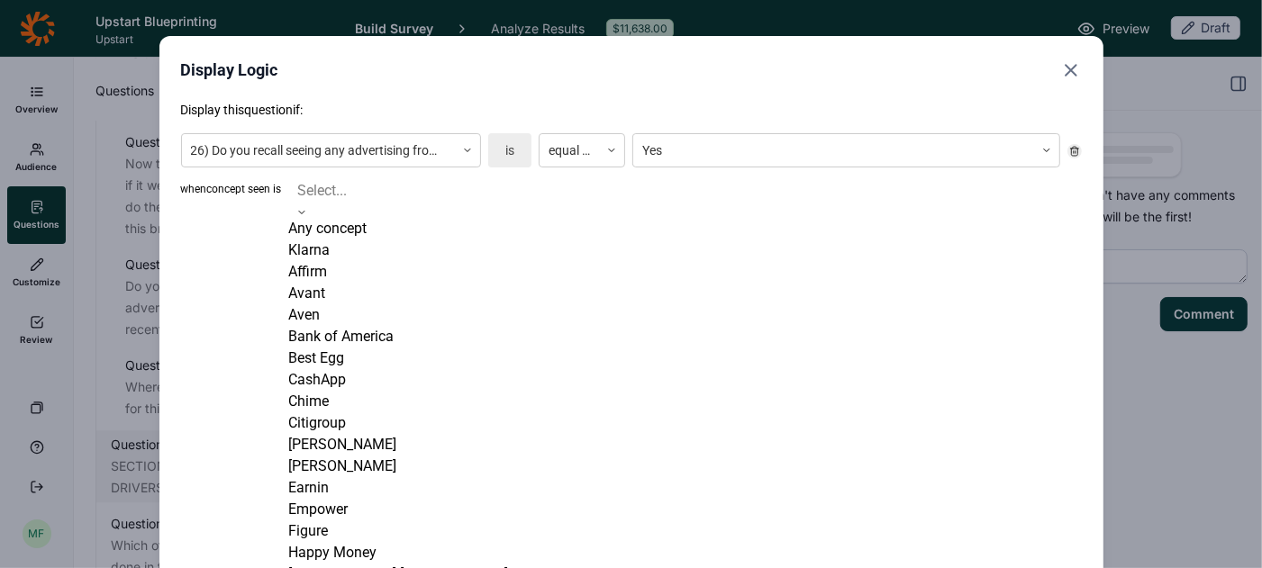
click at [472, 189] on div at bounding box center [404, 190] width 213 height 25
click at [438, 240] on div "Any concept" at bounding box center [404, 229] width 231 height 22
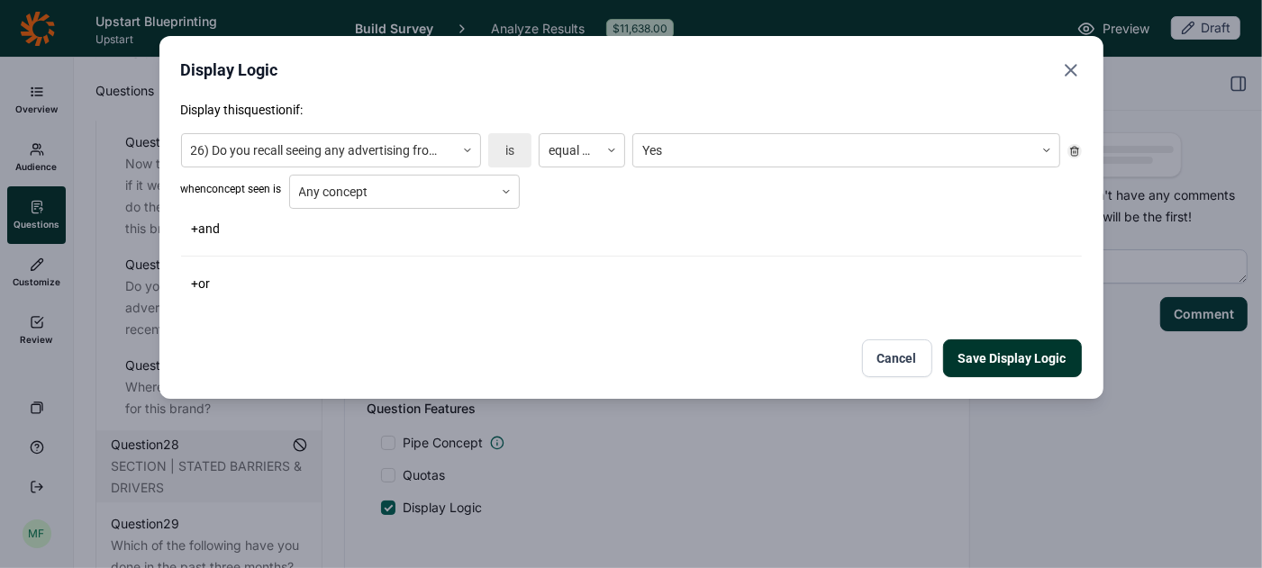
click at [995, 358] on button "Save Display Logic" at bounding box center [1012, 359] width 139 height 38
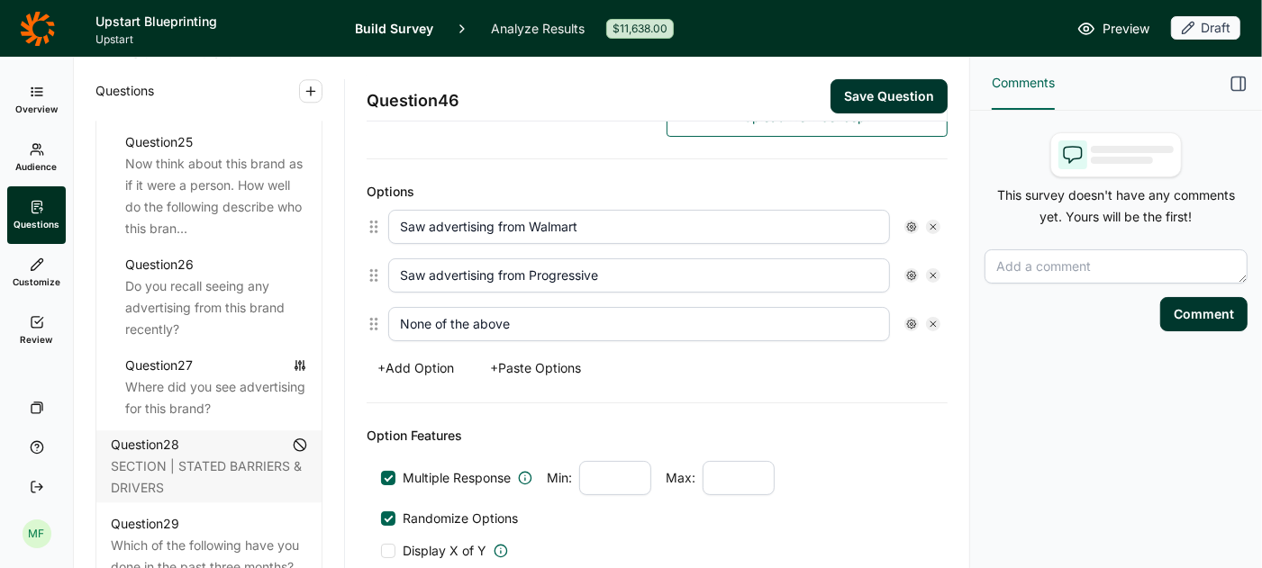
scroll to position [419, 0]
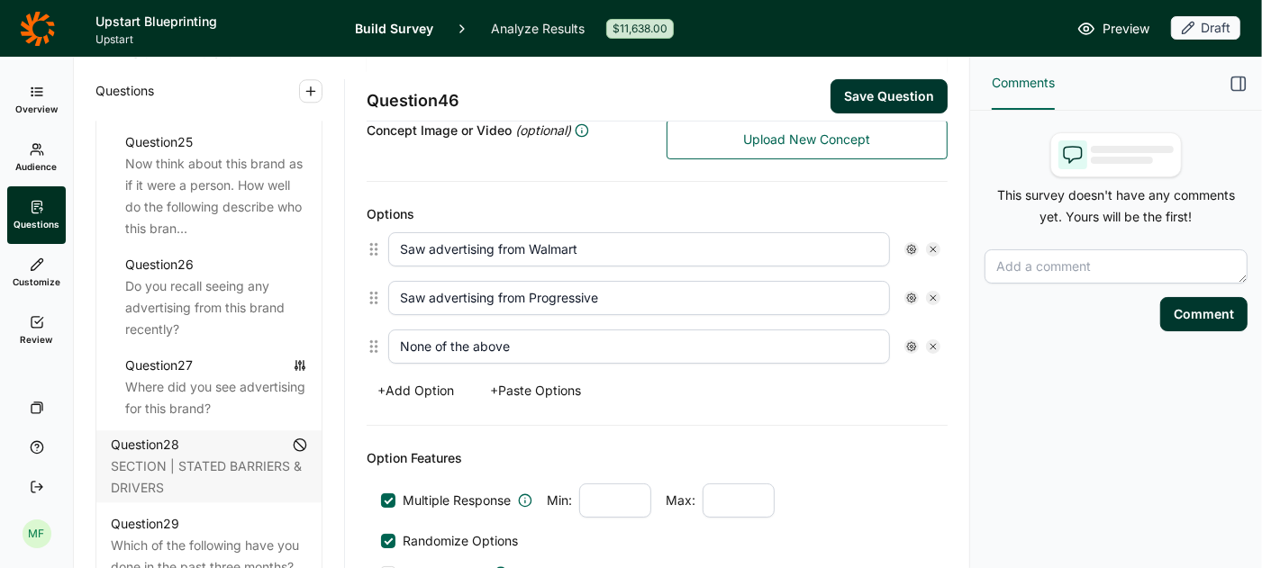
click at [912, 342] on use at bounding box center [911, 346] width 9 height 9
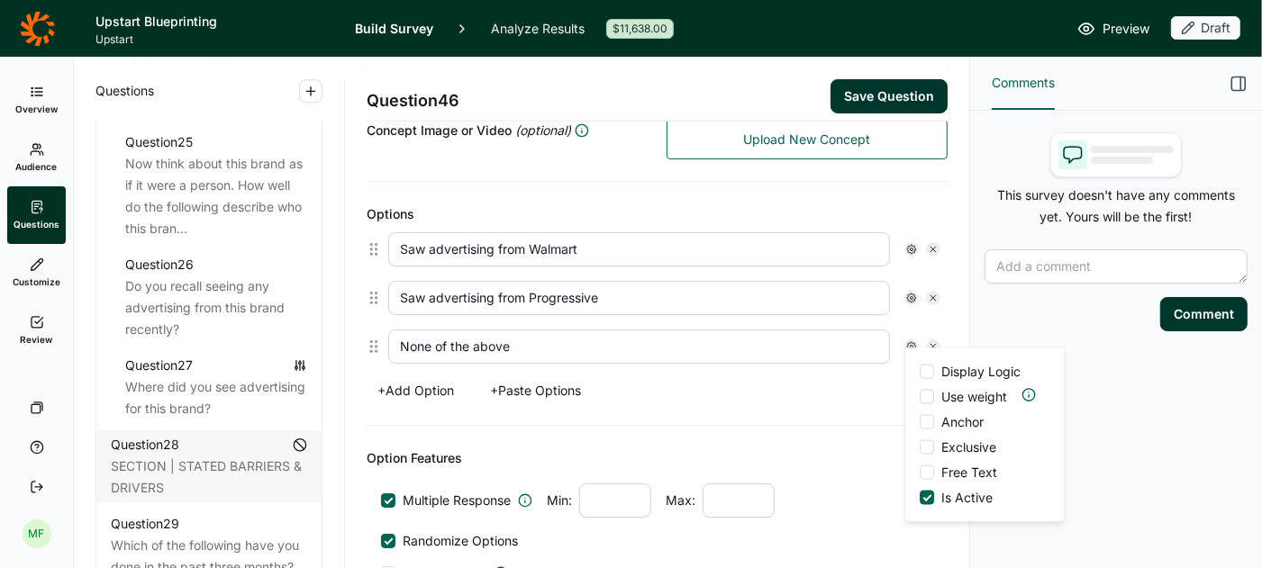
click at [932, 418] on div at bounding box center [927, 422] width 14 height 14
click at [920, 422] on input "Anchor" at bounding box center [920, 422] width 0 height 0
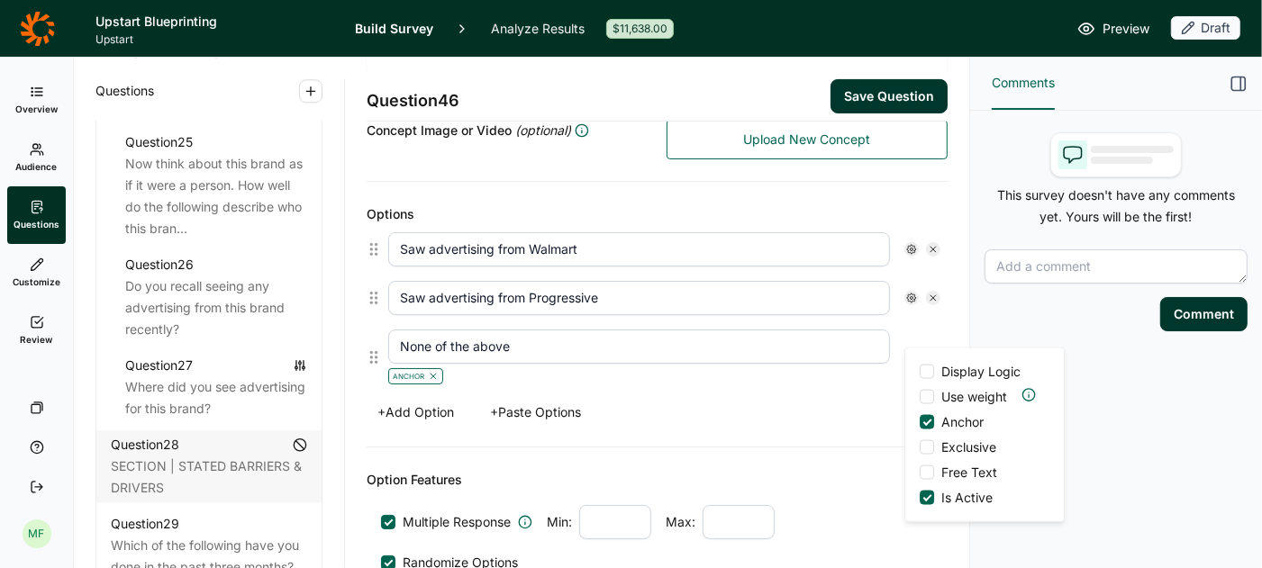
click at [929, 444] on div at bounding box center [927, 447] width 14 height 14
click at [920, 448] on input "Exclusive" at bounding box center [920, 448] width 0 height 0
click at [858, 412] on div "+ Add Option + Paste Options" at bounding box center [657, 412] width 581 height 25
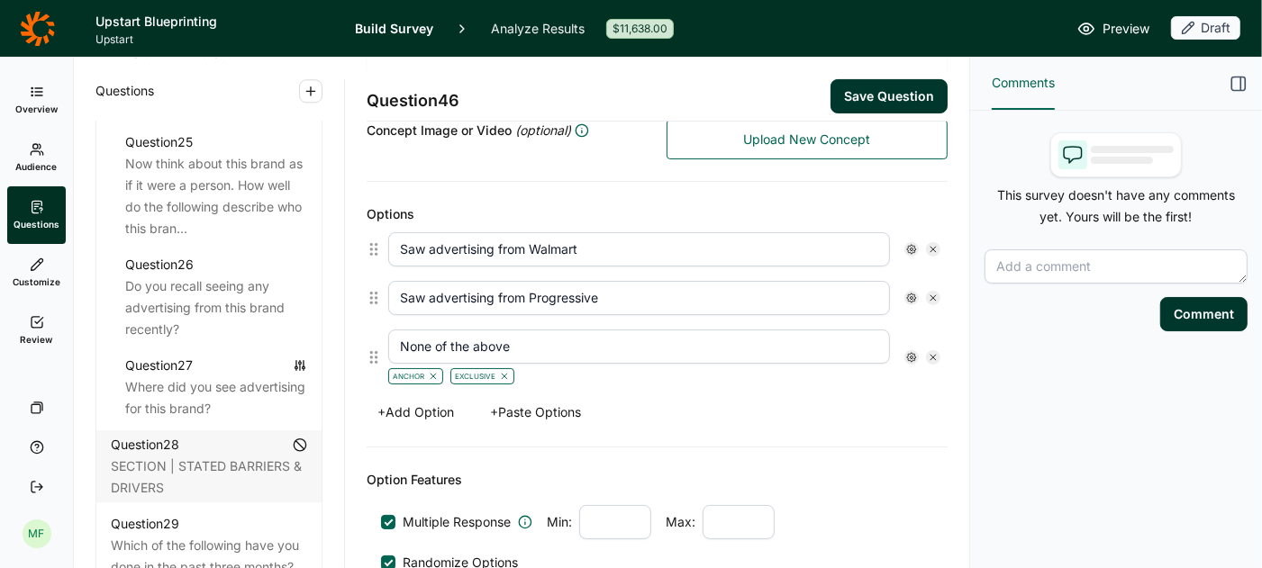
click at [921, 92] on button "Save Question" at bounding box center [888, 96] width 117 height 34
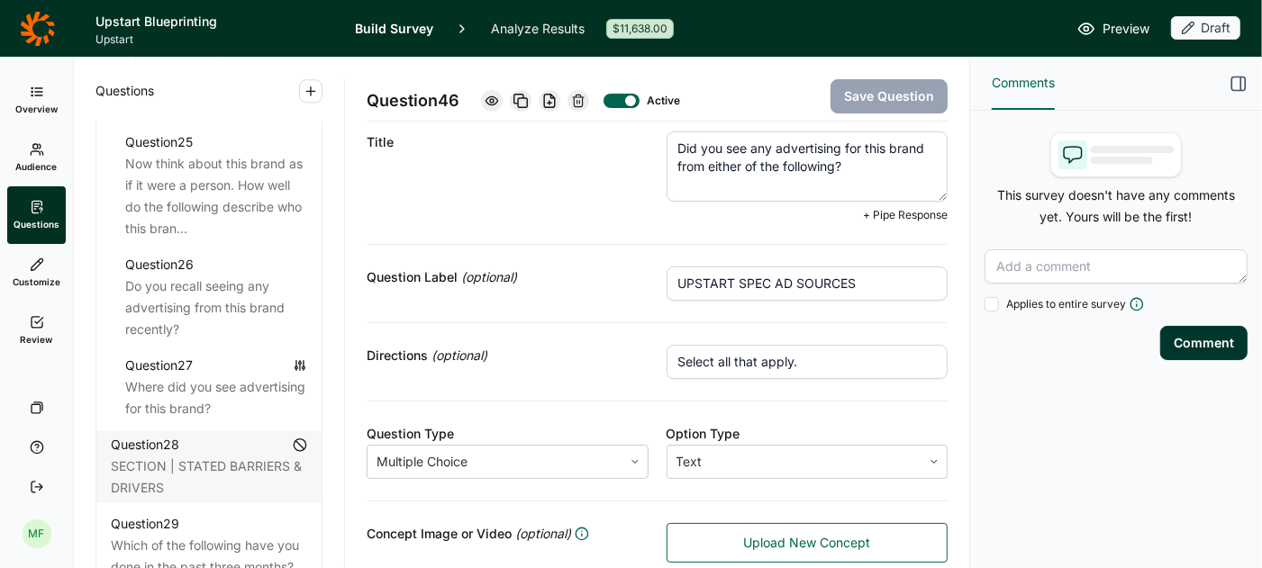
drag, startPoint x: 855, startPoint y: 168, endPoint x: 697, endPoint y: 133, distance: 161.3
click at [697, 133] on textarea "Did you see any advertising for this brand from either of the following?" at bounding box center [807, 166] width 282 height 70
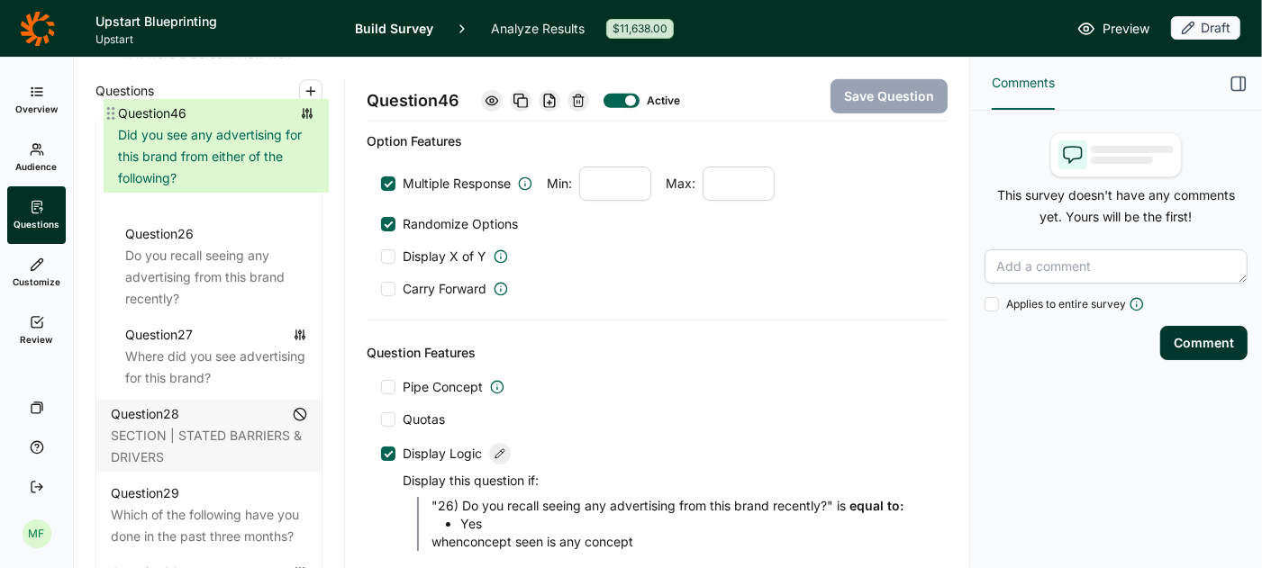
scroll to position [3542, 0]
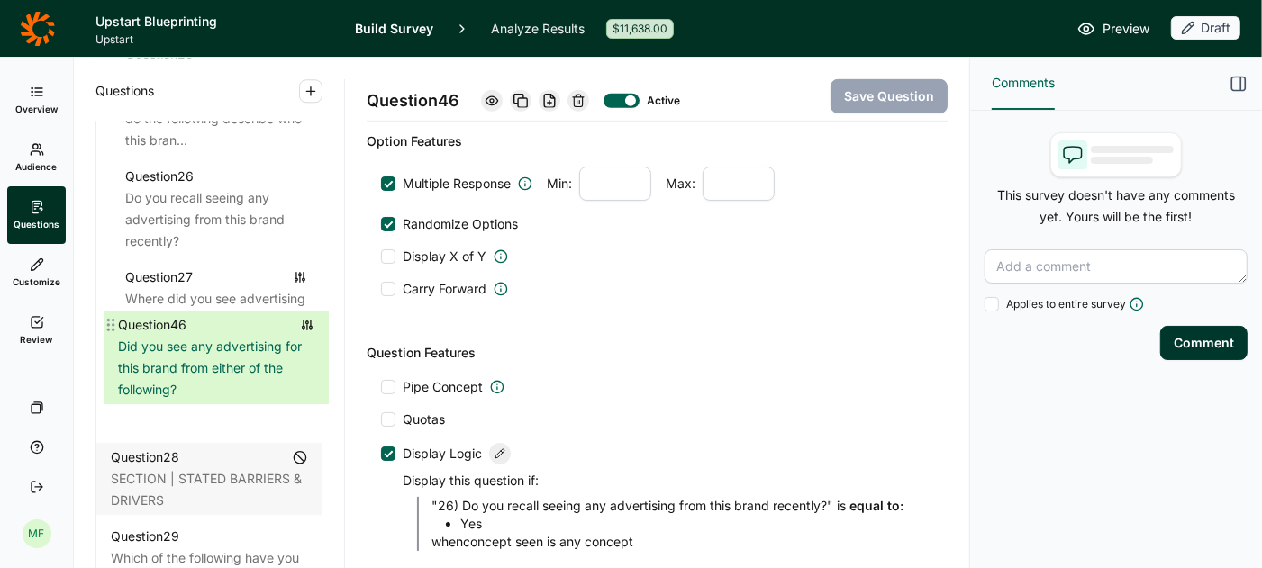
drag, startPoint x: 104, startPoint y: 165, endPoint x: 111, endPoint y: 315, distance: 150.6
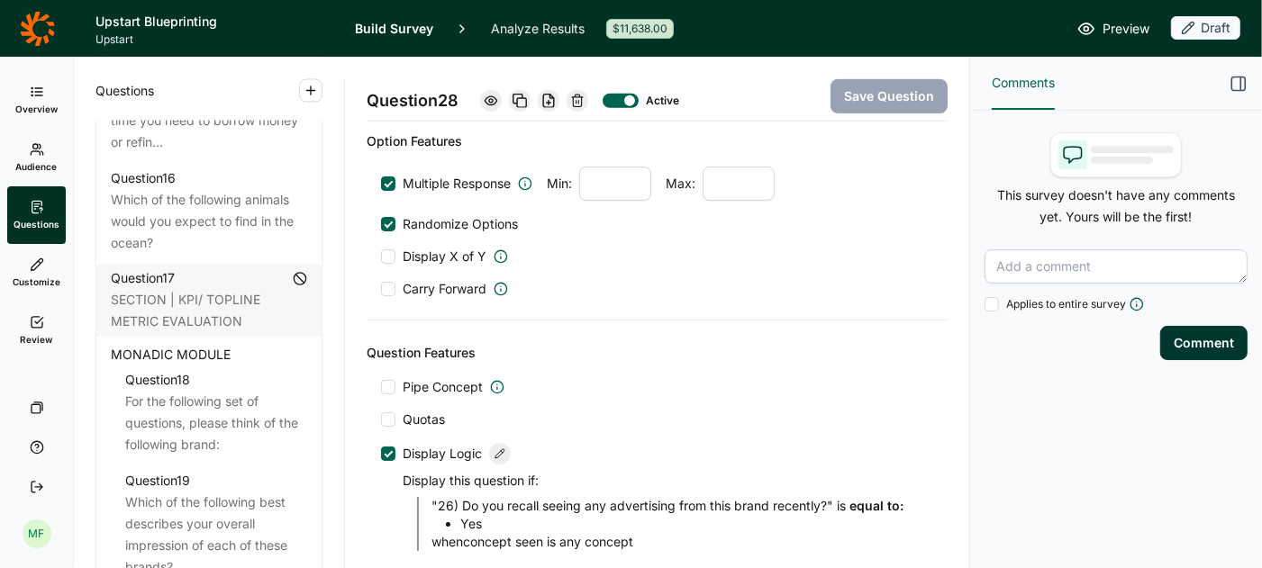
scroll to position [2415, 0]
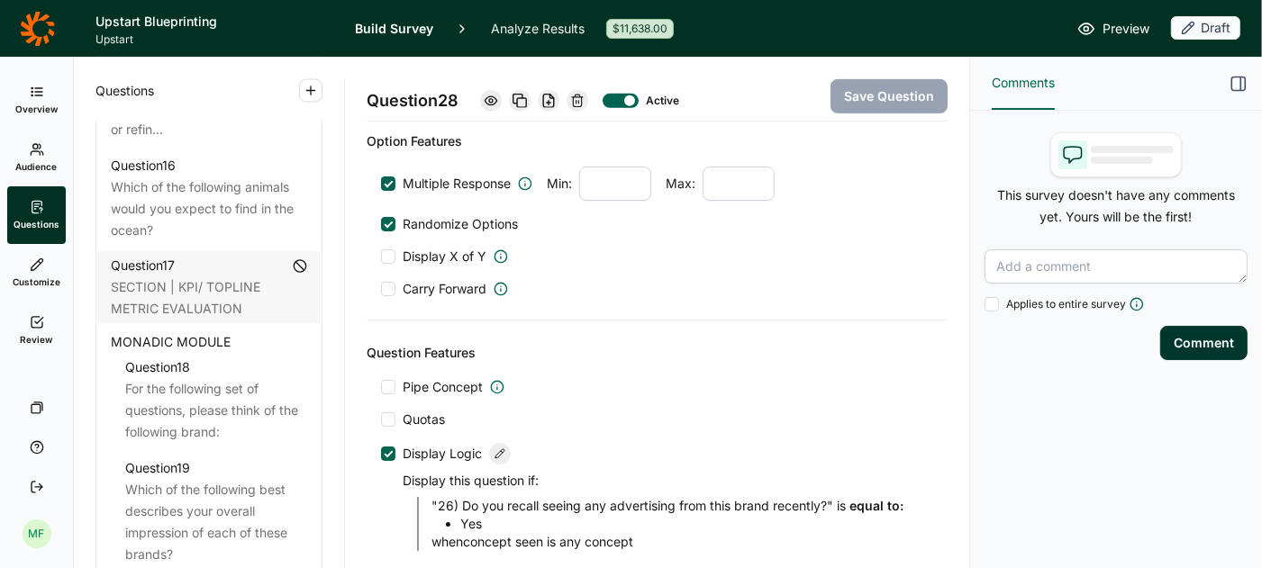
click at [222, 331] on span "MONADIC MODULE" at bounding box center [171, 342] width 120 height 22
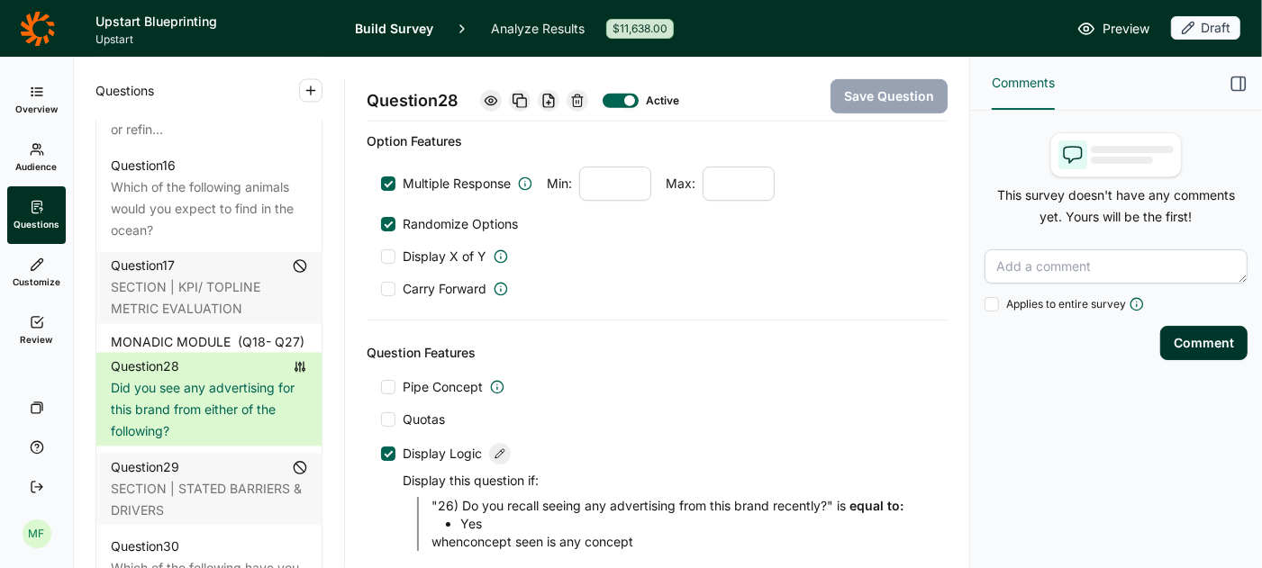
click at [222, 331] on span "MONADIC MODULE" at bounding box center [171, 342] width 120 height 22
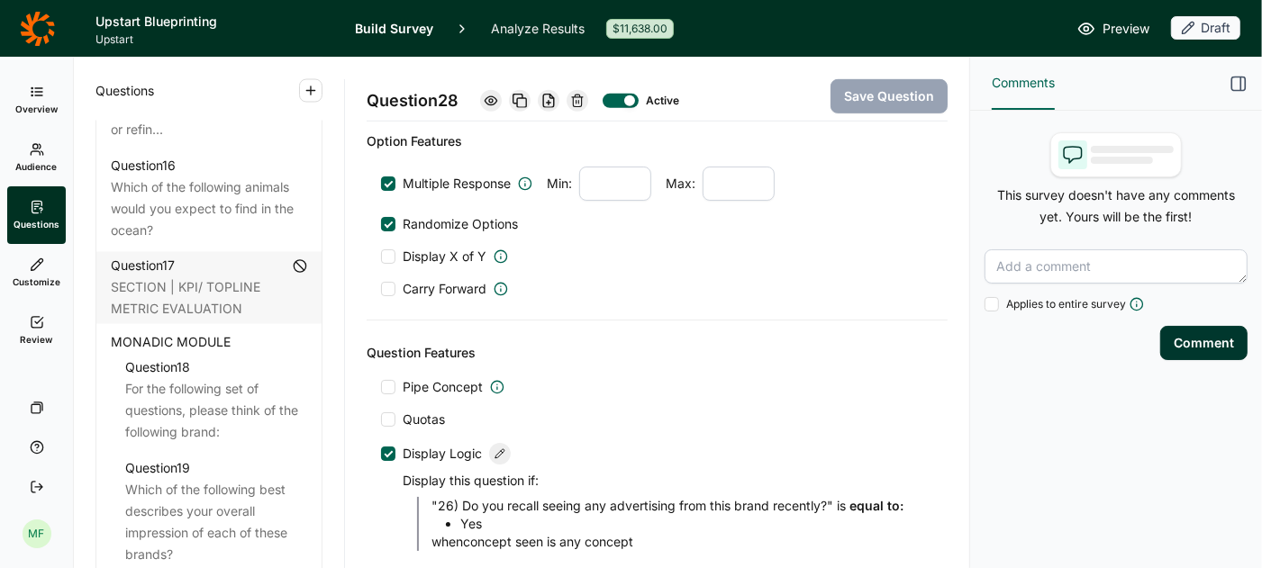
click at [222, 331] on span "MONADIC MODULE" at bounding box center [171, 342] width 120 height 22
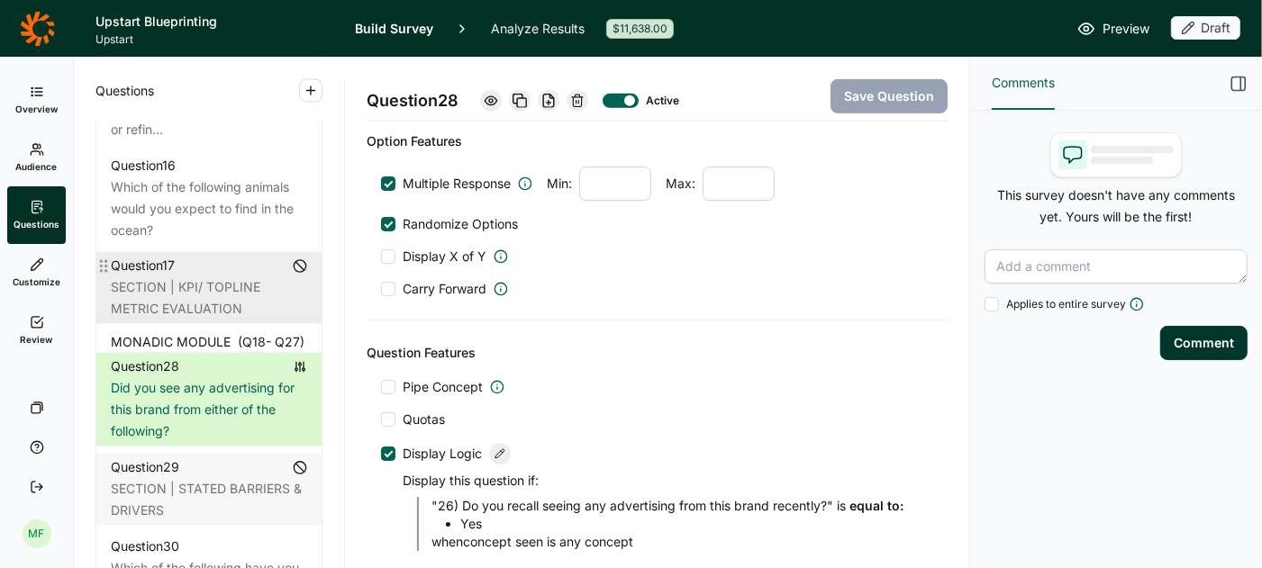
click at [245, 256] on div "Question 17" at bounding box center [209, 267] width 196 height 22
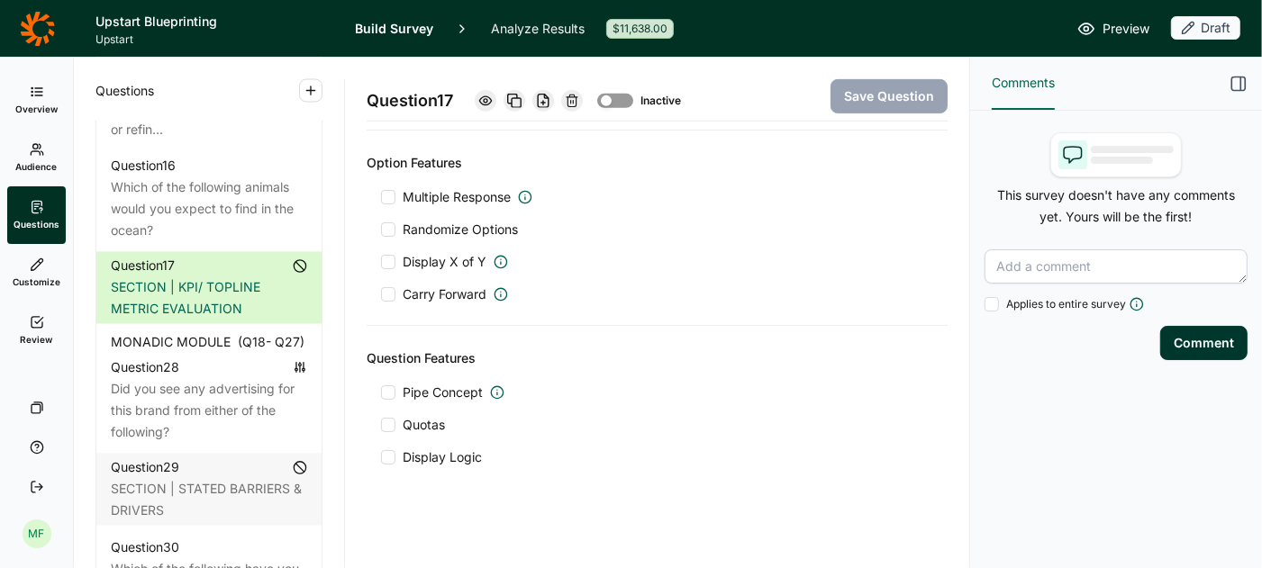
click at [242, 331] on span "(Q 18 - Q 27 )" at bounding box center [271, 342] width 67 height 22
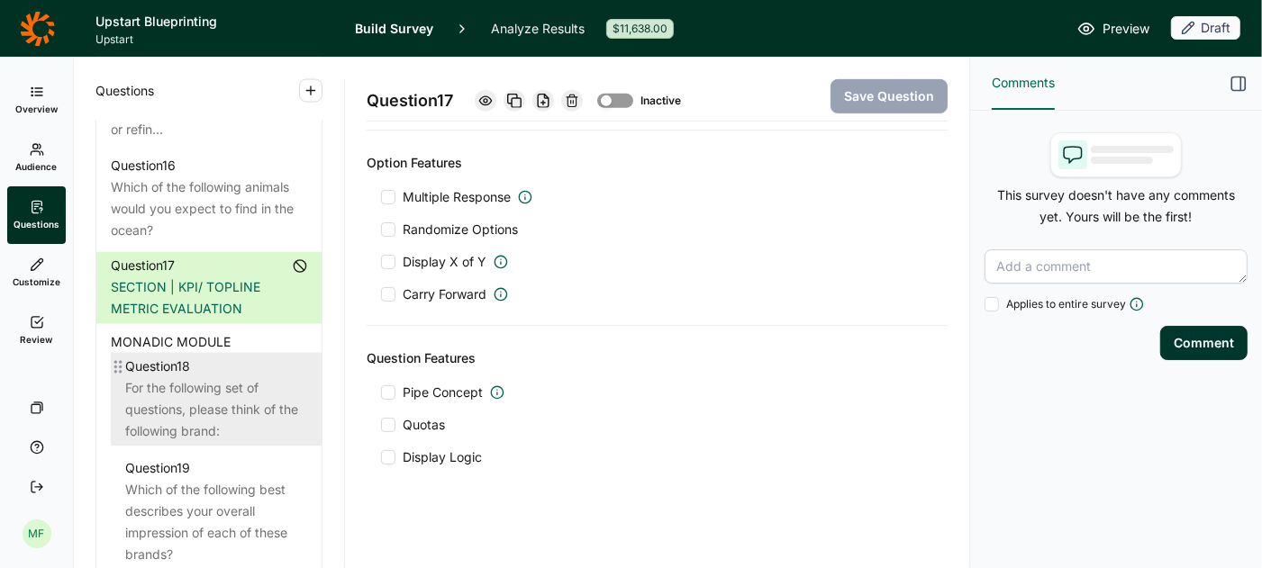
click at [211, 378] on div "For the following set of questions, please think of the following brand:" at bounding box center [216, 410] width 182 height 65
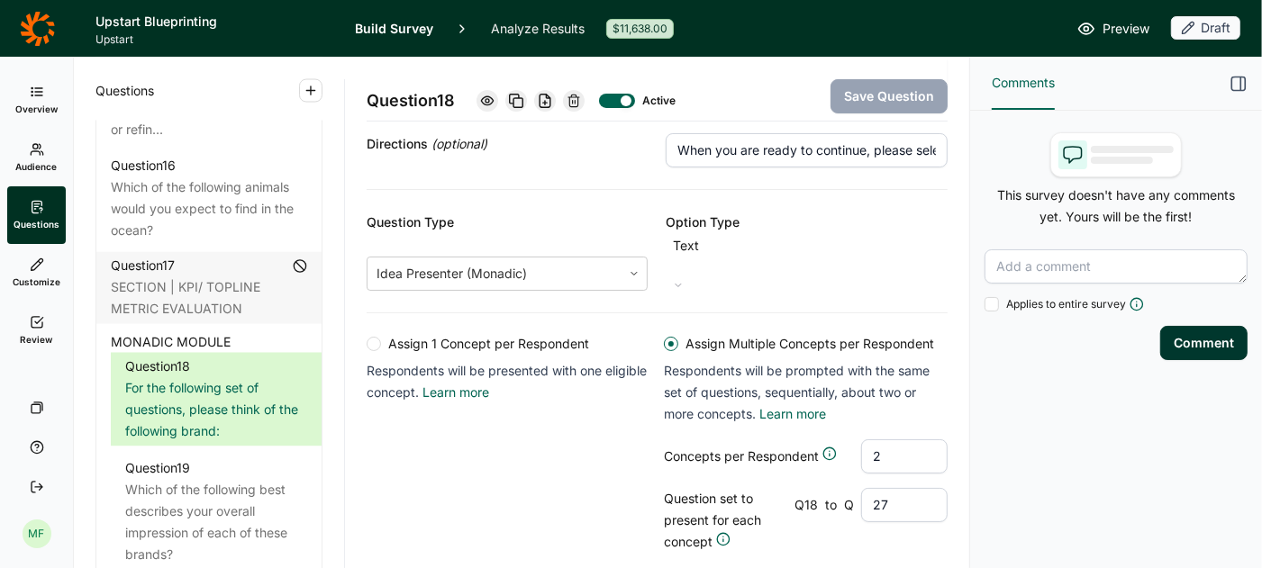
scroll to position [276, 0]
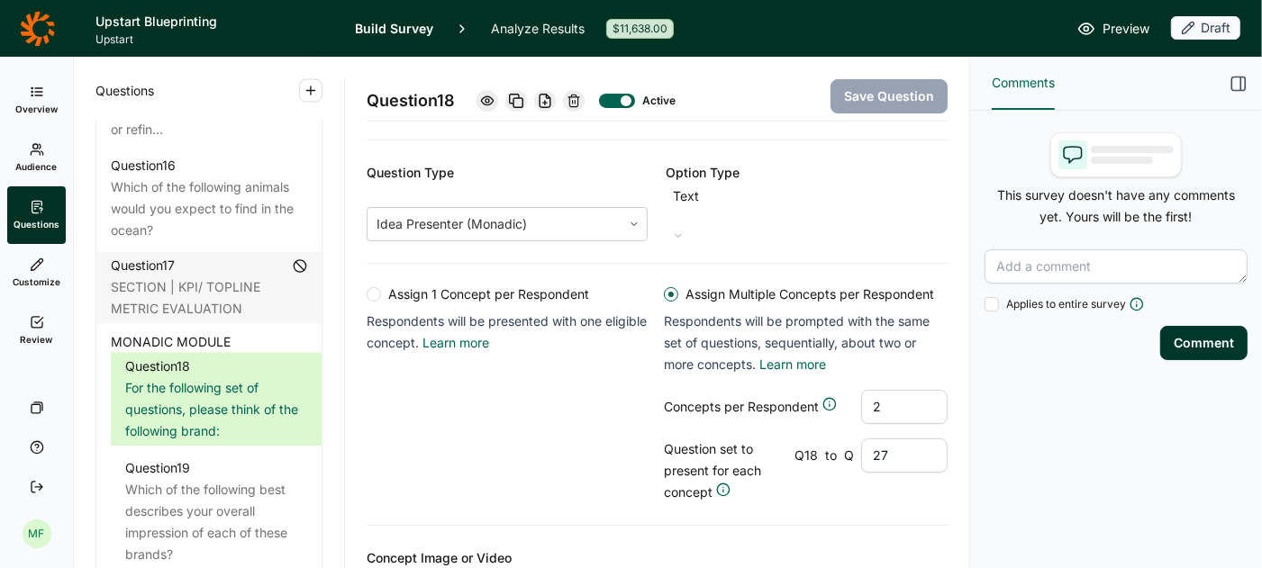
click at [893, 439] on input "27" at bounding box center [904, 456] width 86 height 34
type input "28"
click at [911, 90] on button "Save Question" at bounding box center [888, 96] width 117 height 34
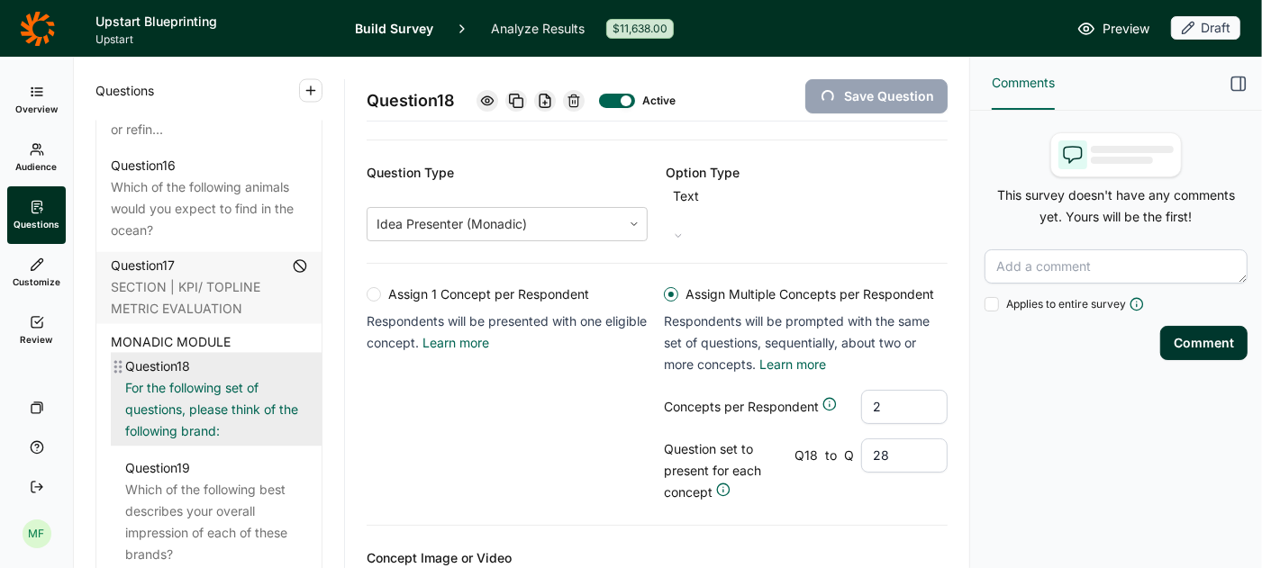
type input "[PERSON_NAME] Fargo"
type input "Upstart"
type input "Upgrade"
type input "SoFi"
type input "Prosper"
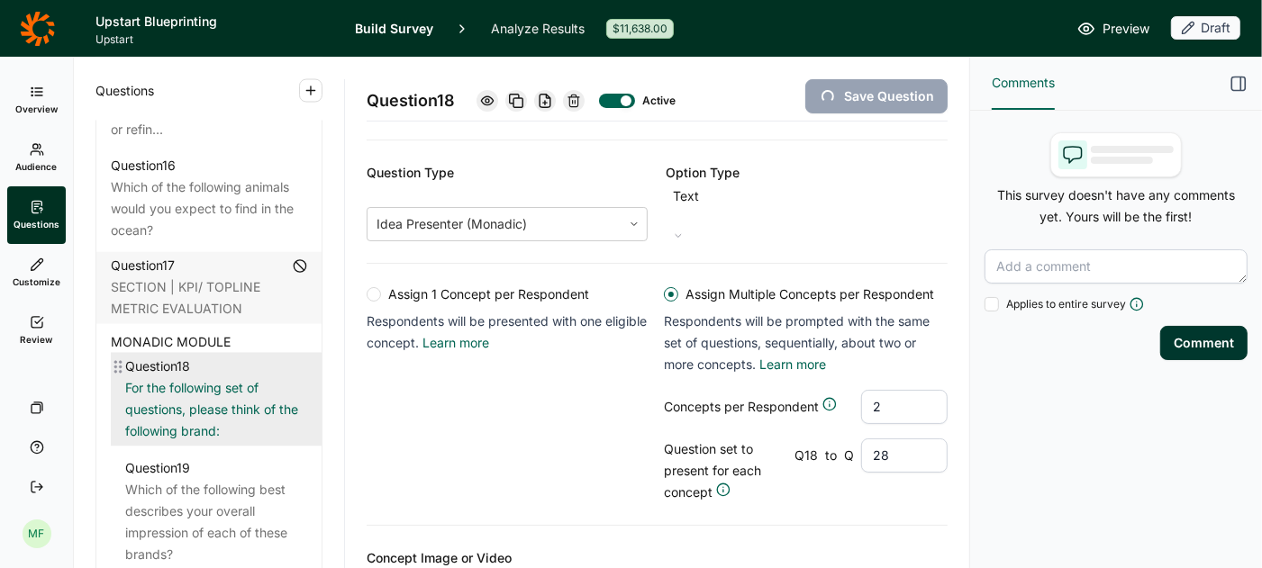
type input "OneMain"
type input "LendingClub"
type input "[PERSON_NAME] [PERSON_NAME]"
type input "Happy Money"
type input "Figure"
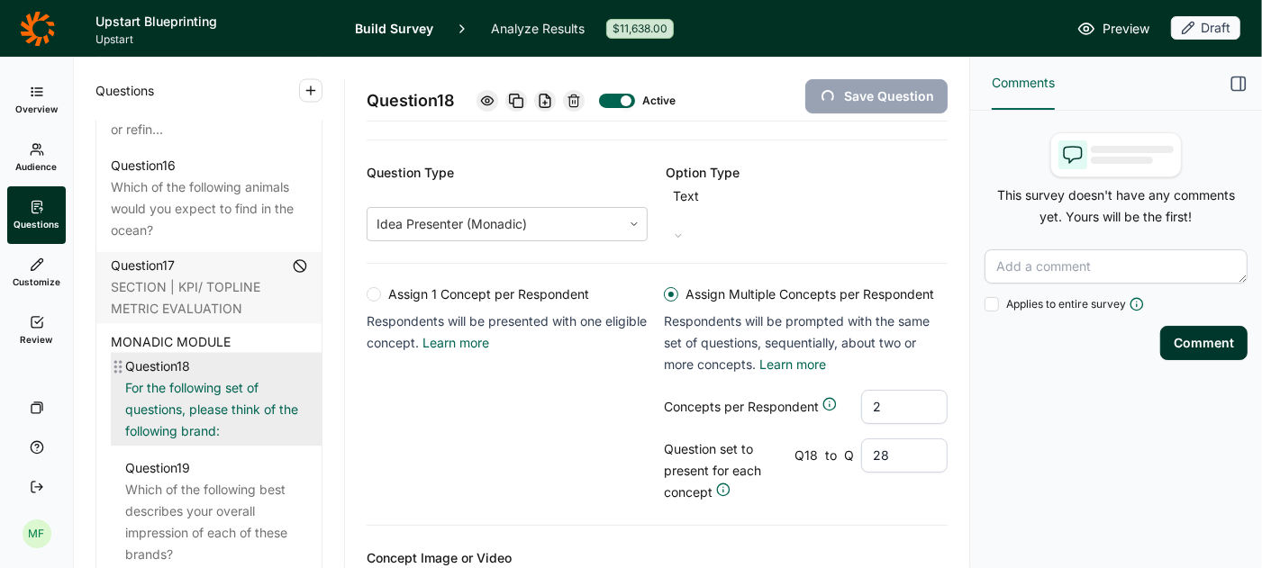
type input "Empower"
type input "[PERSON_NAME]"
type input "Citigroup"
type input "Chime"
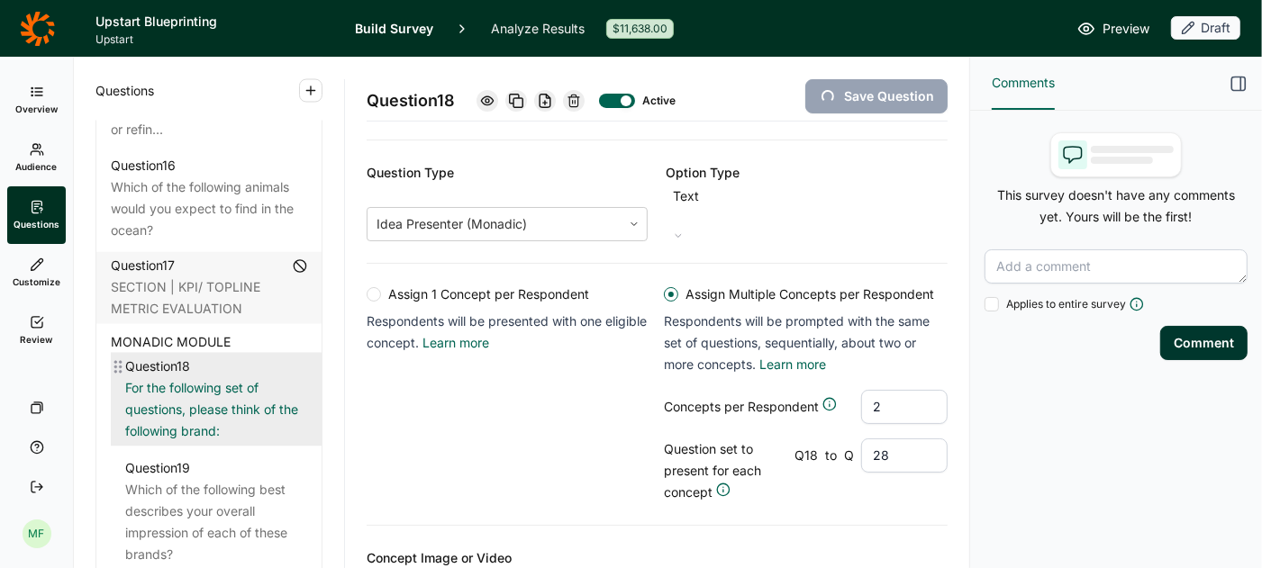
type input "CashApp"
type input "Best Egg"
type input "Bank of America"
type input "Aven"
type input "Avant"
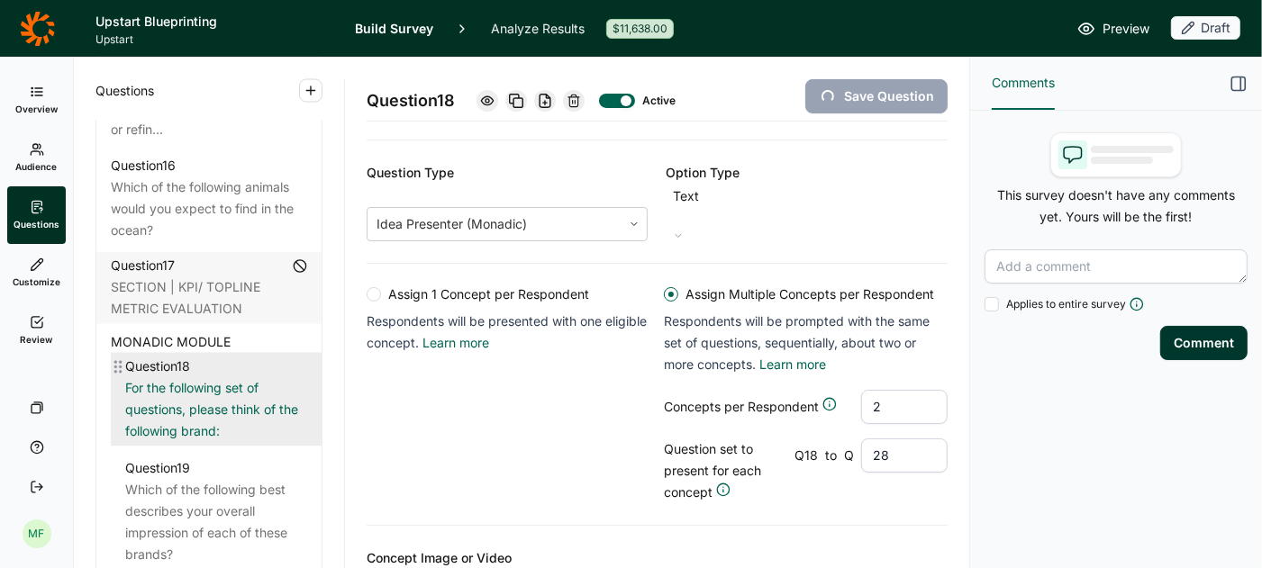
type input "Affirm"
type input "Klarna"
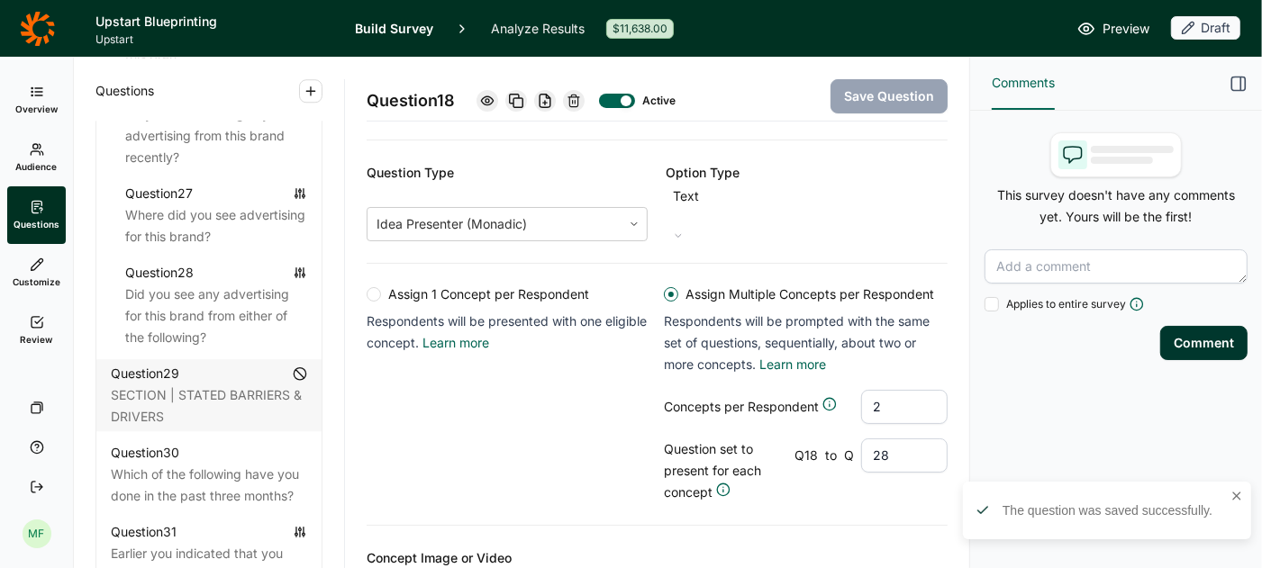
scroll to position [3623, 0]
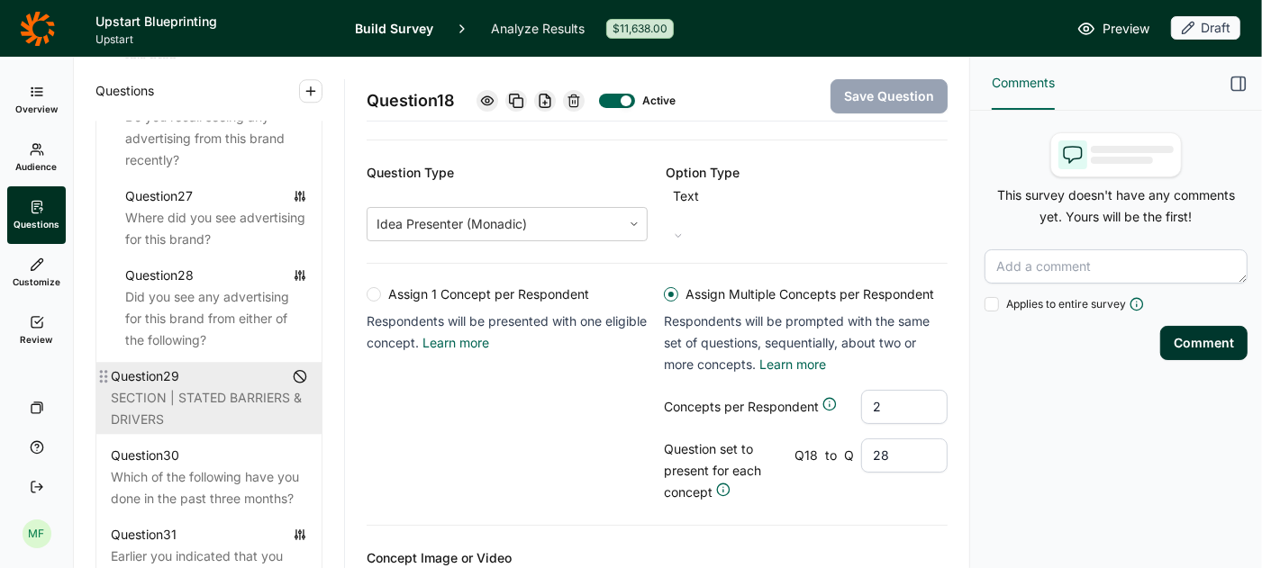
click at [202, 366] on div "Question 29" at bounding box center [209, 377] width 196 height 22
